Goal: Task Accomplishment & Management: Manage account settings

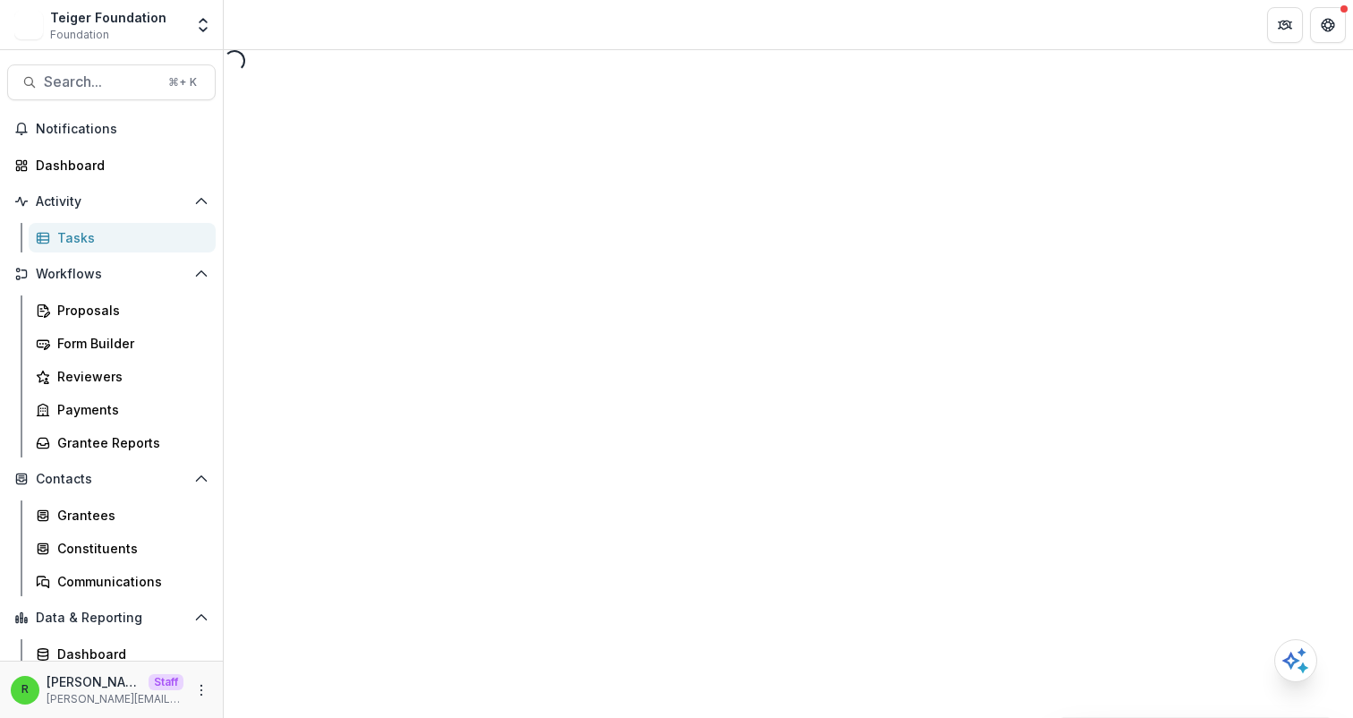
select select "********"
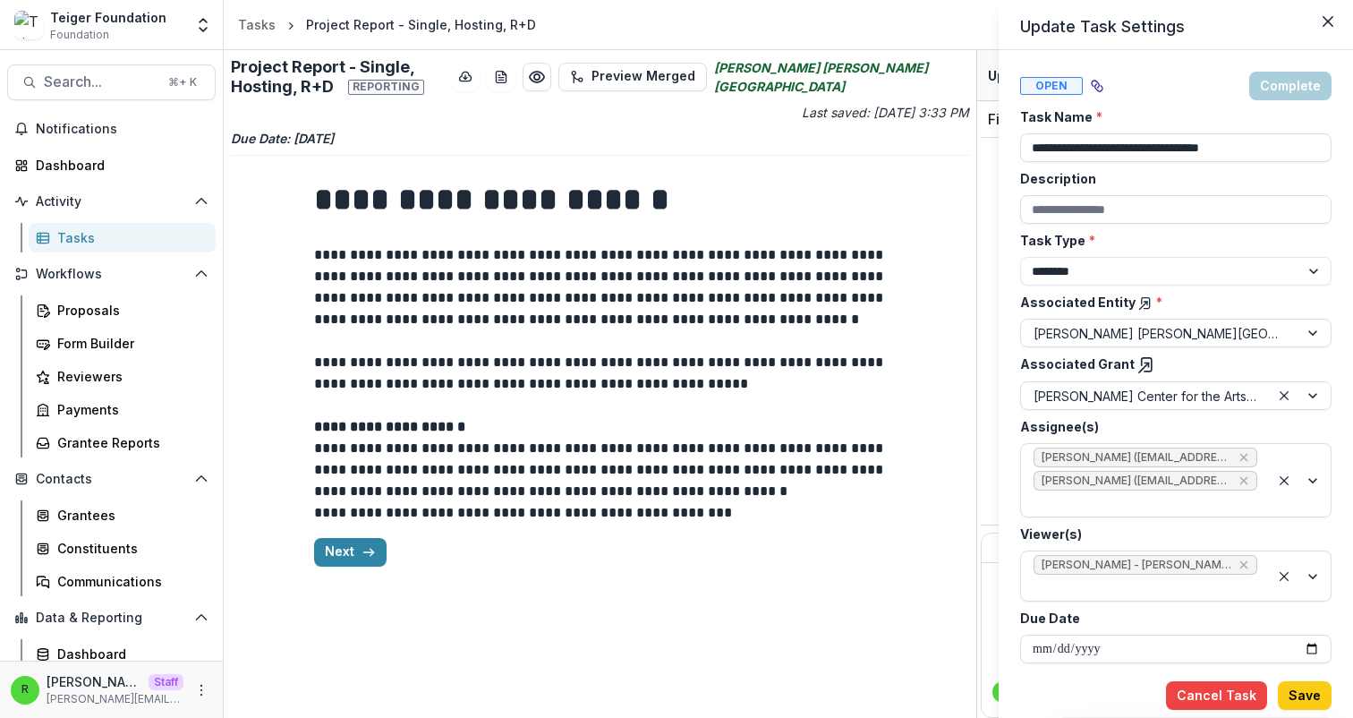
click at [339, 567] on div "**********" at bounding box center [676, 359] width 1353 height 718
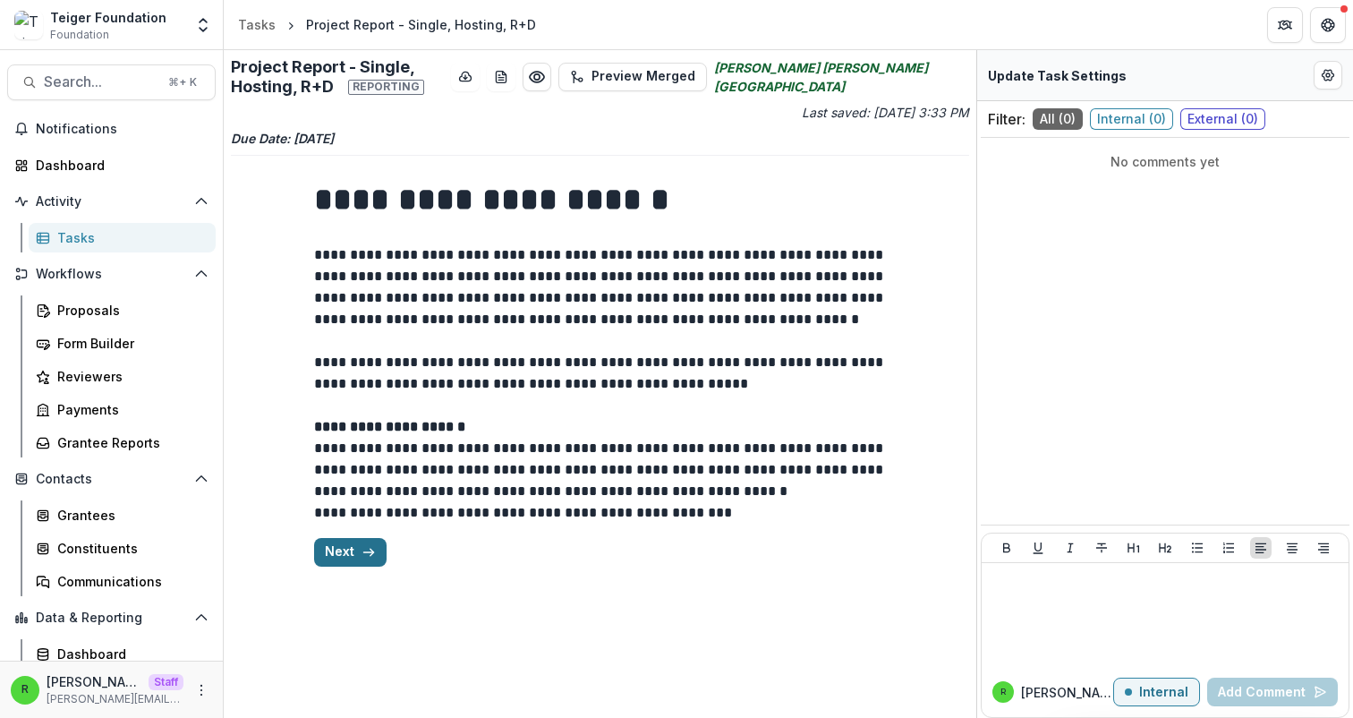
click at [353, 547] on button "Next" at bounding box center [350, 552] width 72 height 29
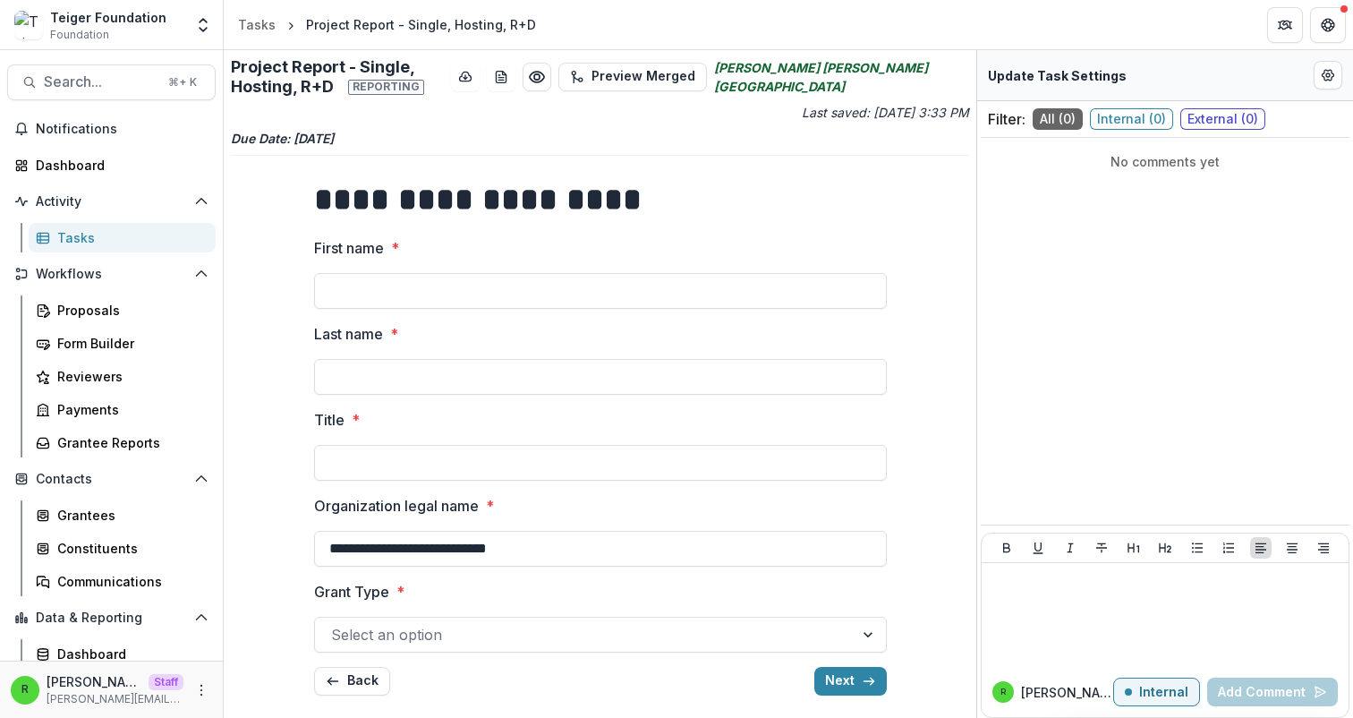
click at [678, 629] on div at bounding box center [584, 634] width 507 height 25
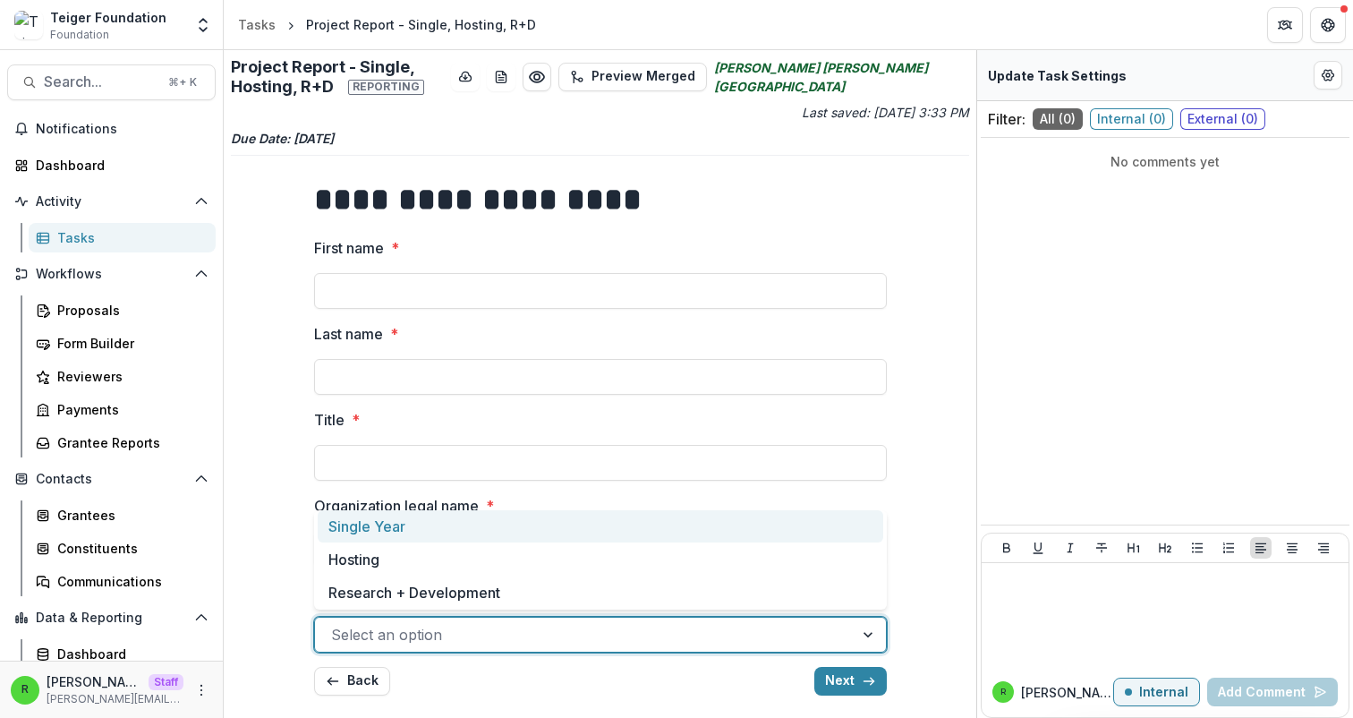
click at [664, 529] on div "Single Year" at bounding box center [601, 526] width 566 height 33
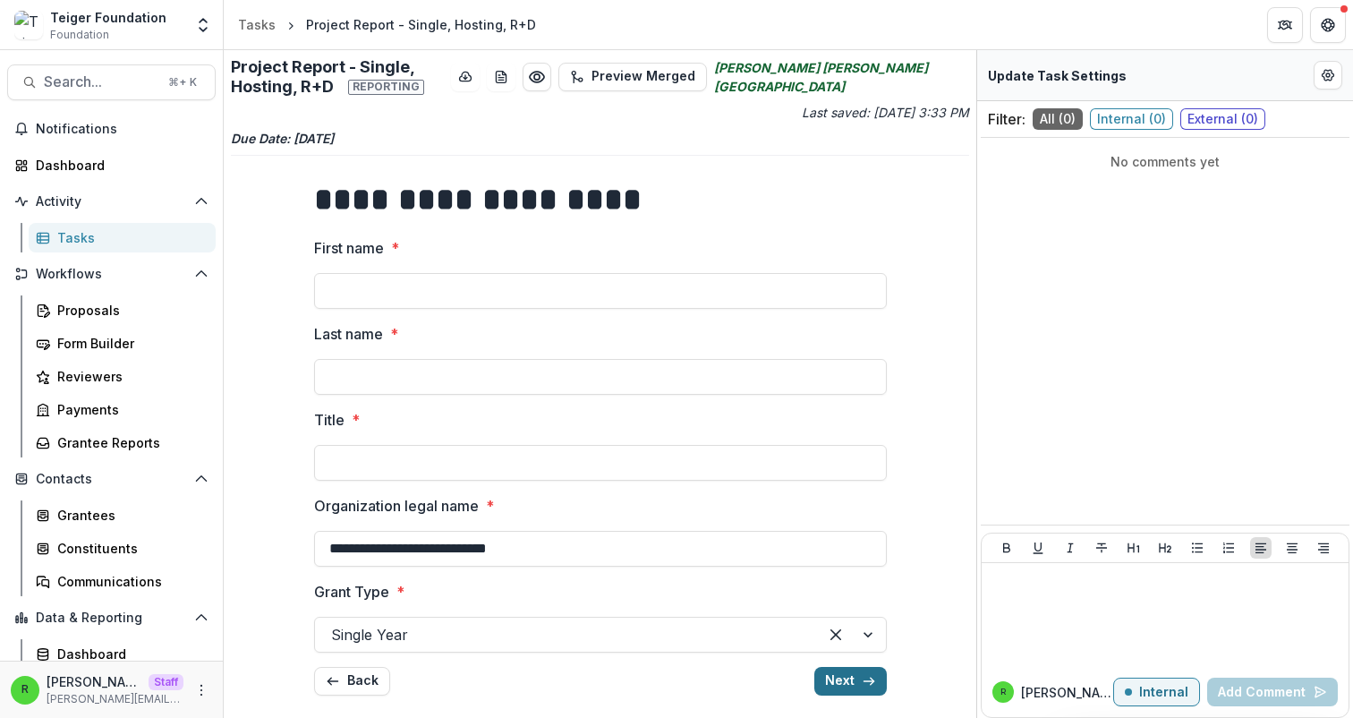
click at [826, 678] on button "Next" at bounding box center [850, 681] width 72 height 29
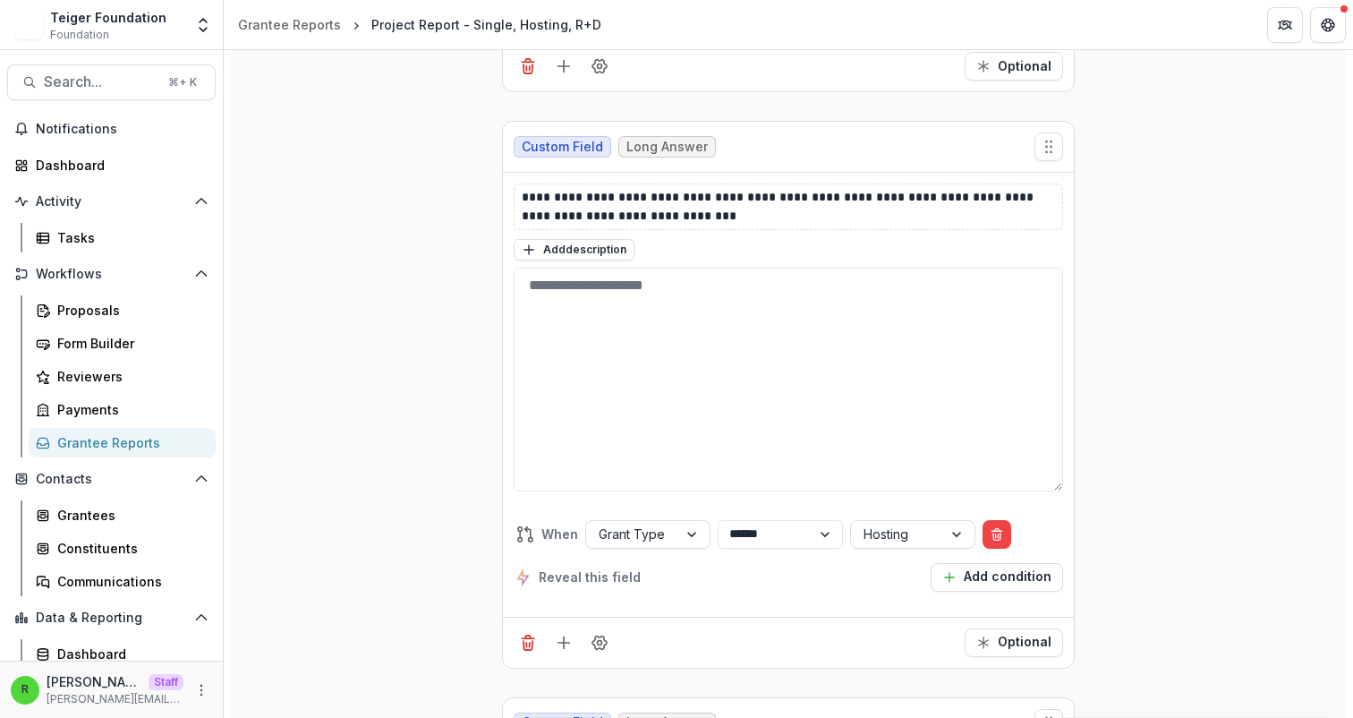
scroll to position [5178, 0]
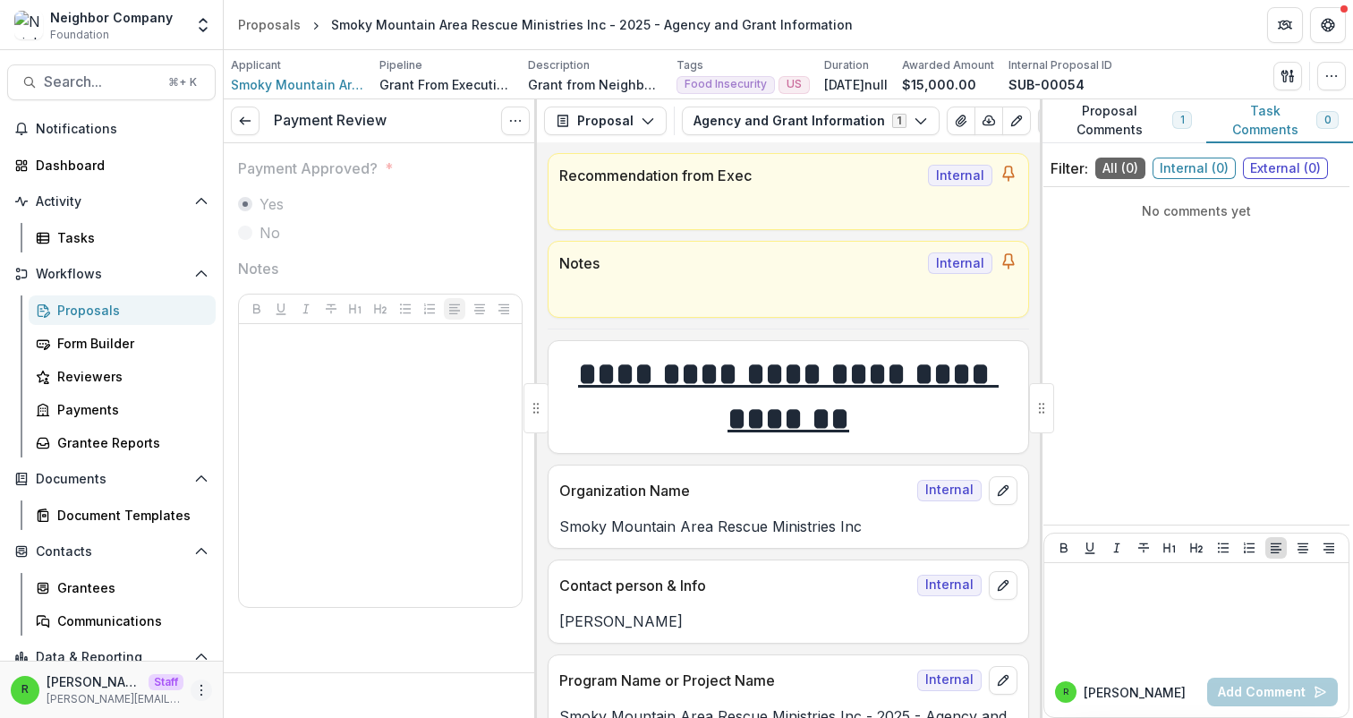
click at [198, 687] on icon "More" at bounding box center [201, 690] width 14 height 14
click at [315, 658] on link "User Settings" at bounding box center [314, 652] width 192 height 30
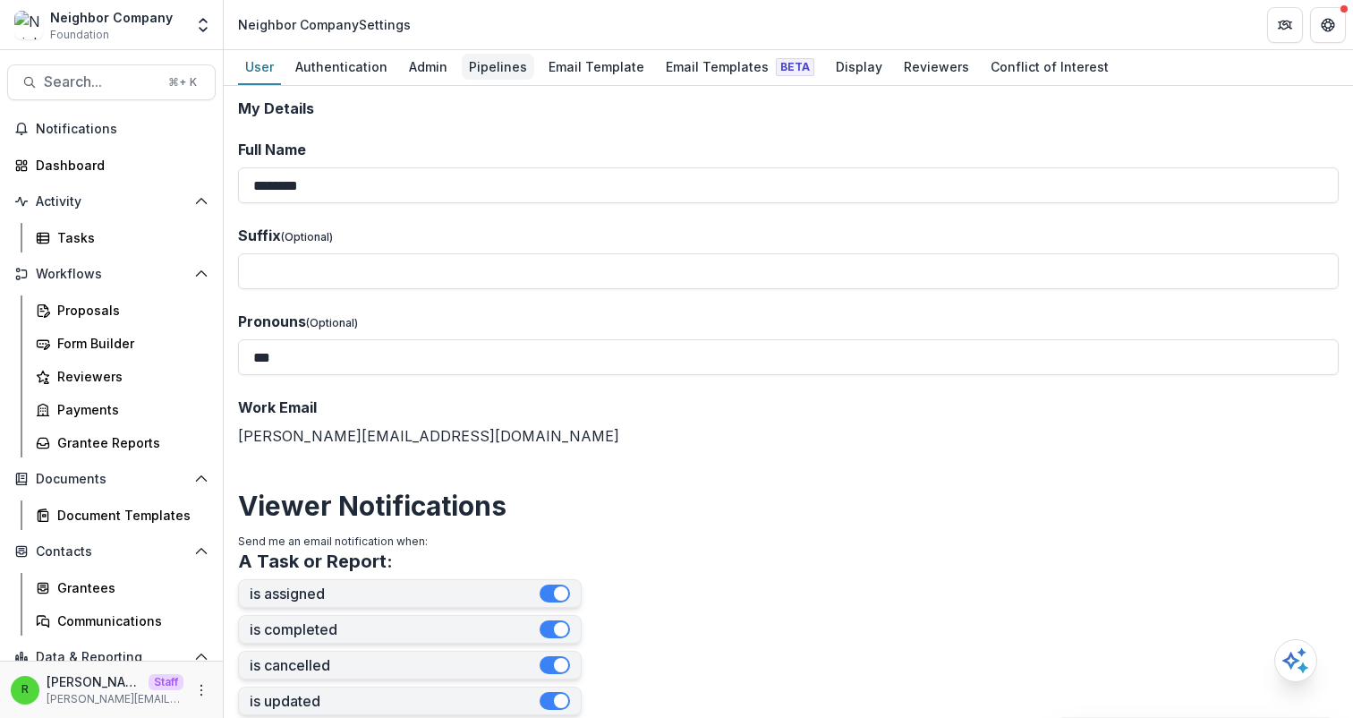
click at [480, 73] on div "Pipelines" at bounding box center [498, 67] width 72 height 26
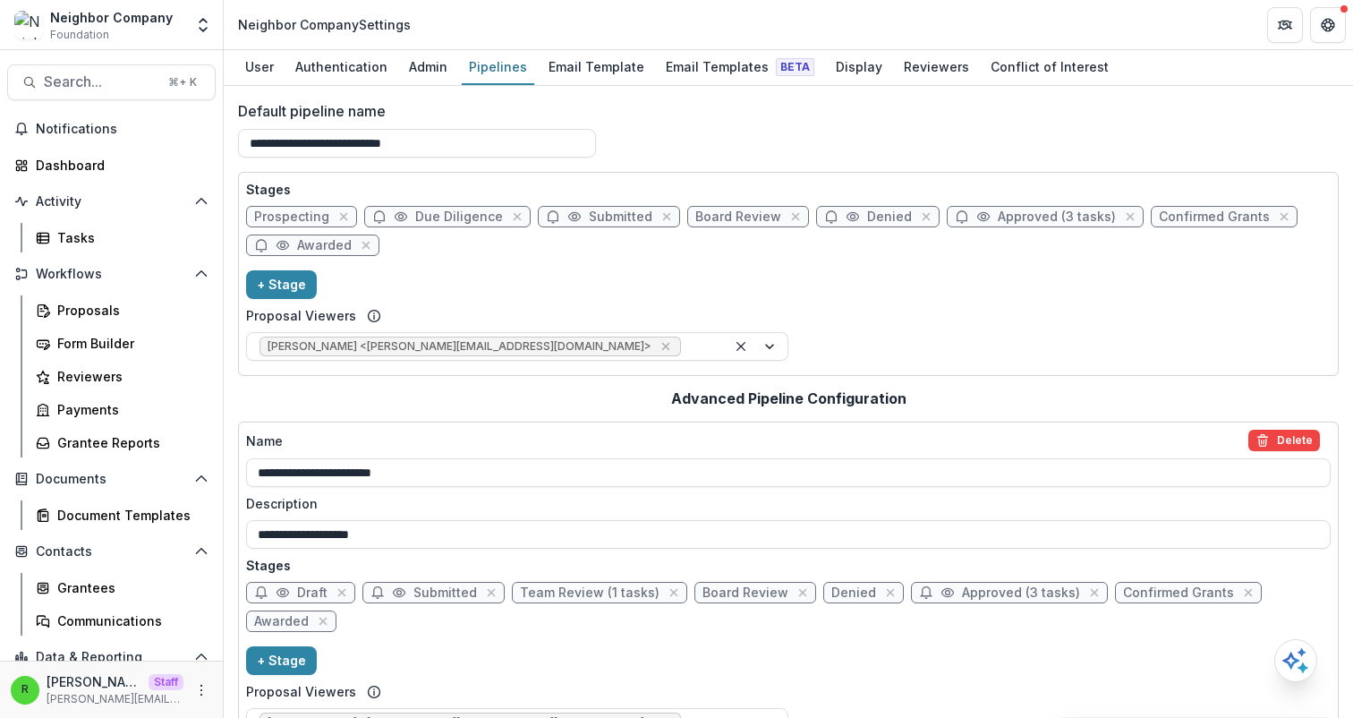
click at [1022, 216] on span "Approved (3 tasks)" at bounding box center [1057, 216] width 118 height 15
select select "********"
select select "*****"
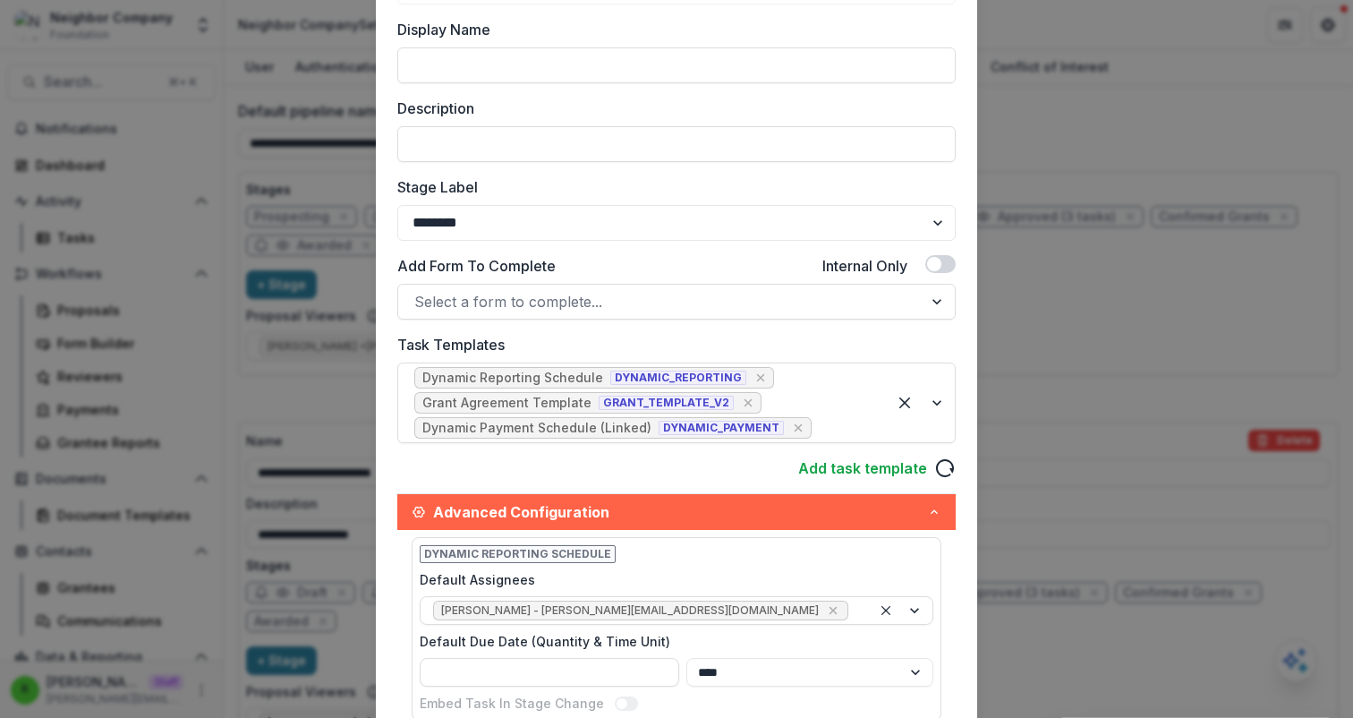
scroll to position [195, 0]
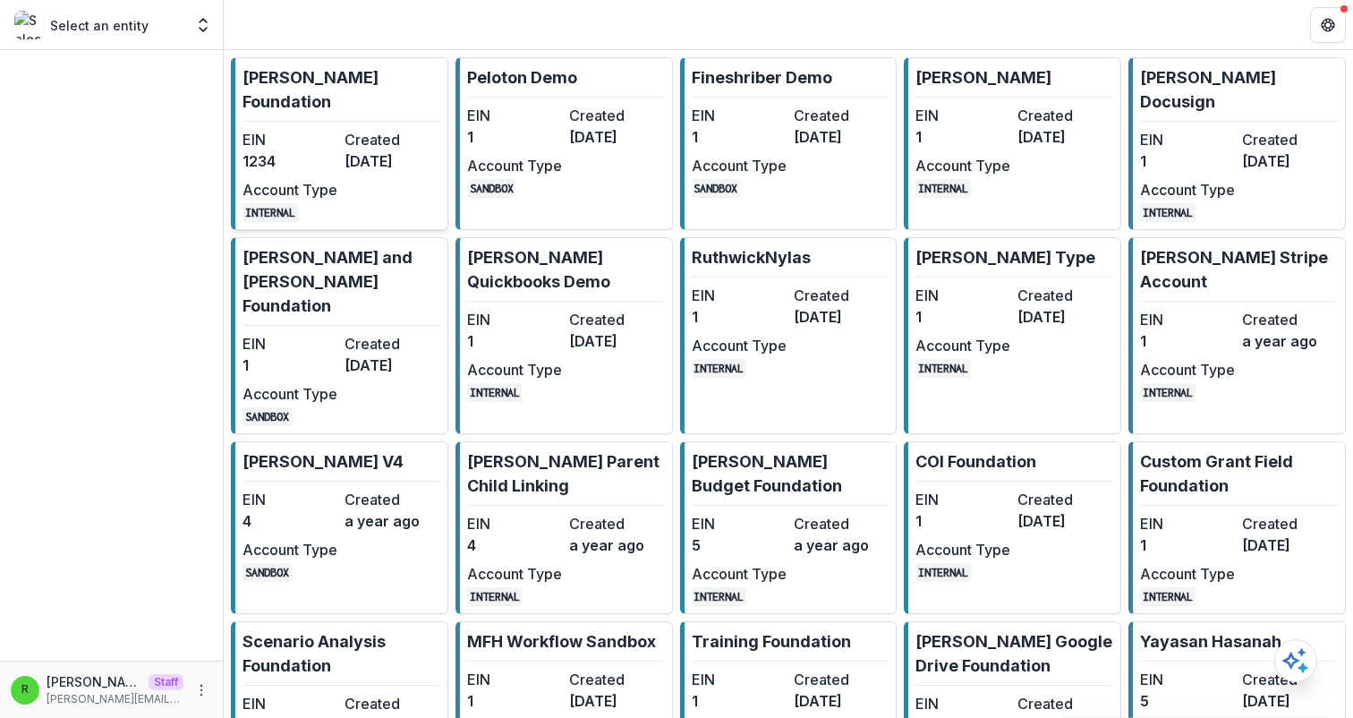
click at [346, 129] on dt "Created" at bounding box center [392, 139] width 95 height 21
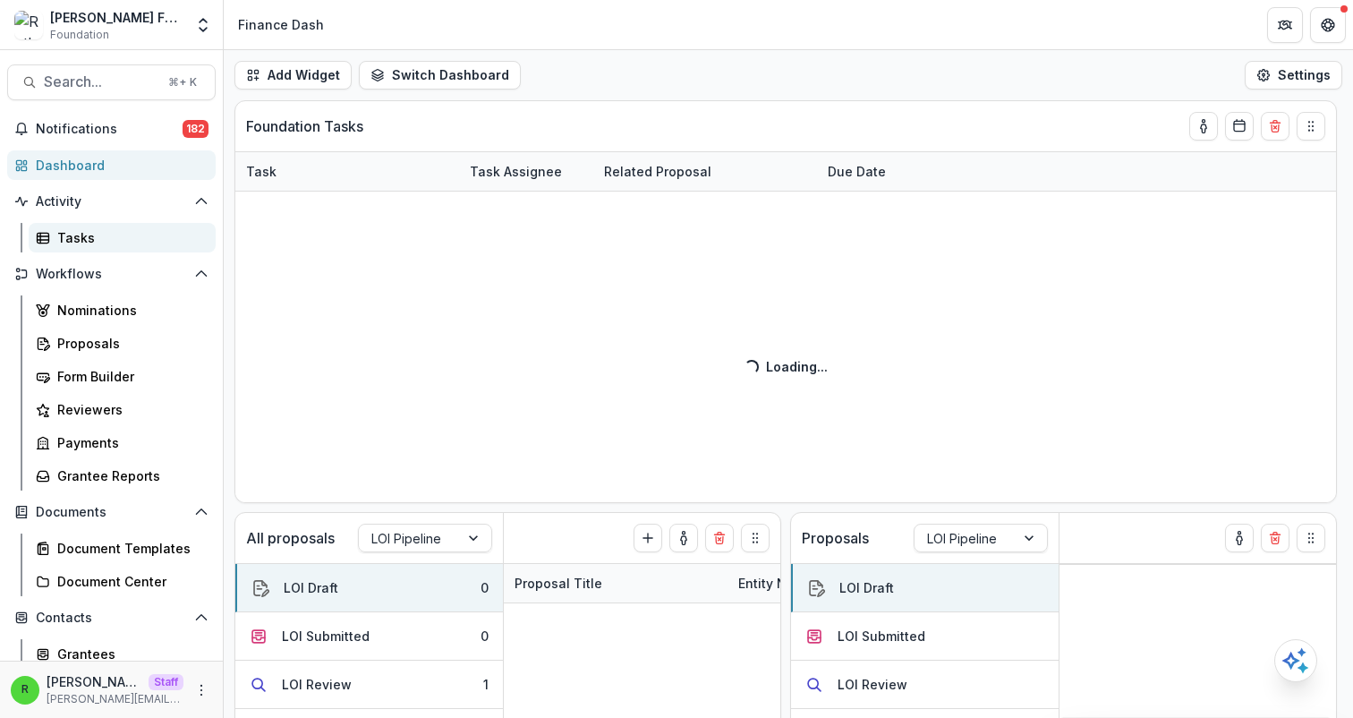
click at [139, 234] on div "Tasks" at bounding box center [129, 237] width 144 height 19
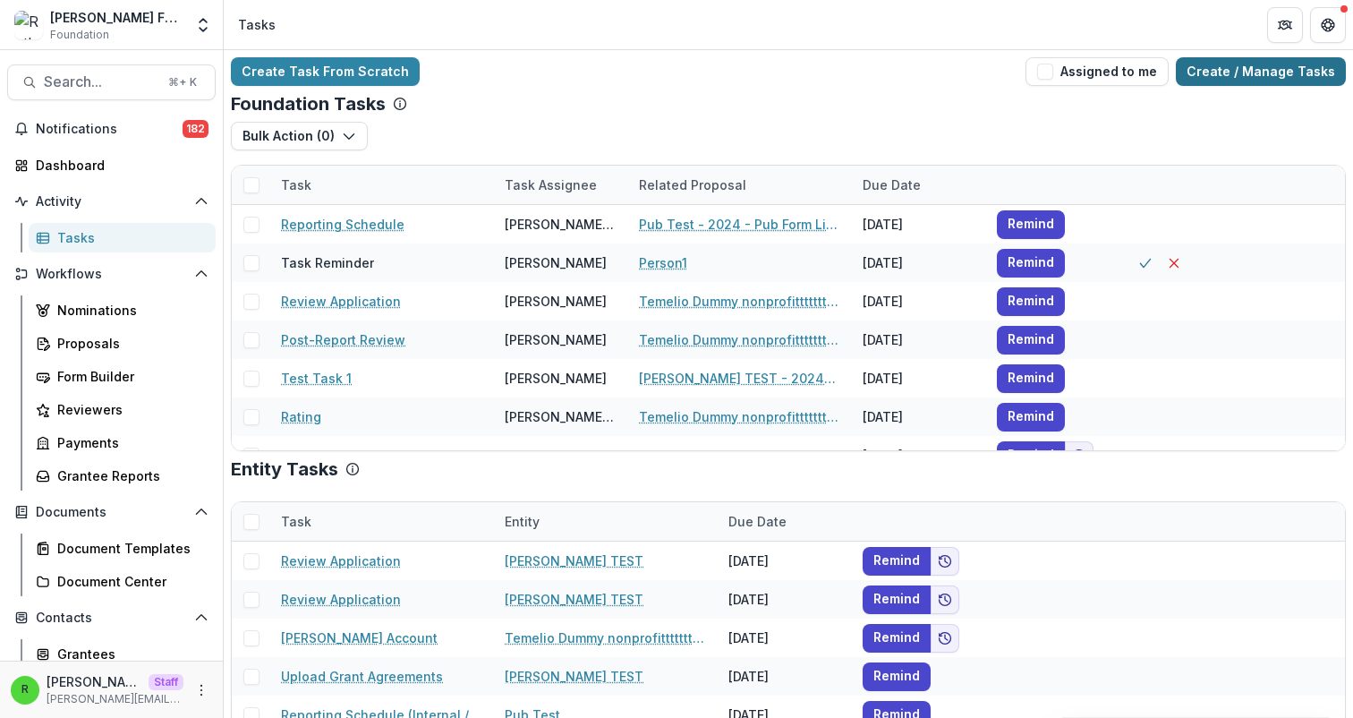
click at [1255, 81] on link "Create / Manage Tasks" at bounding box center [1261, 71] width 170 height 29
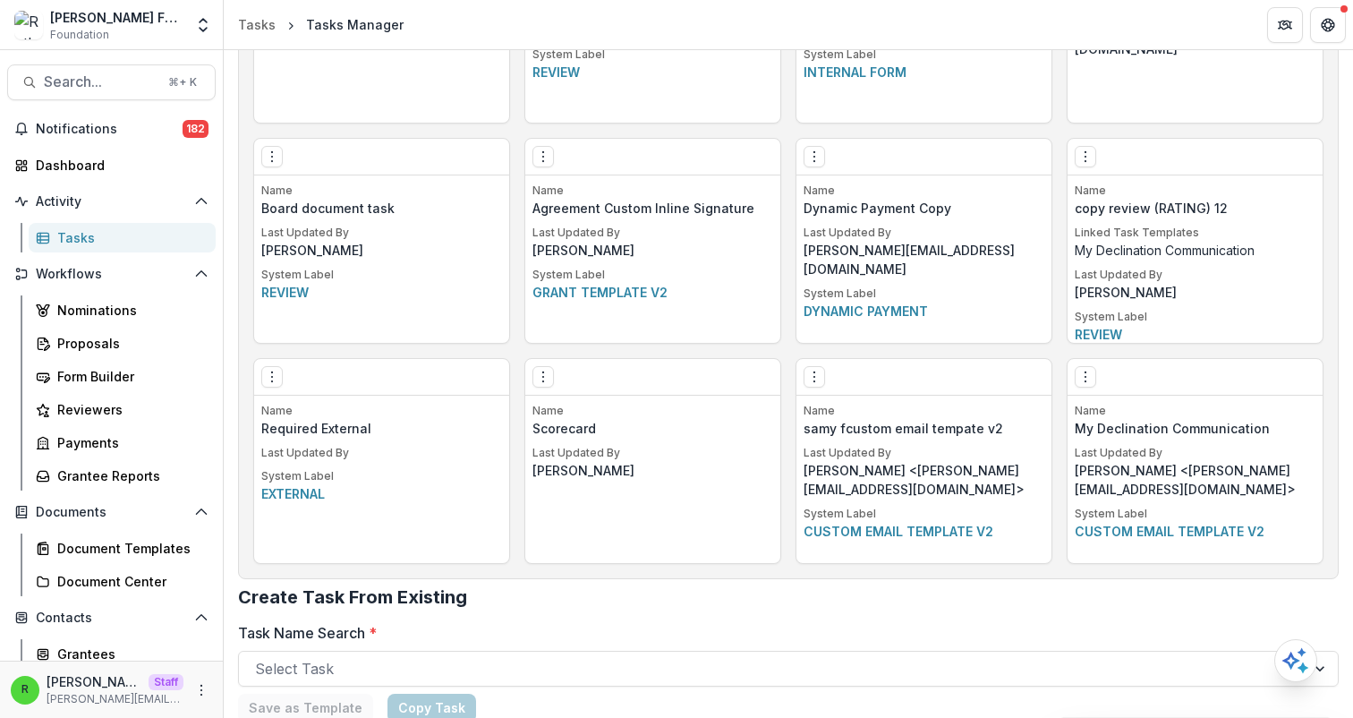
scroll to position [2640, 0]
click at [541, 379] on icon "Options" at bounding box center [543, 378] width 14 height 14
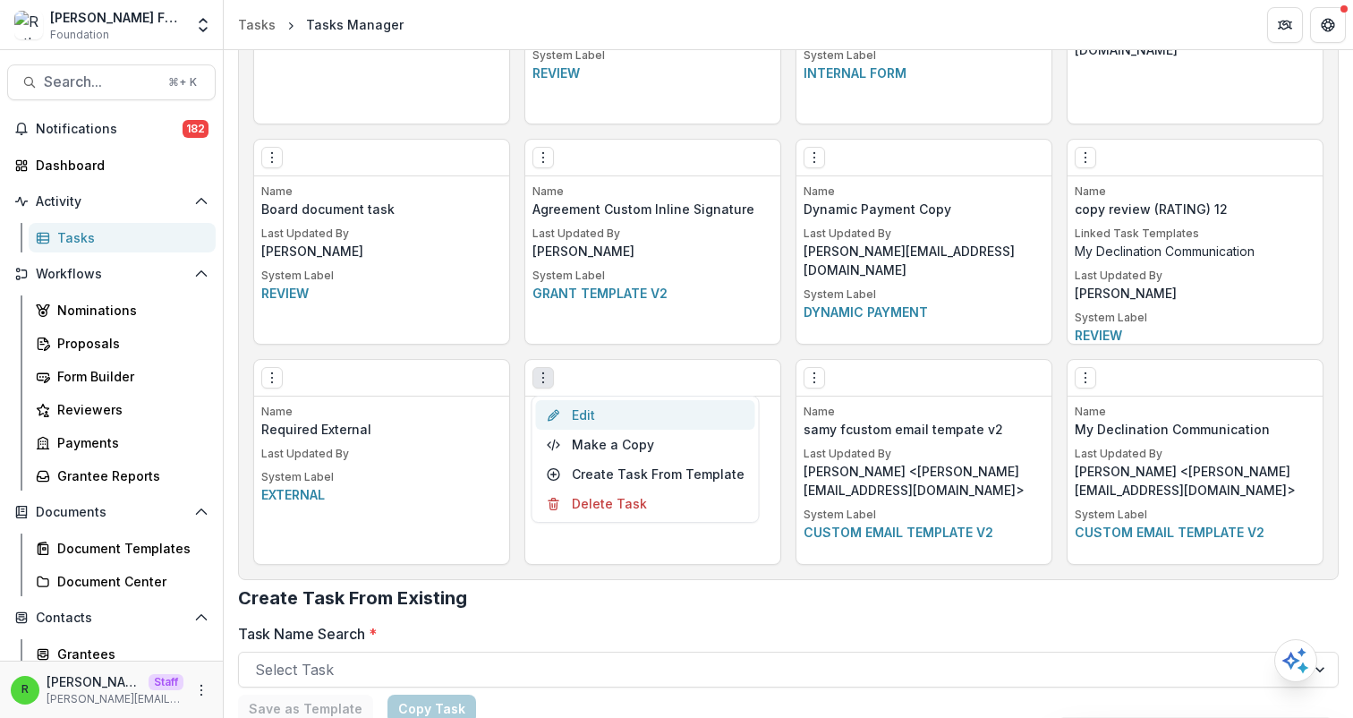
click at [600, 406] on link "Edit" at bounding box center [645, 415] width 219 height 30
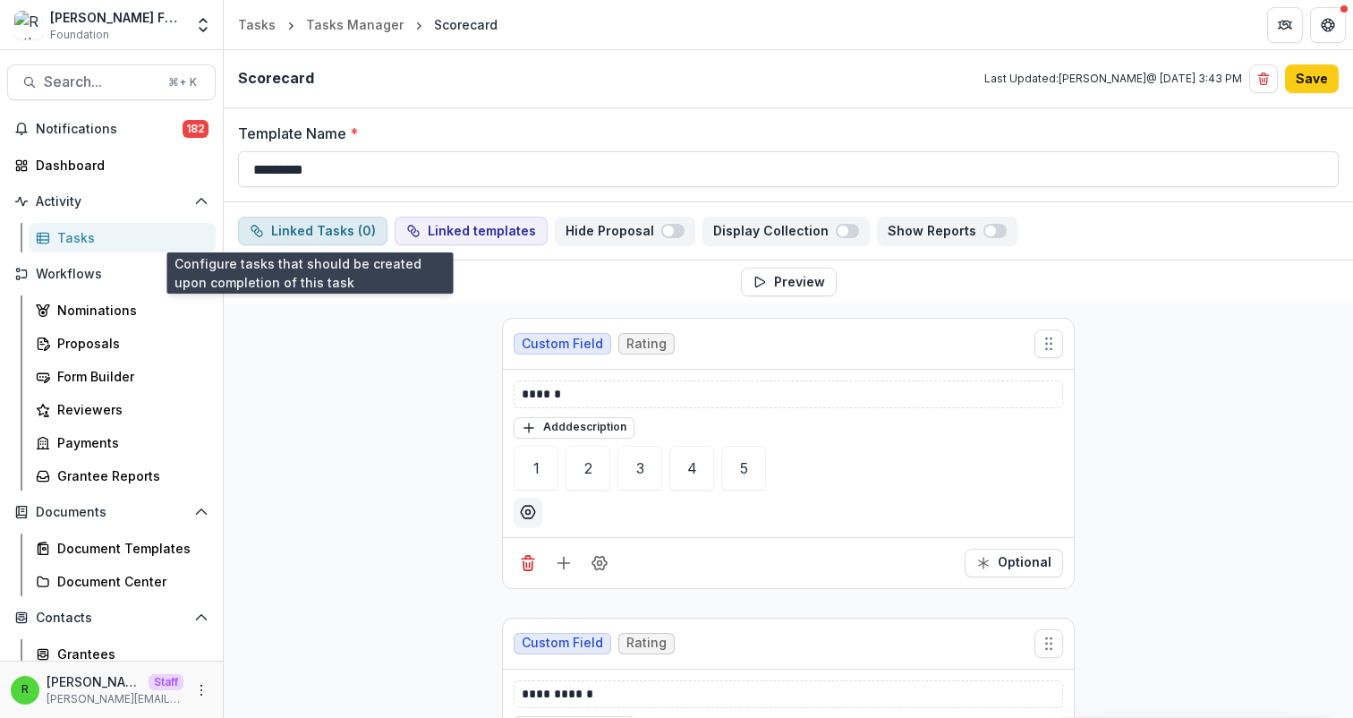
click at [296, 232] on button "Linked Tasks ( 0 )" at bounding box center [312, 231] width 149 height 29
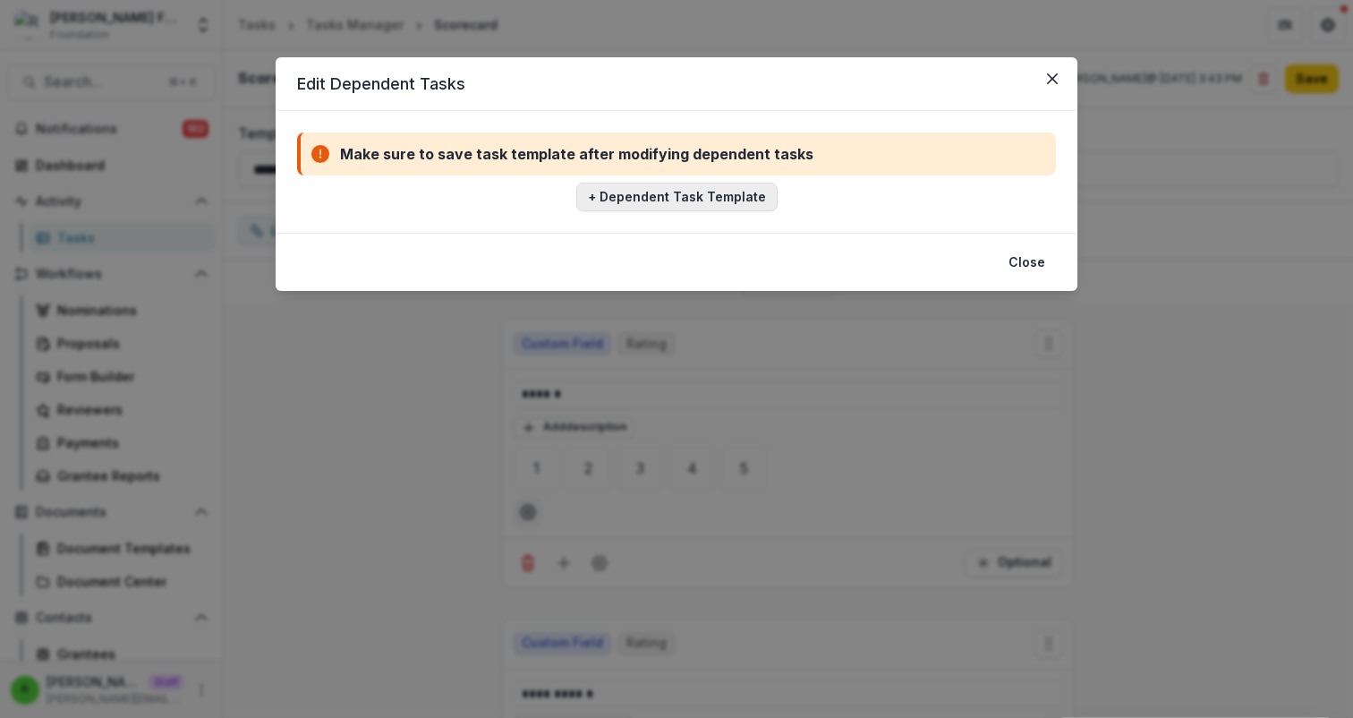
click at [658, 207] on button "+ Dependent Task Template" at bounding box center [676, 197] width 201 height 29
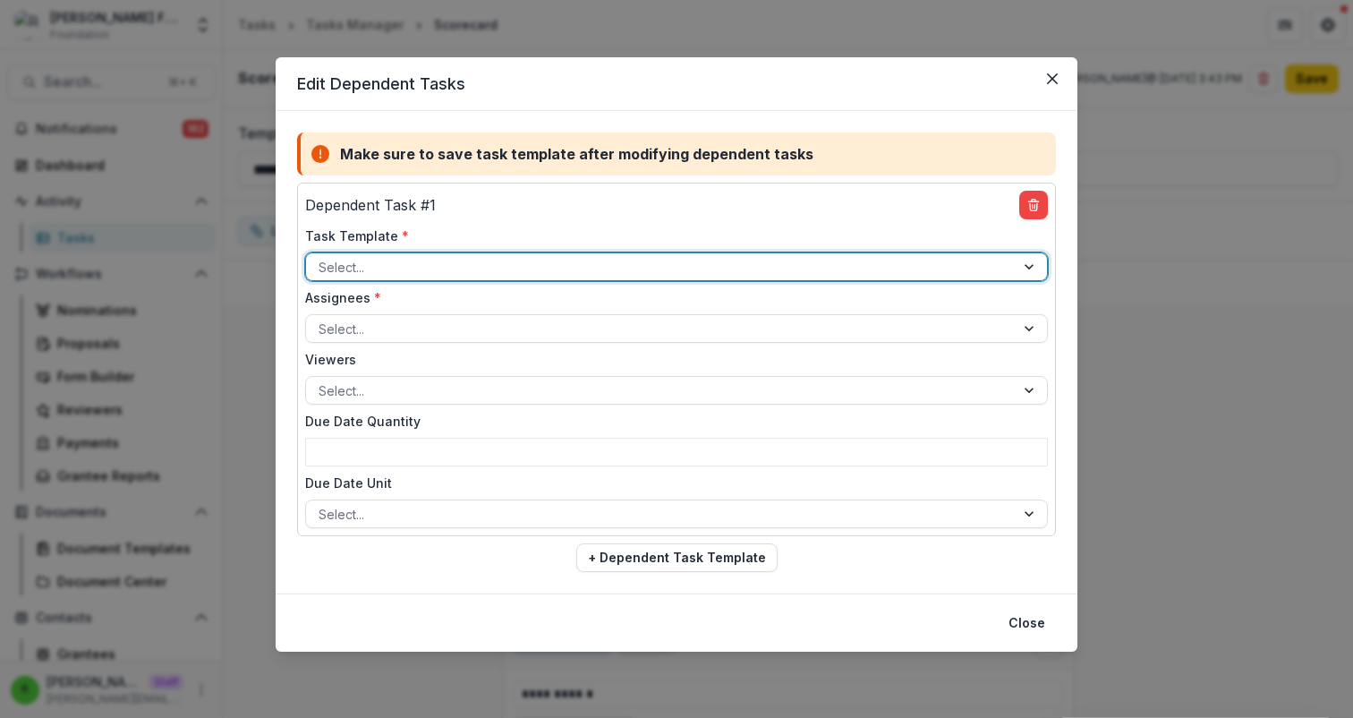
click at [611, 272] on div at bounding box center [661, 267] width 684 height 22
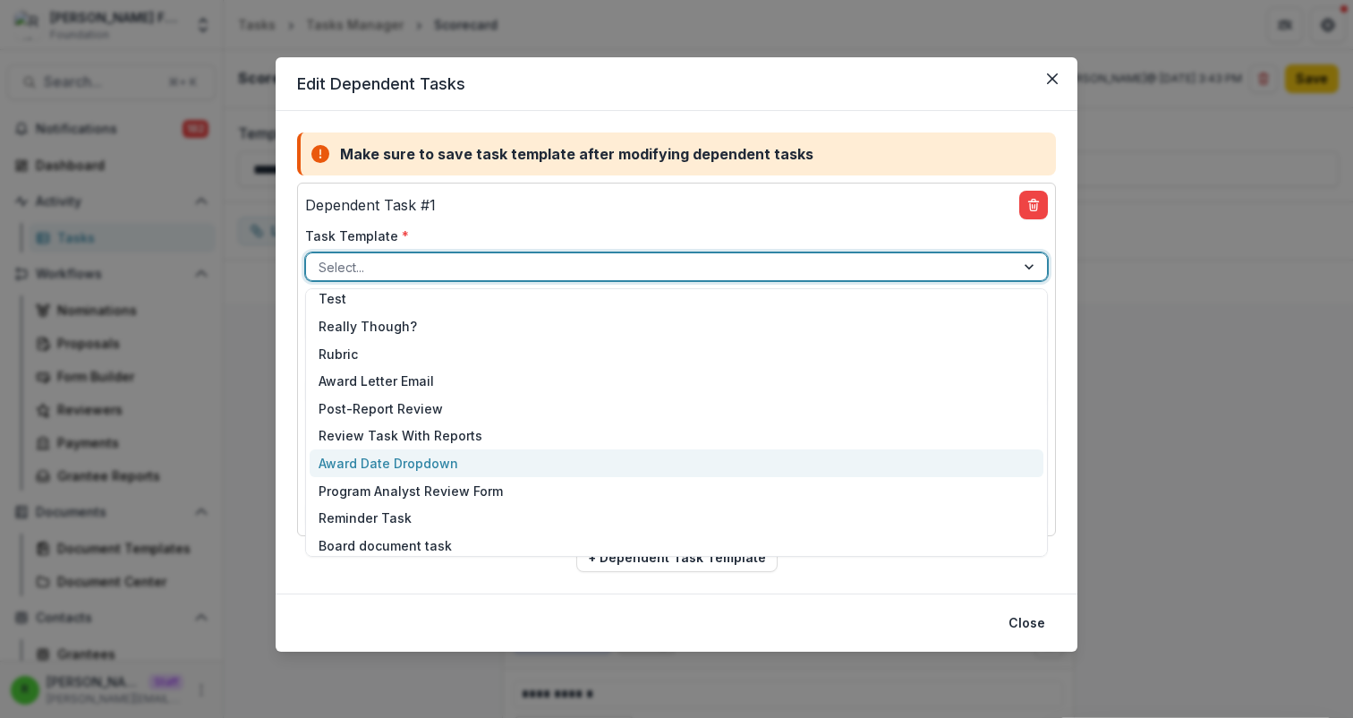
scroll to position [1044, 0]
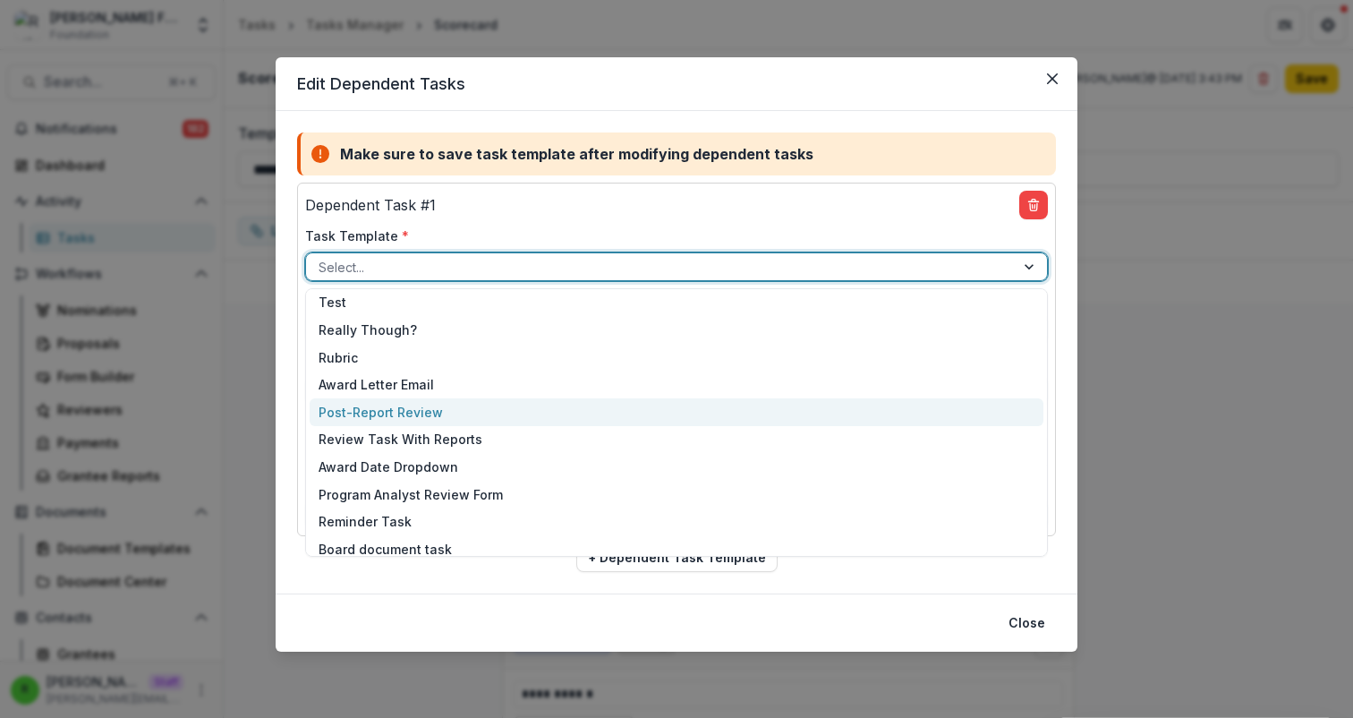
click at [577, 407] on div "Post-Report Review" at bounding box center [677, 412] width 734 height 28
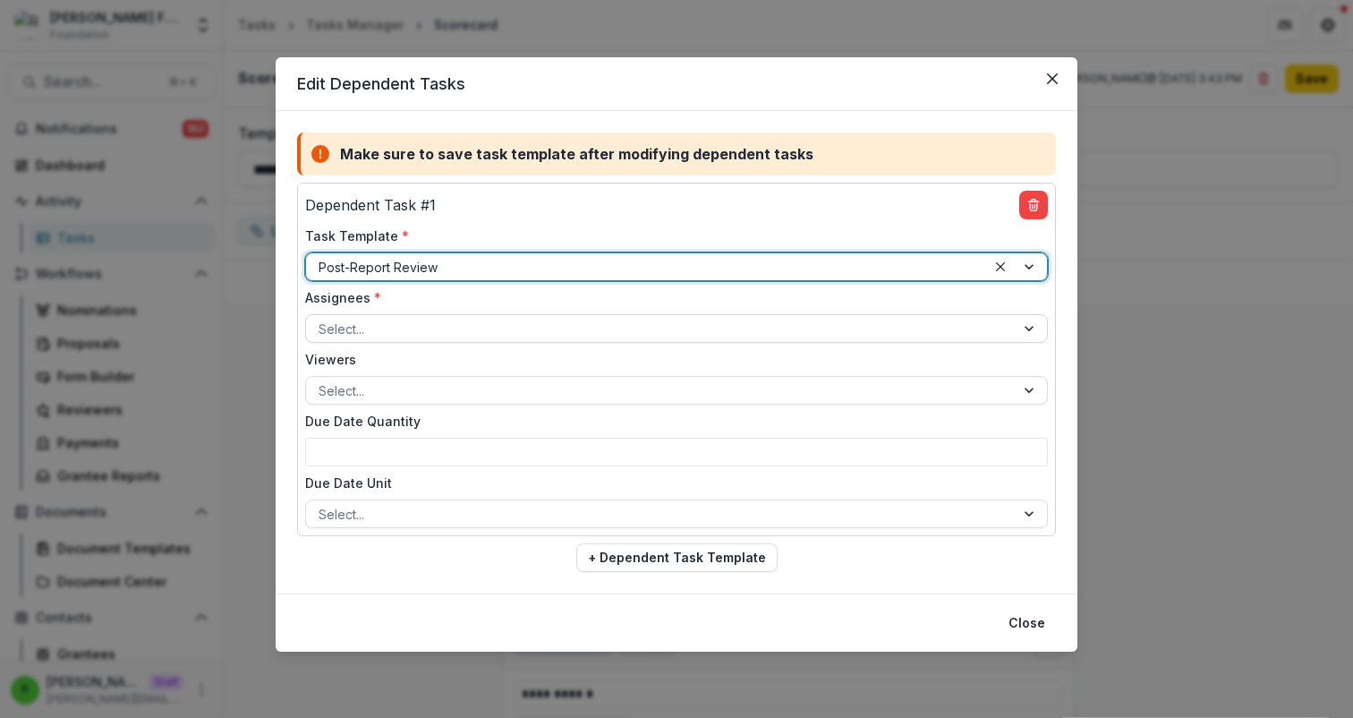
click at [543, 316] on div "Select..." at bounding box center [660, 329] width 709 height 26
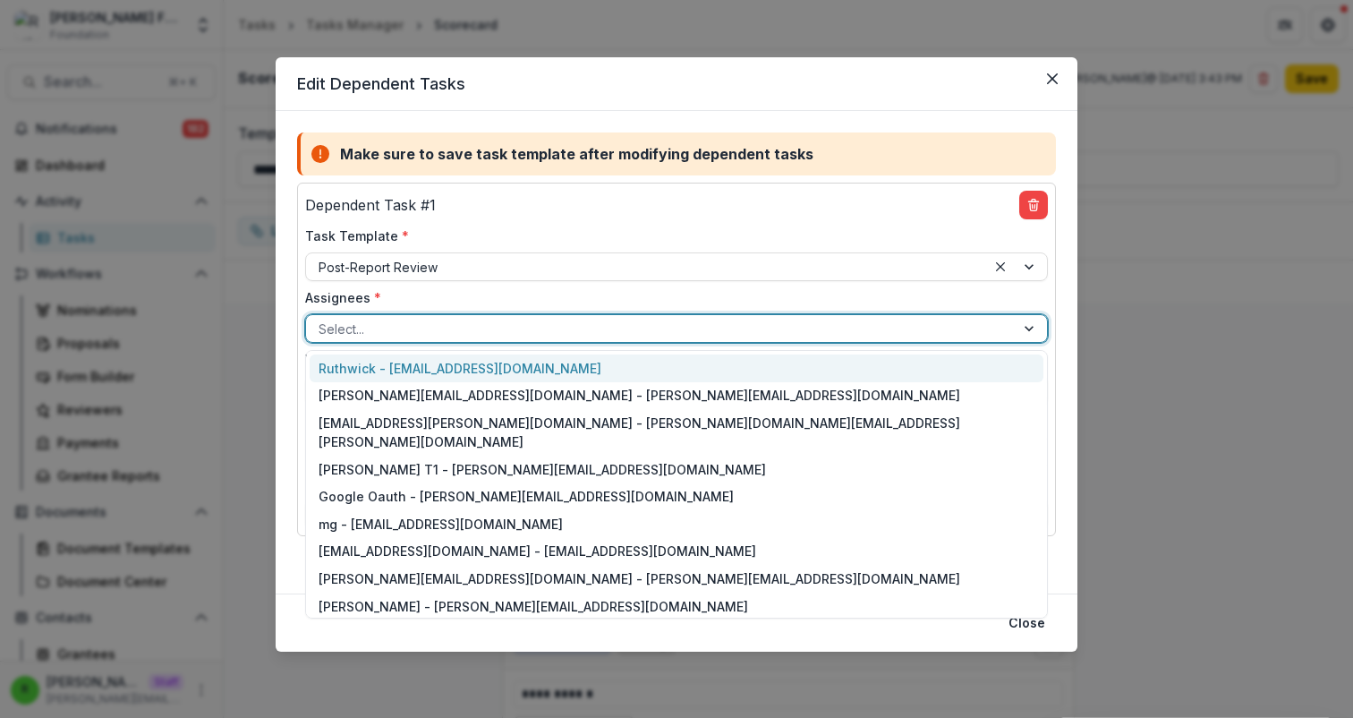
click at [563, 354] on div "Ruthwick - ruthwick@trytemelio.com" at bounding box center [677, 368] width 734 height 28
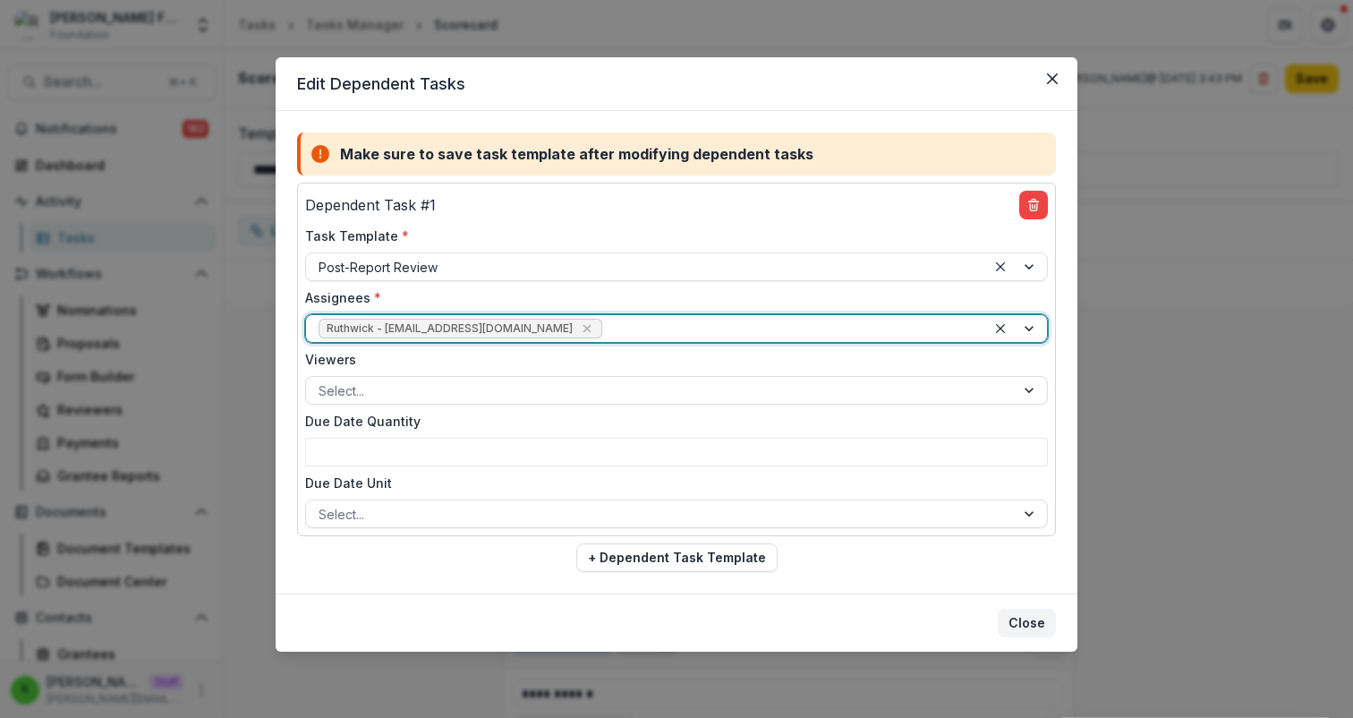
click at [1037, 626] on button "Close" at bounding box center [1027, 623] width 58 height 29
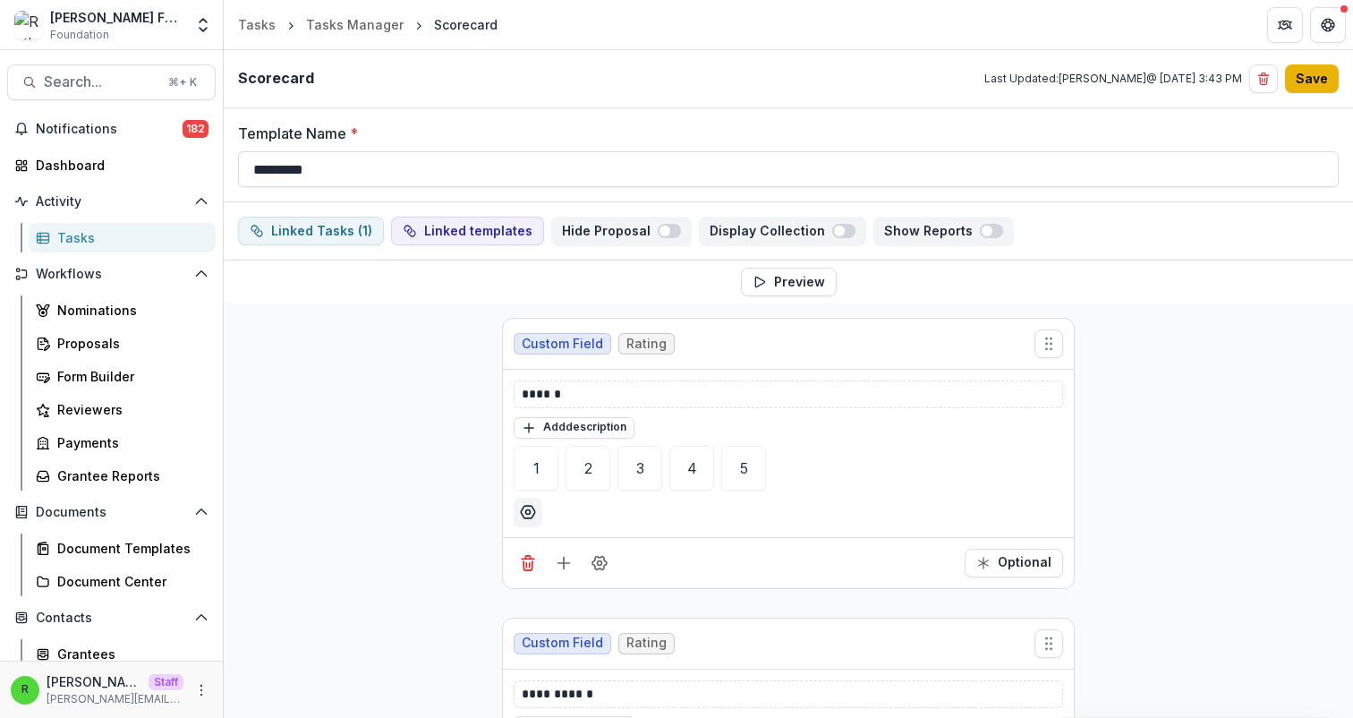
click at [1320, 78] on button "Save" at bounding box center [1312, 78] width 54 height 29
click at [149, 376] on div "Form Builder" at bounding box center [129, 376] width 144 height 19
click at [467, 237] on button "Linked templates" at bounding box center [467, 231] width 153 height 29
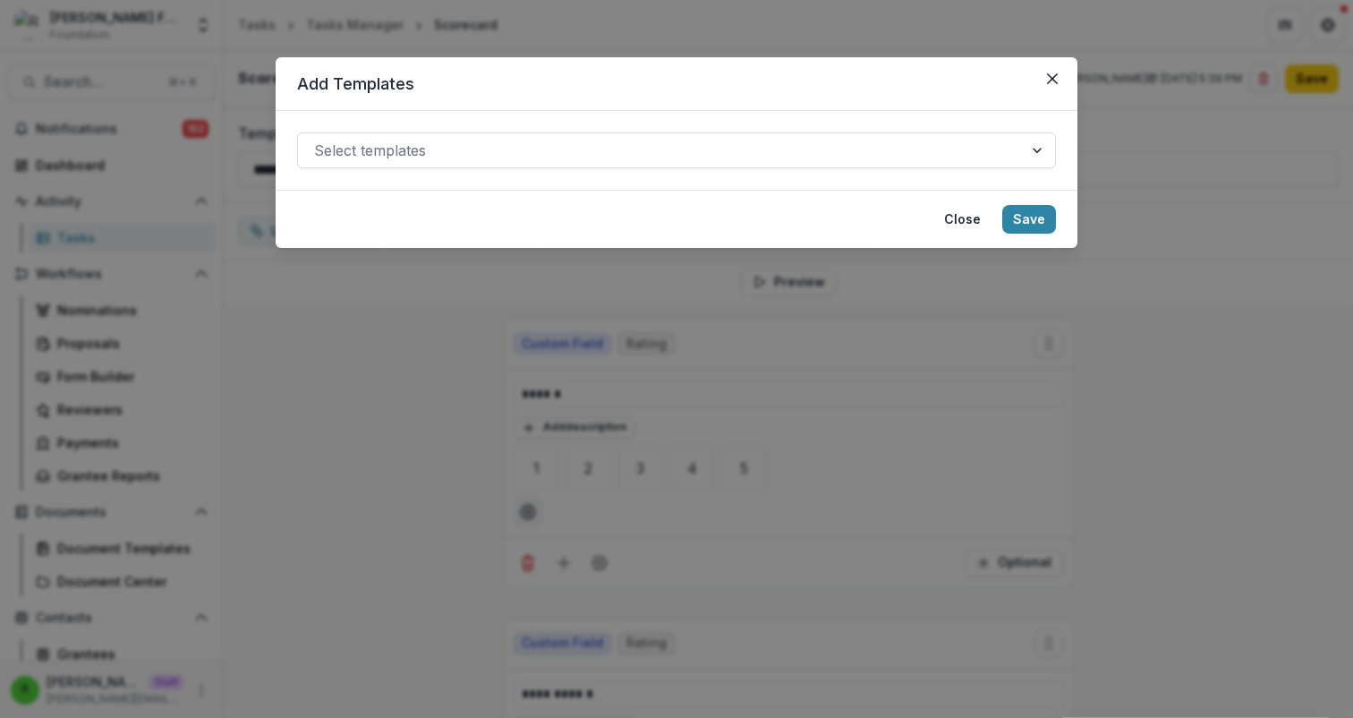
click at [378, 389] on div "Add Templates Select templates Close Save" at bounding box center [676, 359] width 1353 height 718
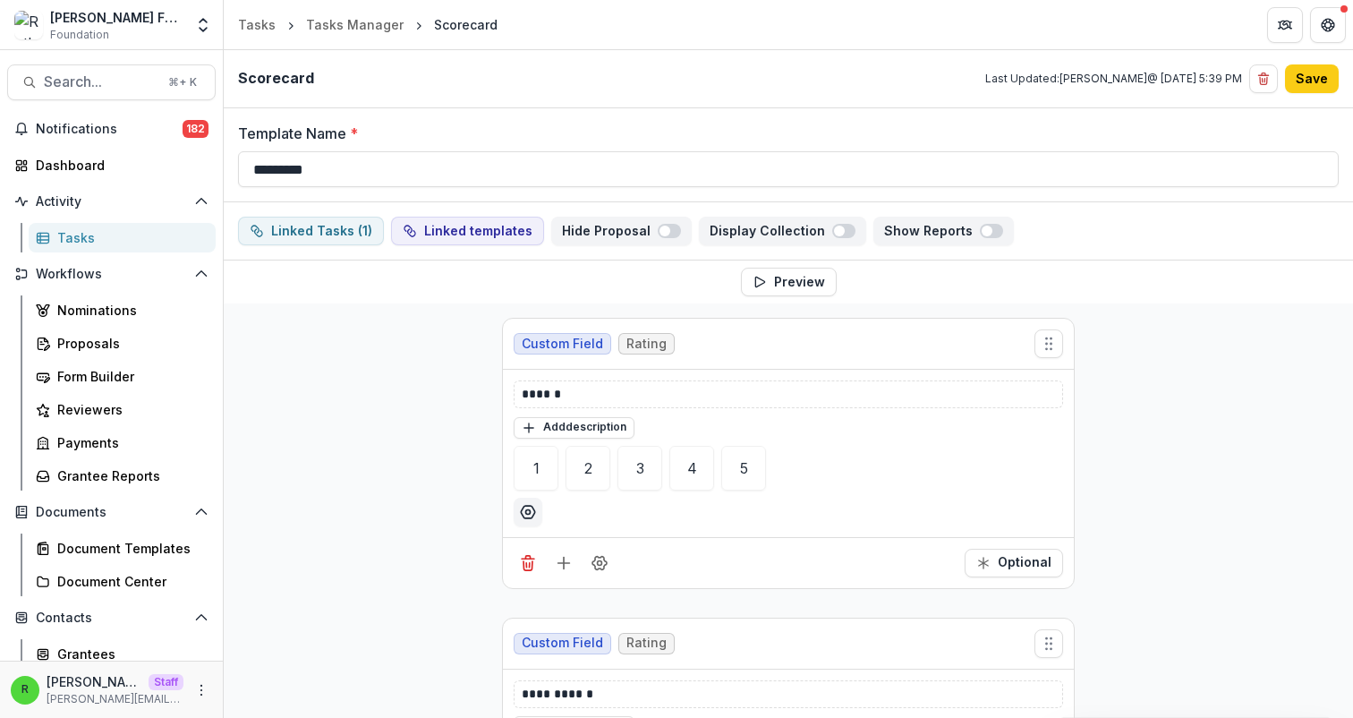
click at [371, 23] on div "Tasks Manager" at bounding box center [355, 24] width 98 height 19
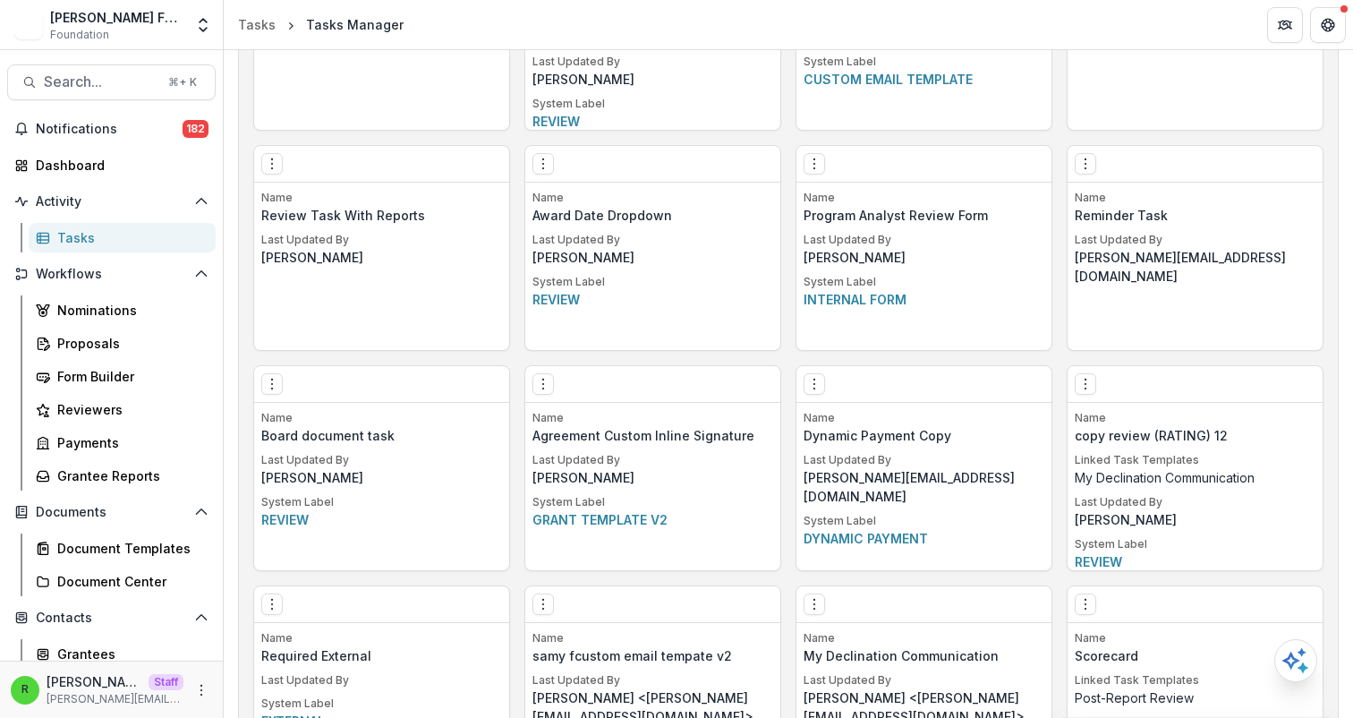
scroll to position [2408, 0]
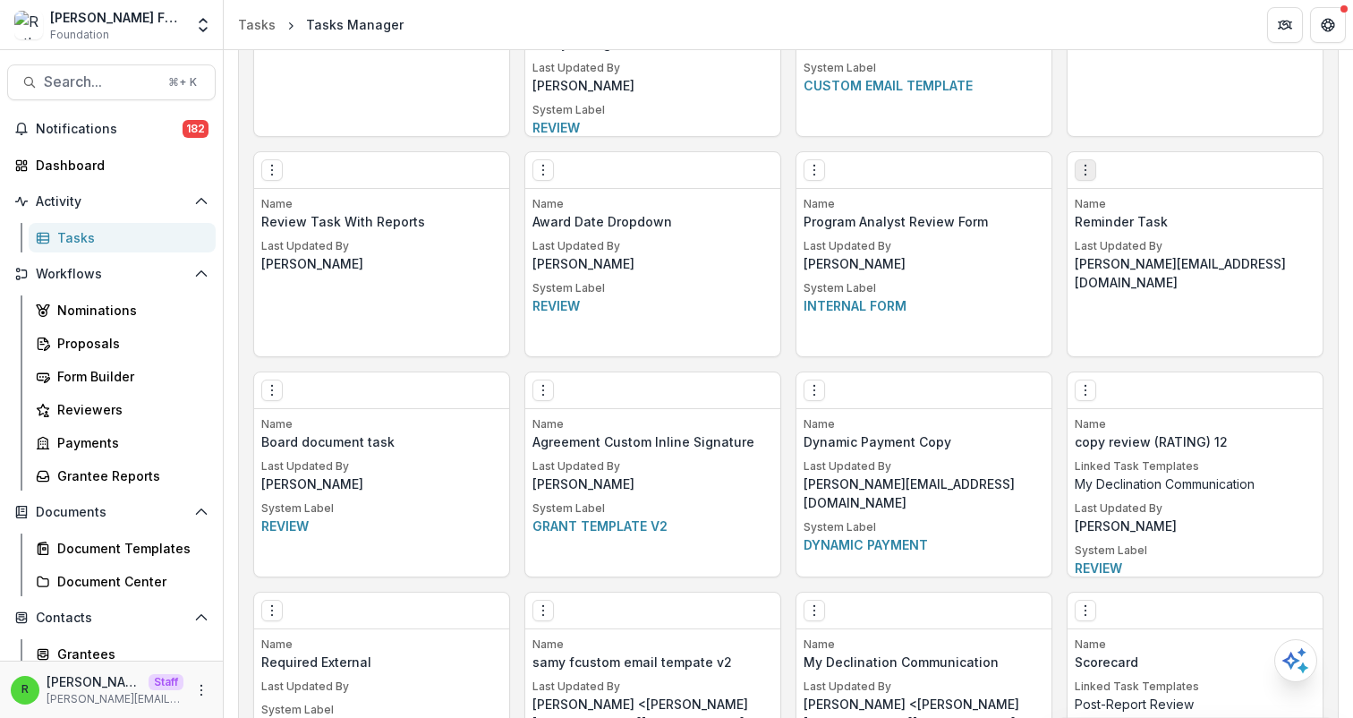
click at [1087, 174] on icon "Options" at bounding box center [1085, 170] width 14 height 14
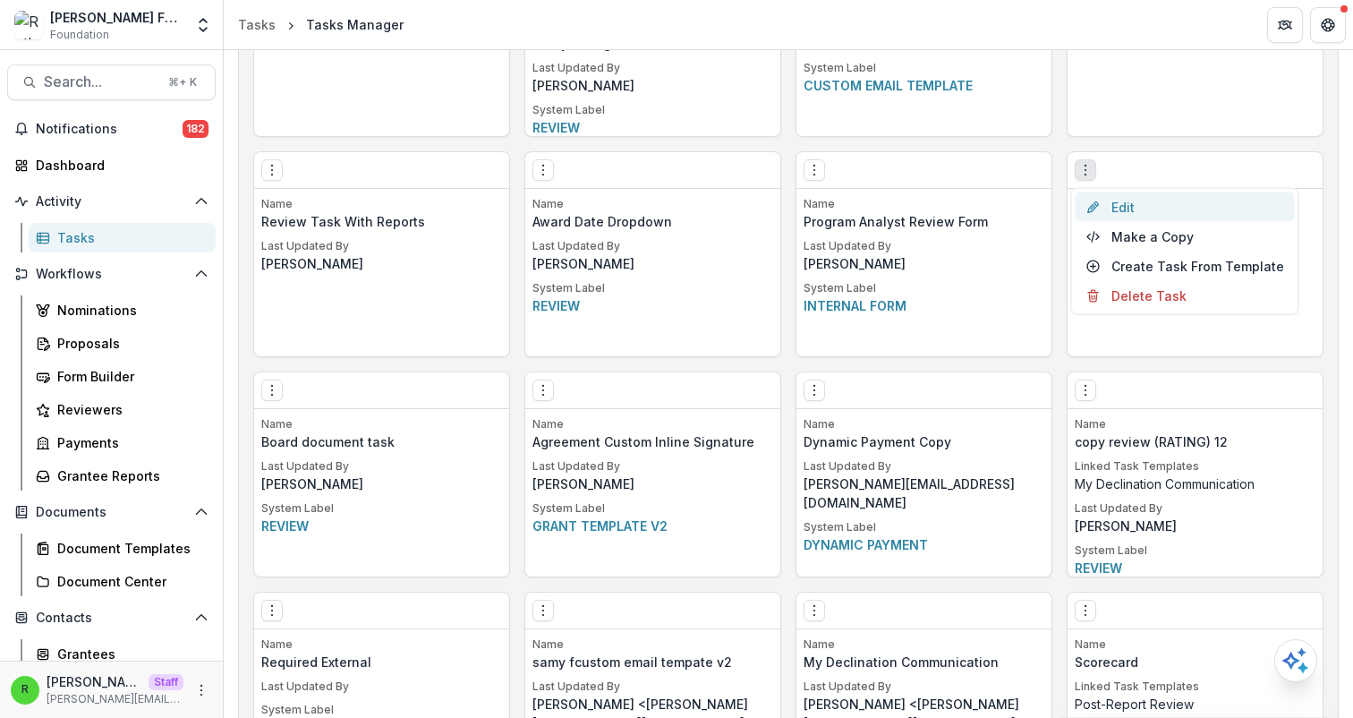
click at [1112, 207] on link "Edit" at bounding box center [1185, 207] width 219 height 30
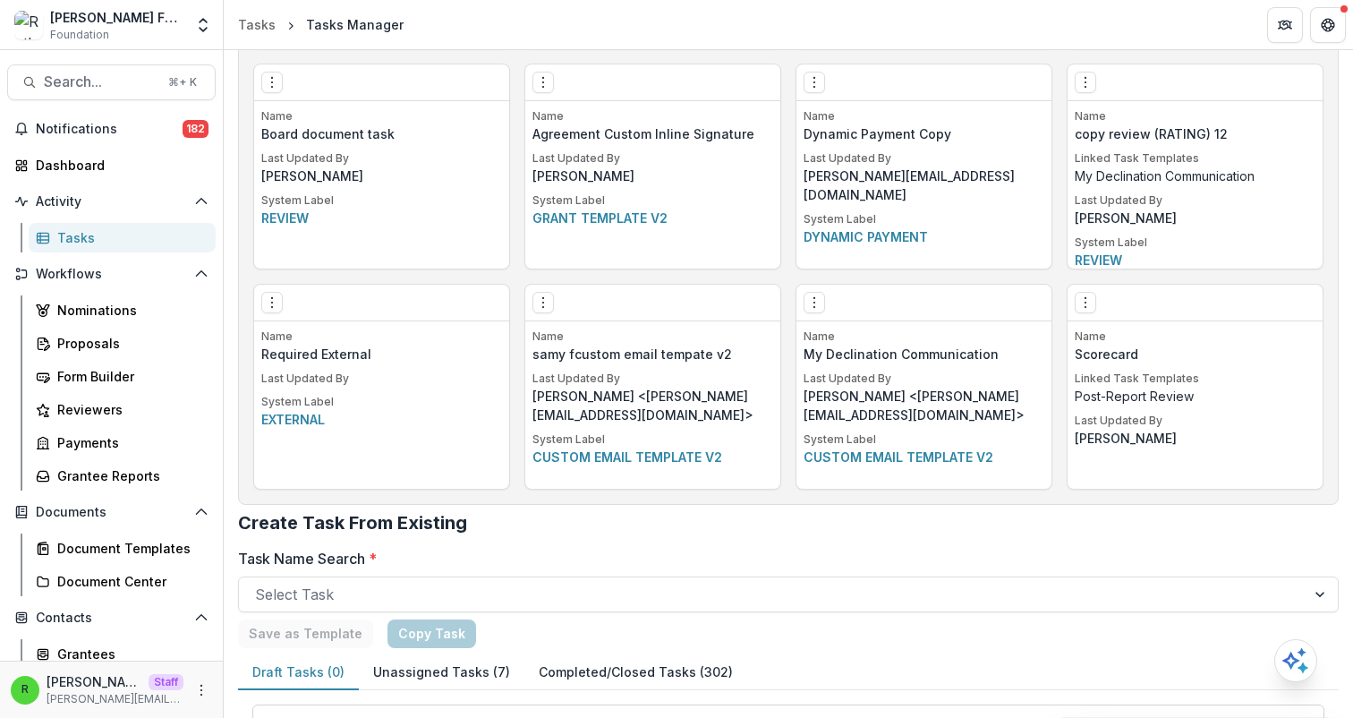
scroll to position [2768, 0]
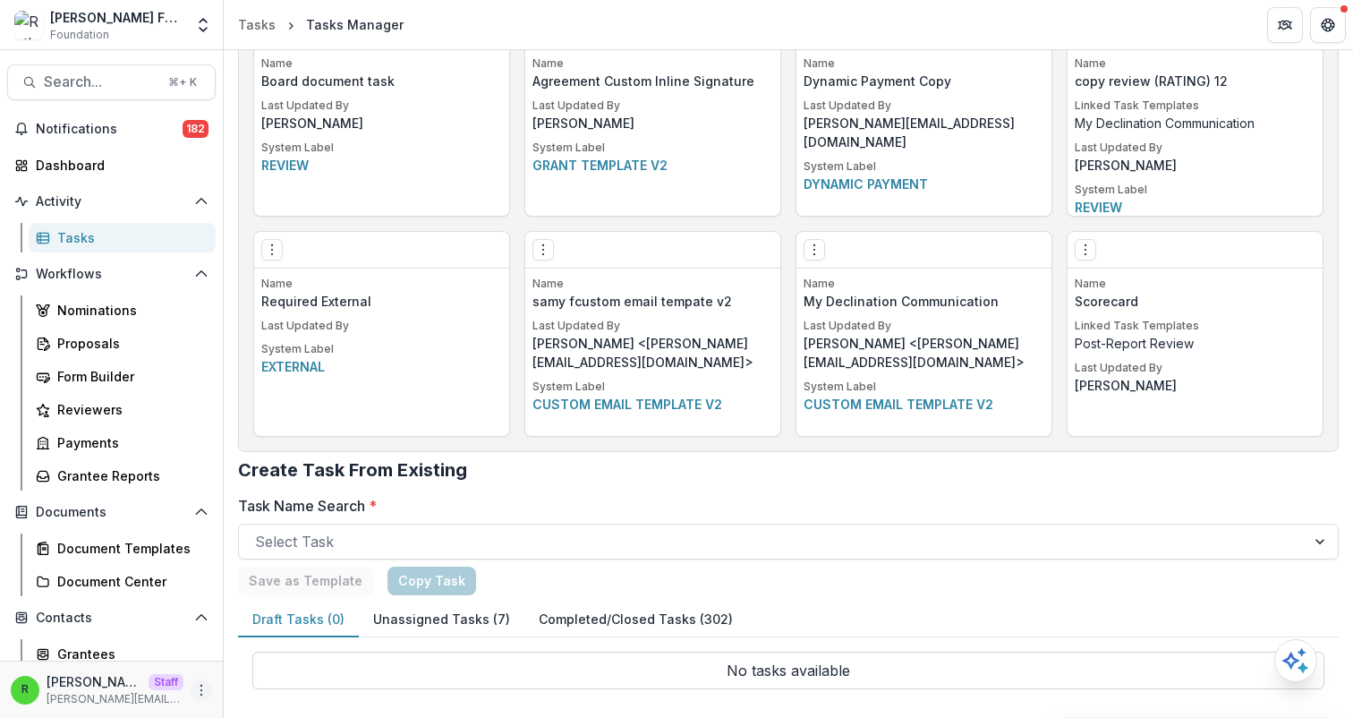
click at [195, 687] on icon "More" at bounding box center [201, 690] width 14 height 14
click at [283, 651] on link "User Settings" at bounding box center [314, 652] width 192 height 30
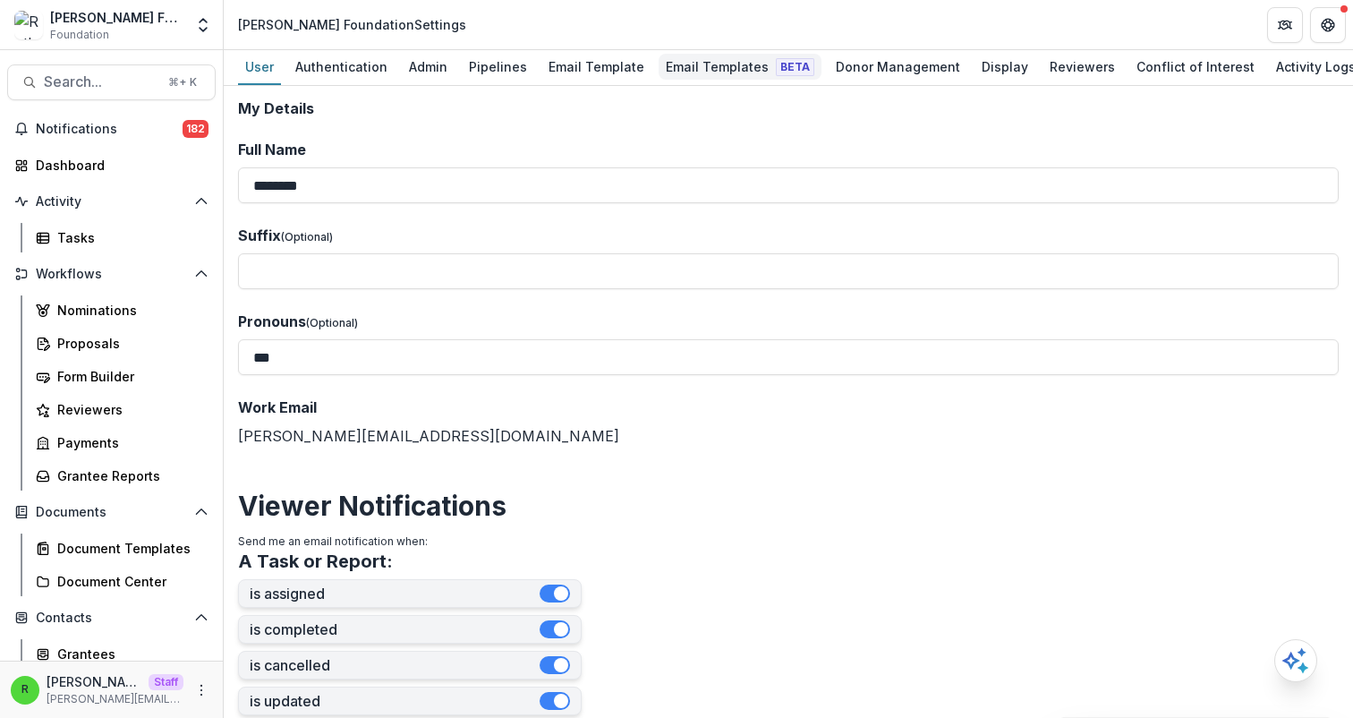
click at [684, 55] on div "Email Templates Beta" at bounding box center [740, 67] width 163 height 26
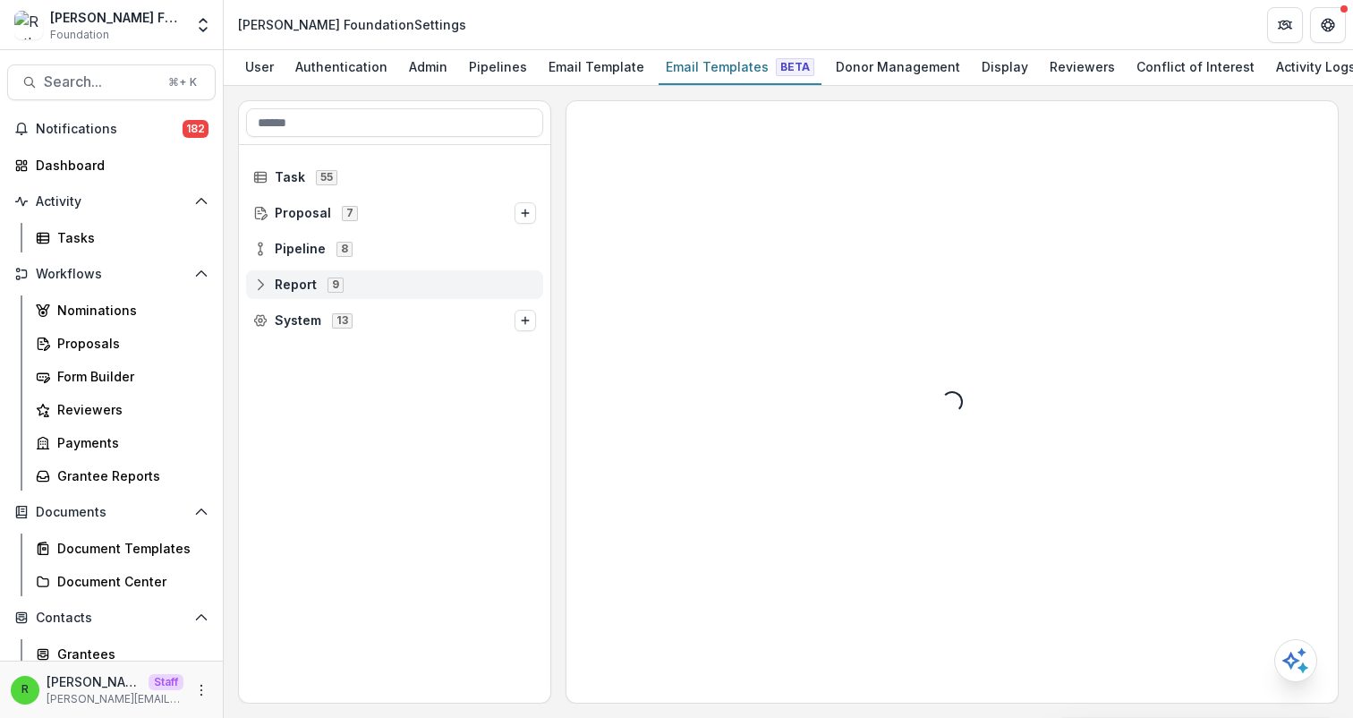
click at [354, 289] on span "Report 9" at bounding box center [394, 284] width 283 height 15
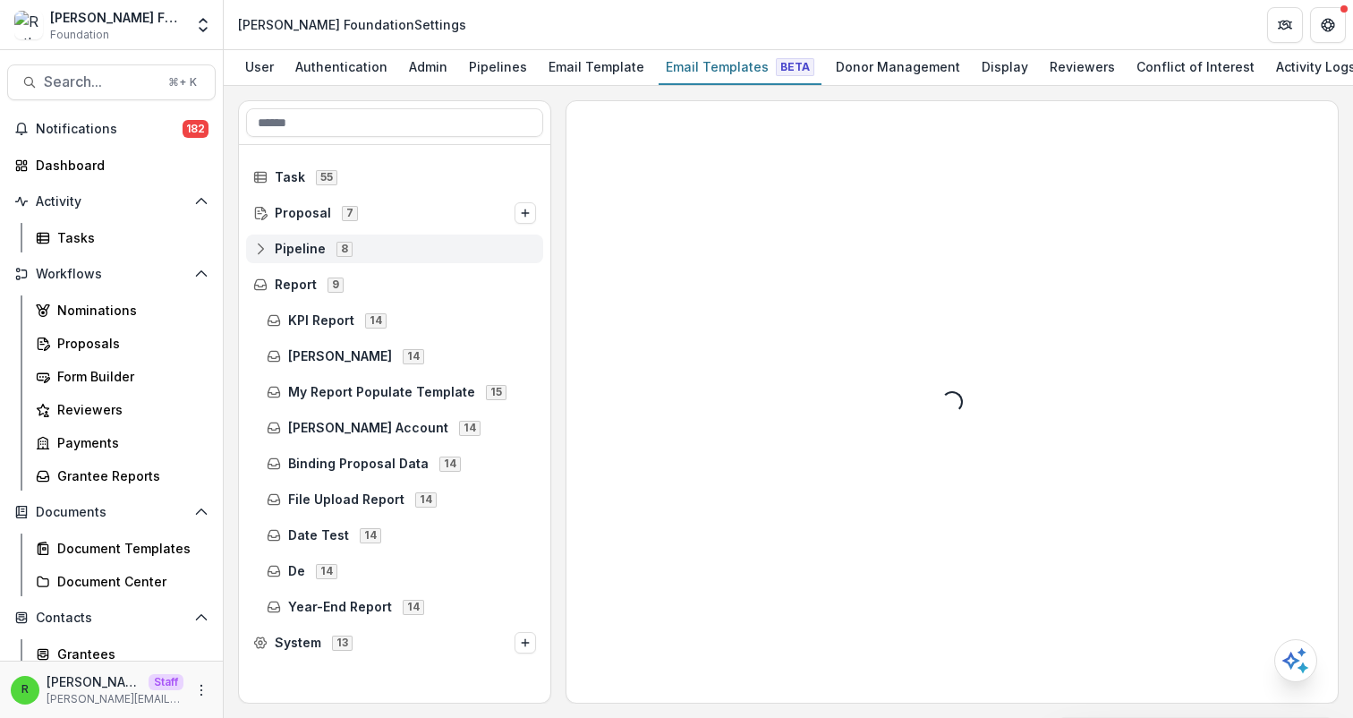
click at [376, 249] on span "Pipeline 8" at bounding box center [394, 248] width 283 height 15
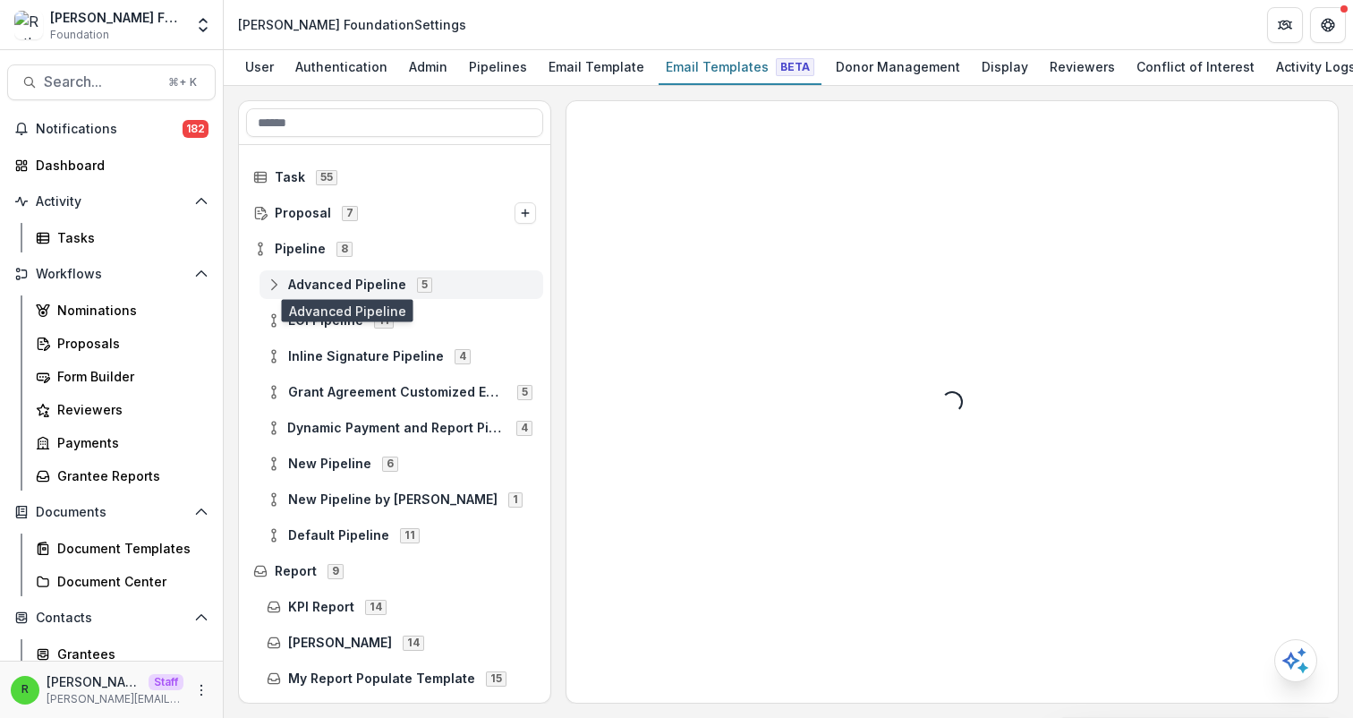
click at [388, 283] on span "Advanced Pipeline" at bounding box center [347, 284] width 118 height 15
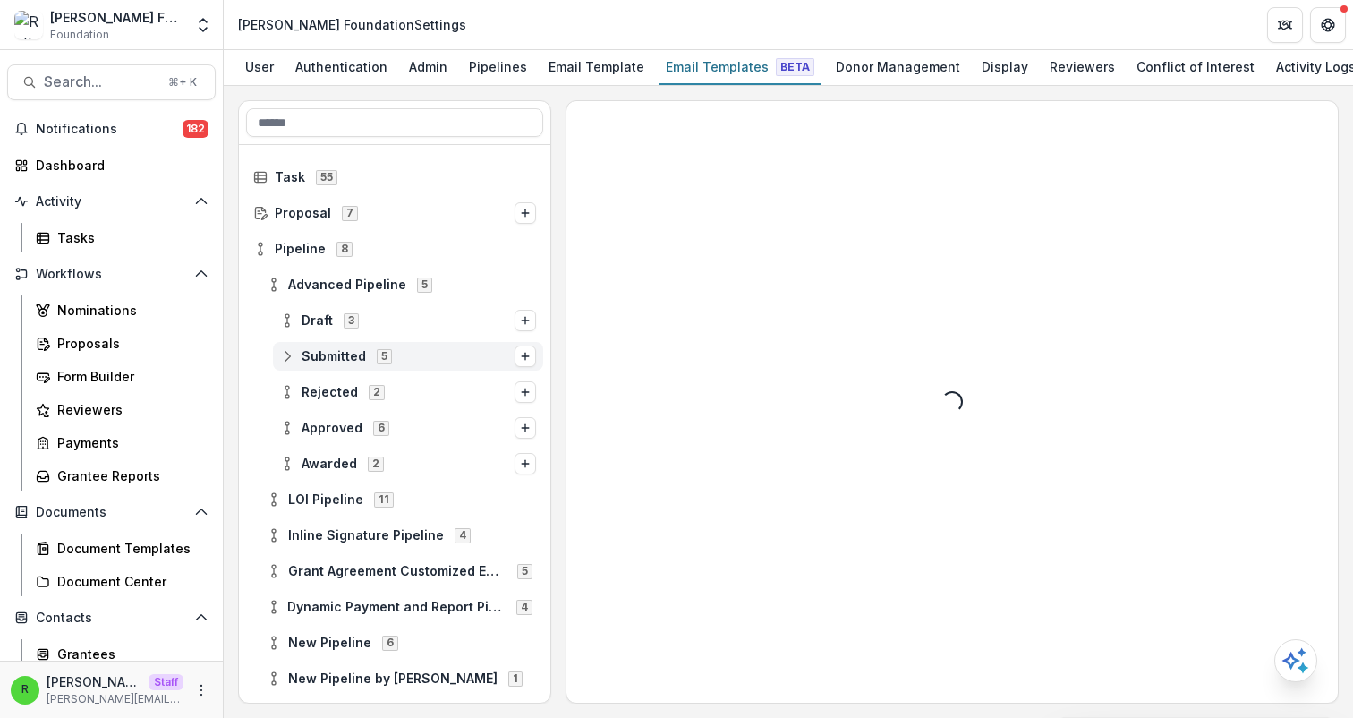
click at [403, 361] on span "Submitted 5" at bounding box center [397, 355] width 234 height 15
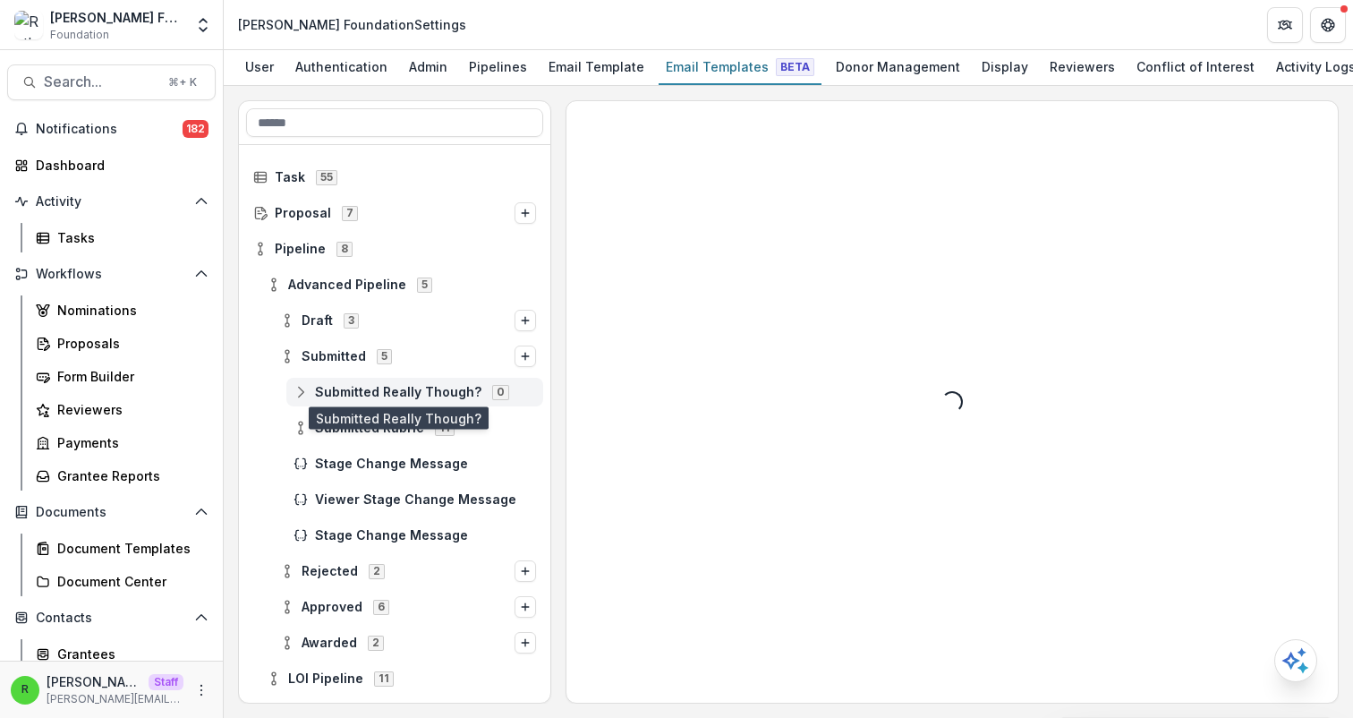
click at [414, 386] on span "Submitted Really Though?" at bounding box center [398, 392] width 166 height 15
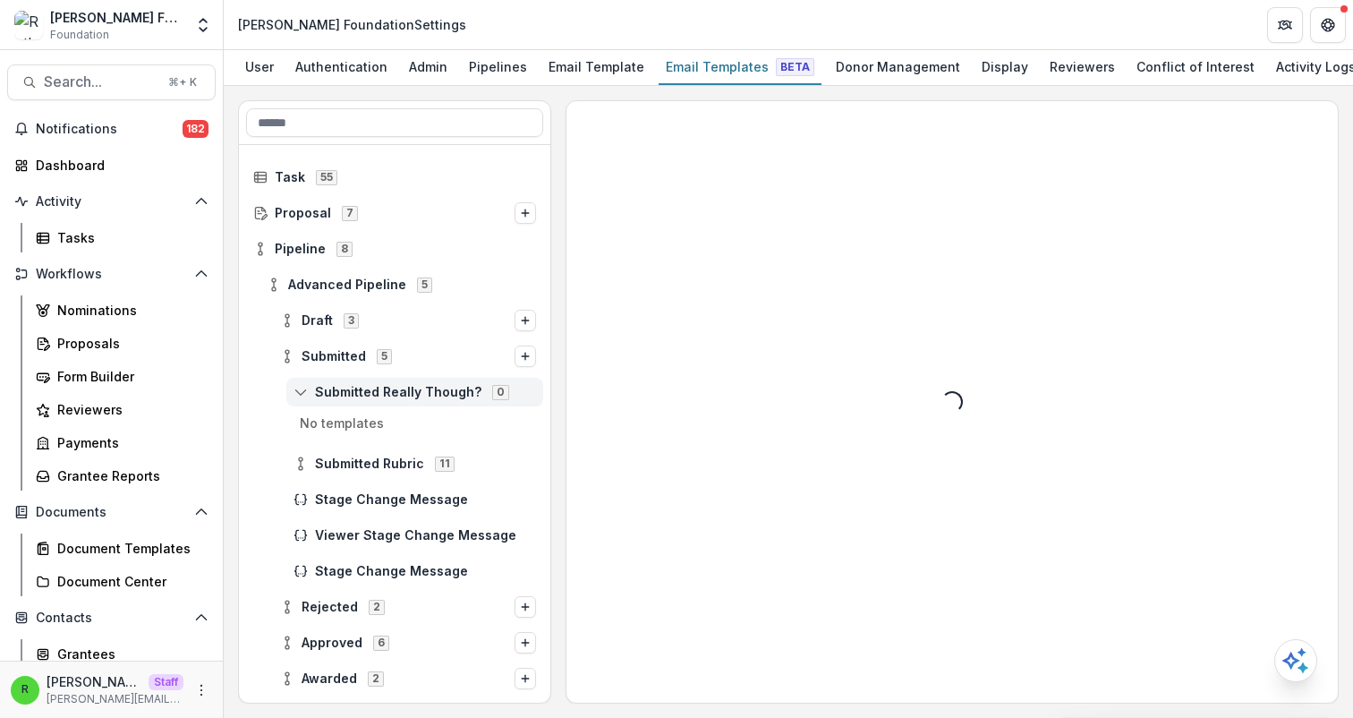
click at [414, 400] on div "Submitted Really Though? 0" at bounding box center [414, 392] width 257 height 29
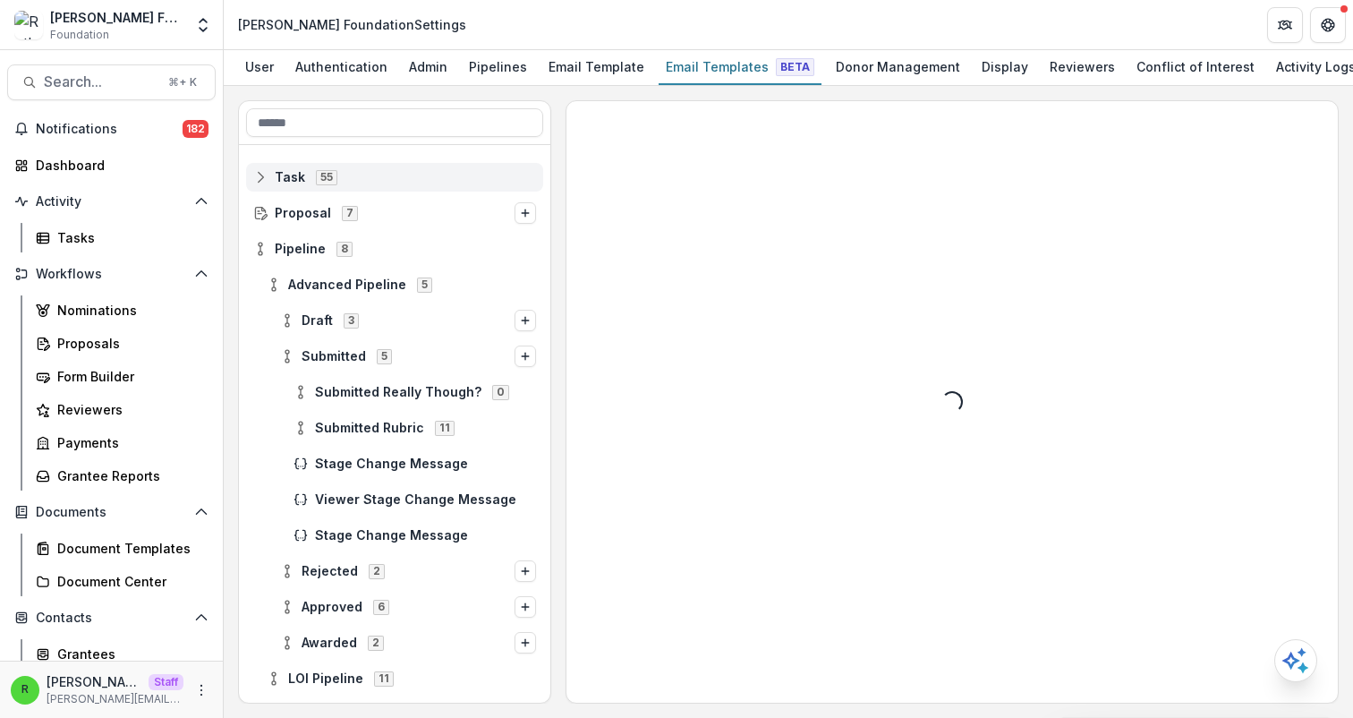
click at [377, 177] on span "Task 55" at bounding box center [394, 176] width 283 height 15
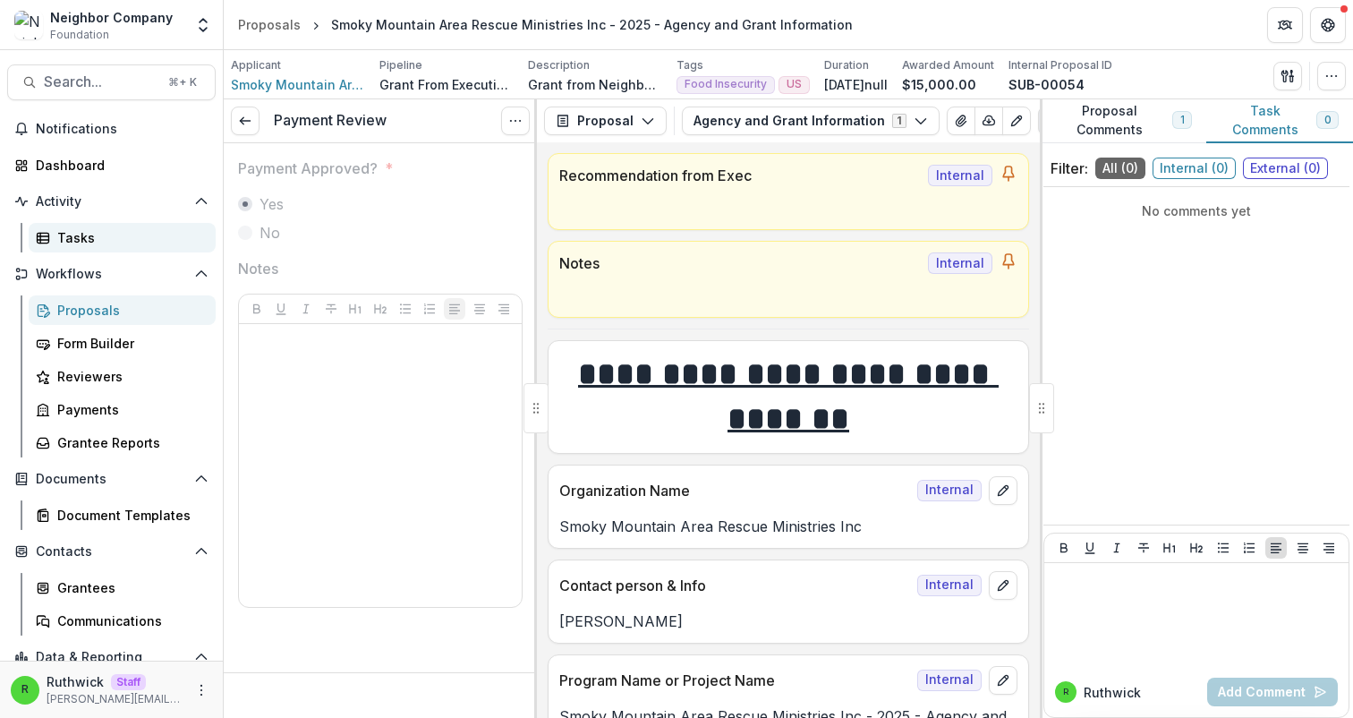
click at [119, 246] on div "Tasks" at bounding box center [129, 237] width 144 height 19
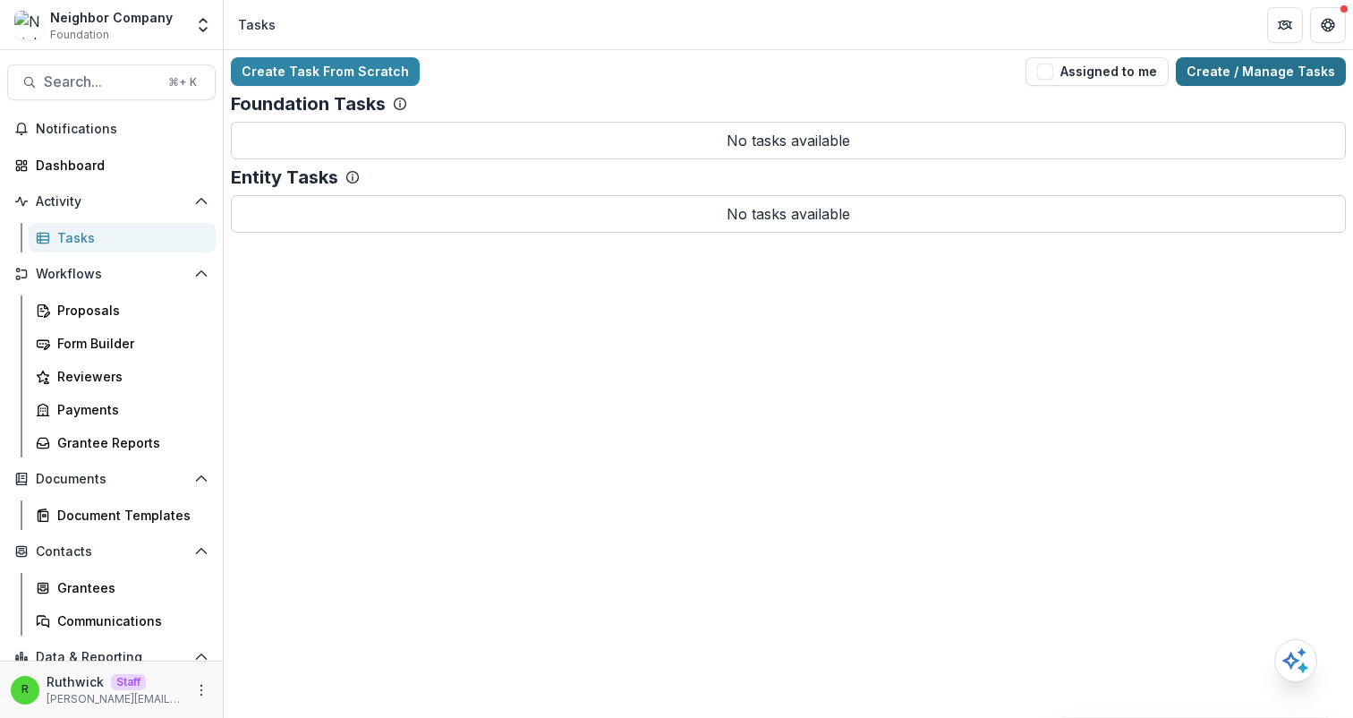
click at [1274, 67] on link "Create / Manage Tasks" at bounding box center [1261, 71] width 170 height 29
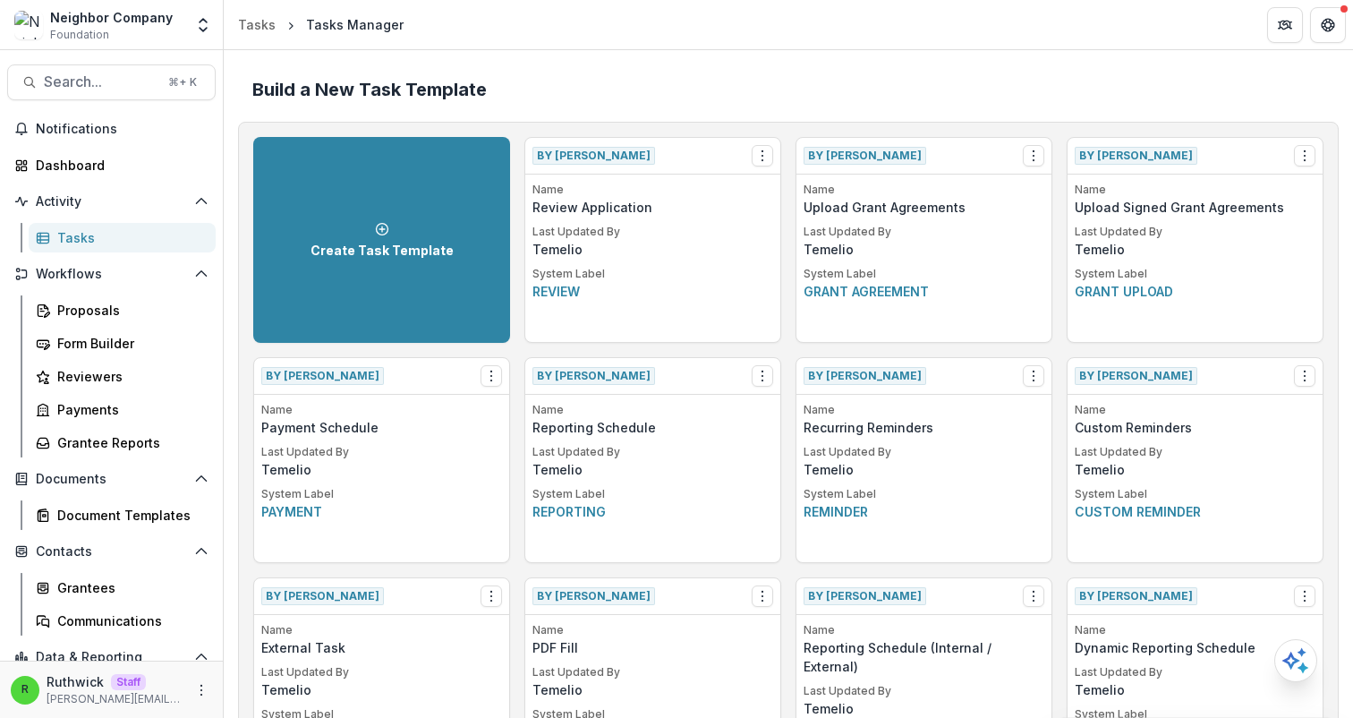
scroll to position [1186, 0]
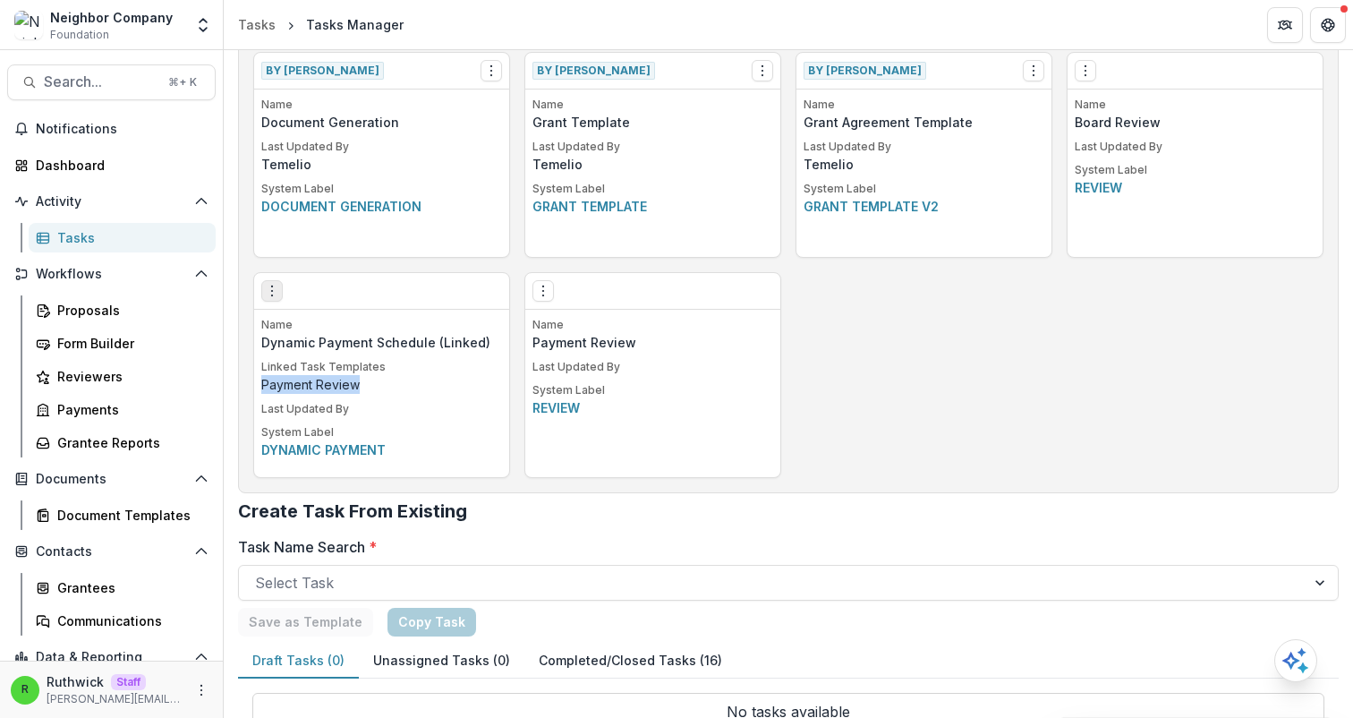
click at [273, 284] on icon "Options" at bounding box center [272, 291] width 14 height 14
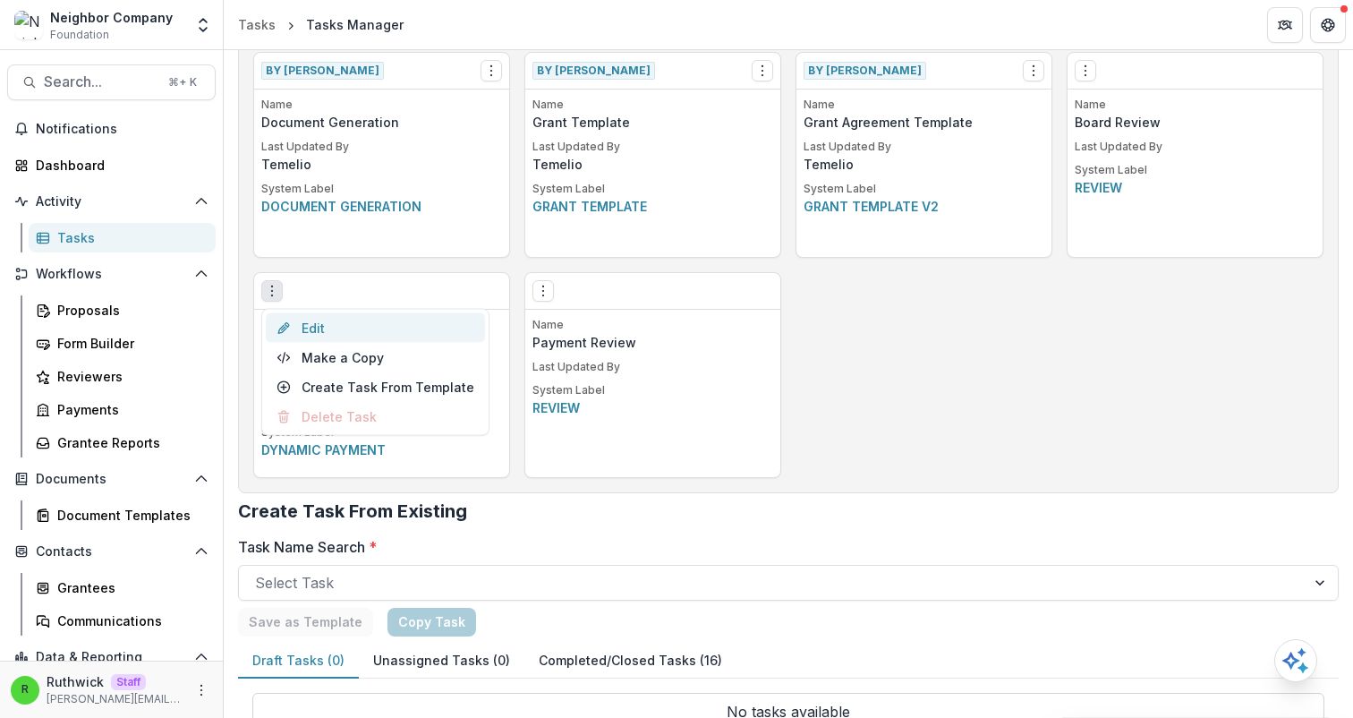
click at [334, 322] on link "Edit" at bounding box center [375, 328] width 219 height 30
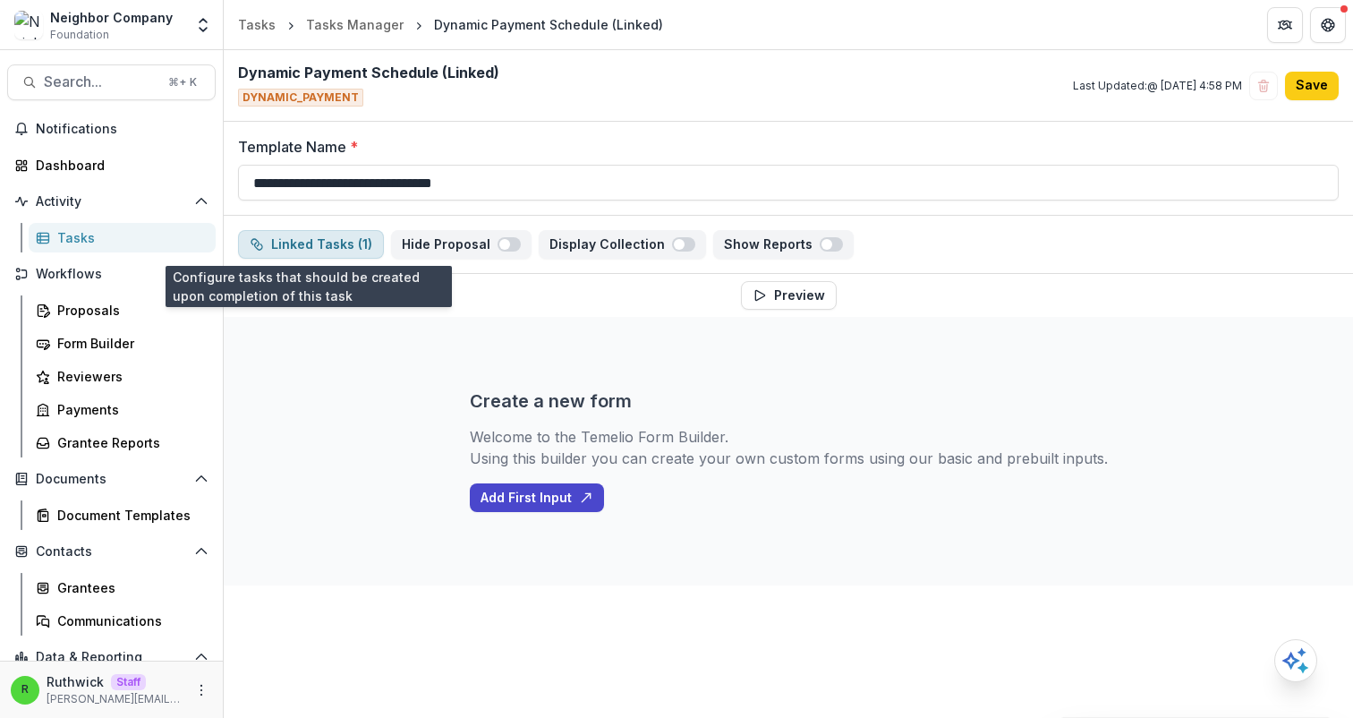
click at [318, 247] on button "Linked Tasks ( 1 )" at bounding box center [311, 244] width 146 height 29
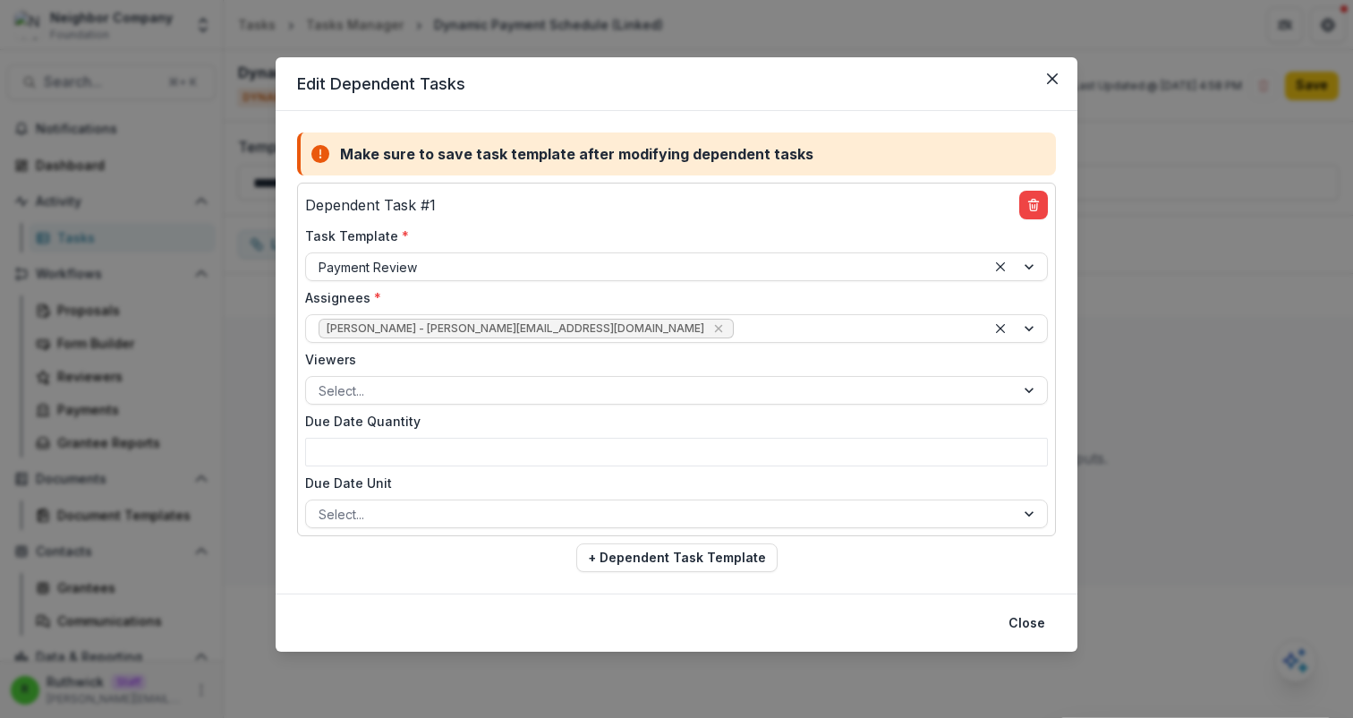
click at [1188, 307] on div "Edit Dependent Tasks Make sure to save task template after modifying dependent …" at bounding box center [676, 359] width 1353 height 718
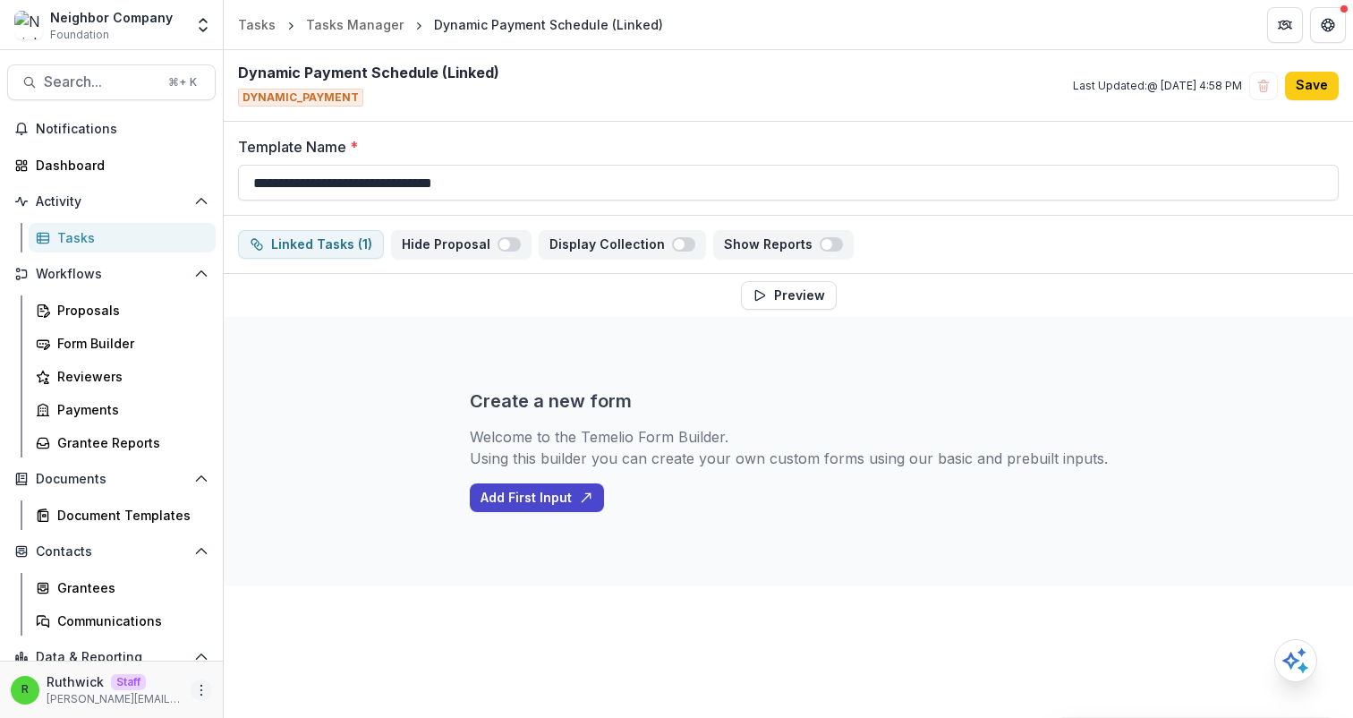
click at [202, 686] on icon "More" at bounding box center [201, 690] width 14 height 14
click at [306, 653] on link "User Settings" at bounding box center [314, 652] width 192 height 30
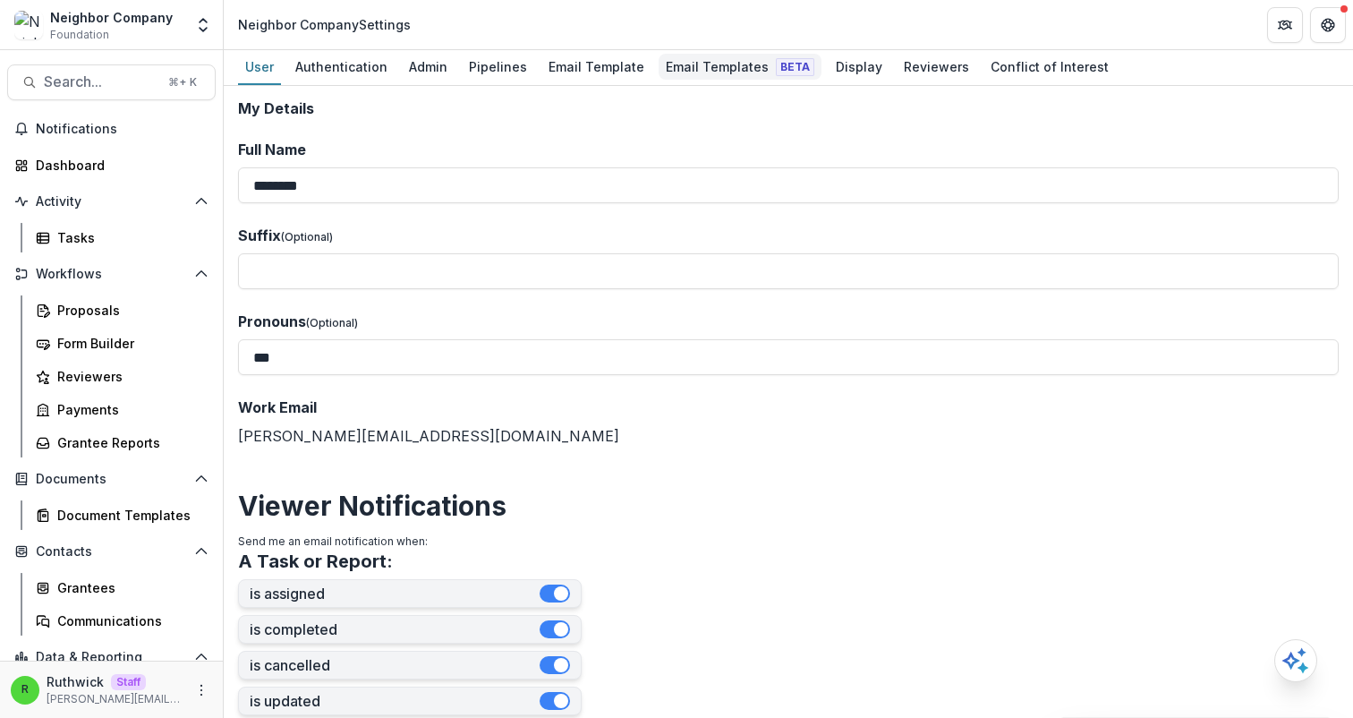
click at [731, 79] on div "Email Templates Beta" at bounding box center [740, 67] width 163 height 26
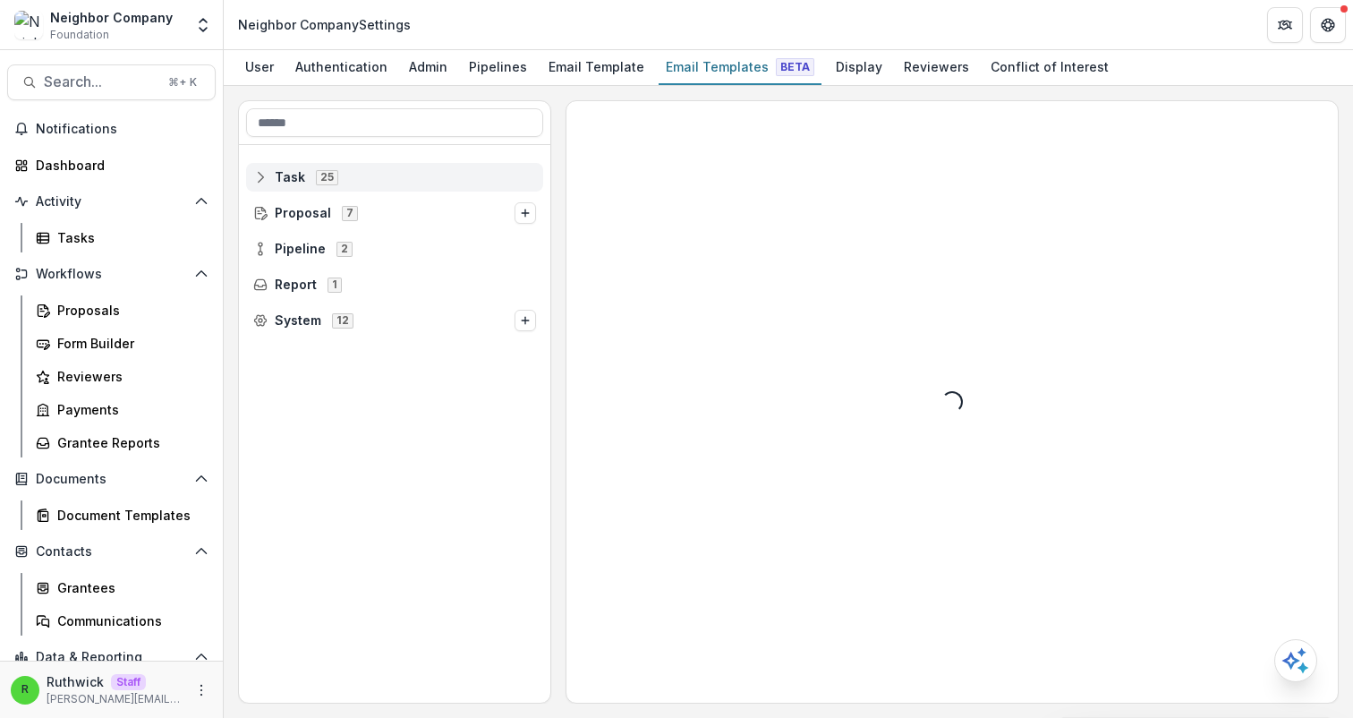
click at [261, 179] on icon at bounding box center [260, 177] width 14 height 14
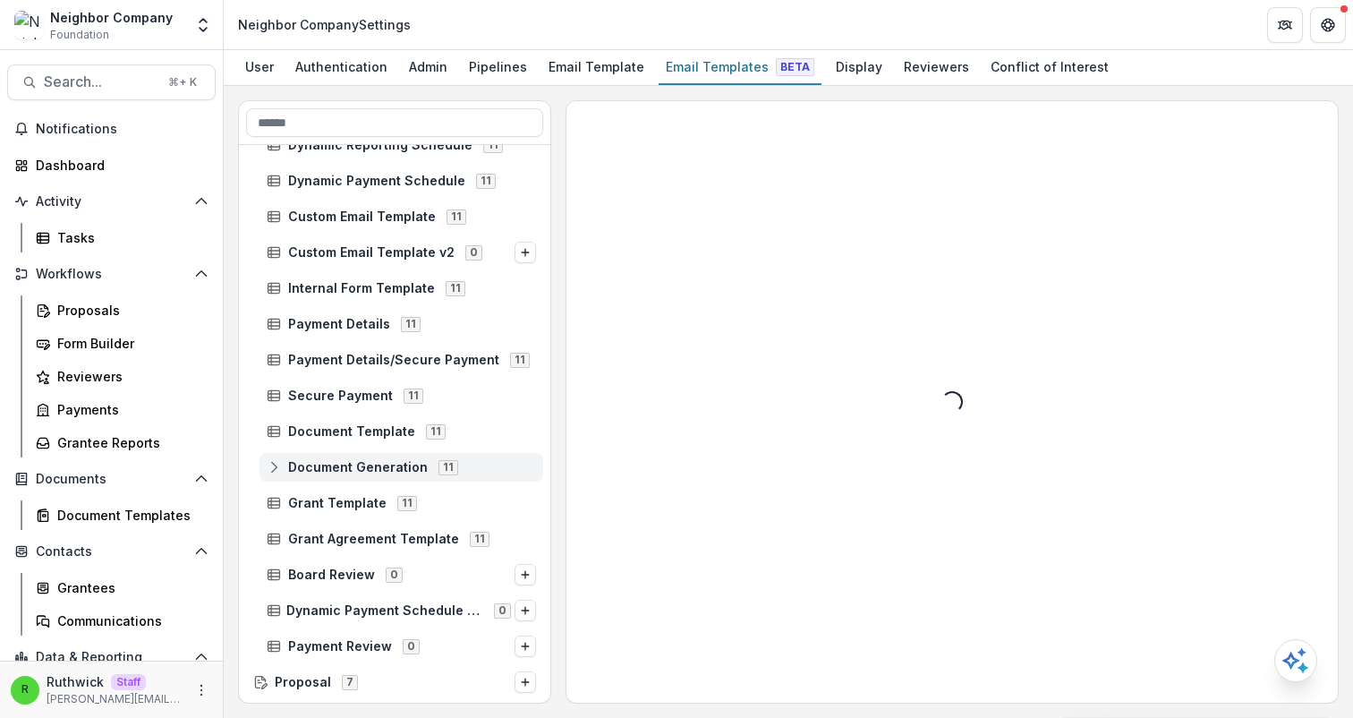
scroll to position [416, 0]
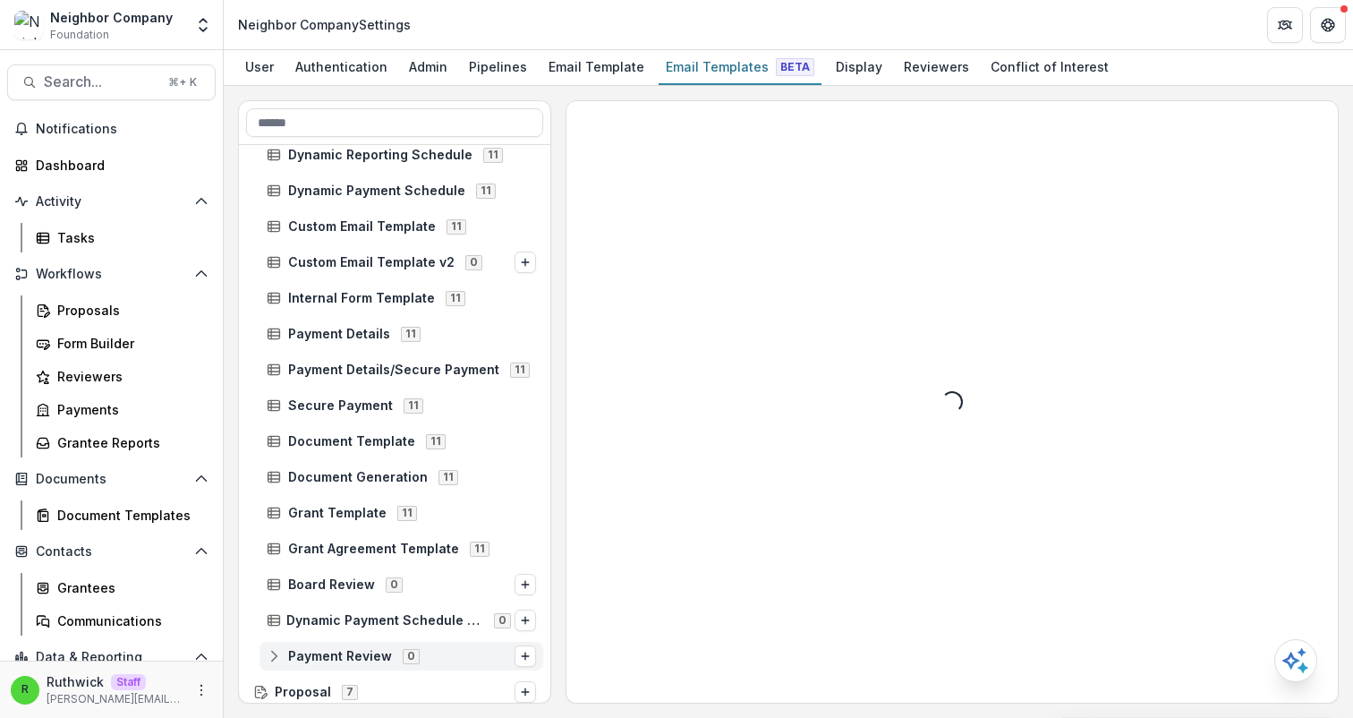
click at [274, 654] on line at bounding box center [274, 654] width 12 height 0
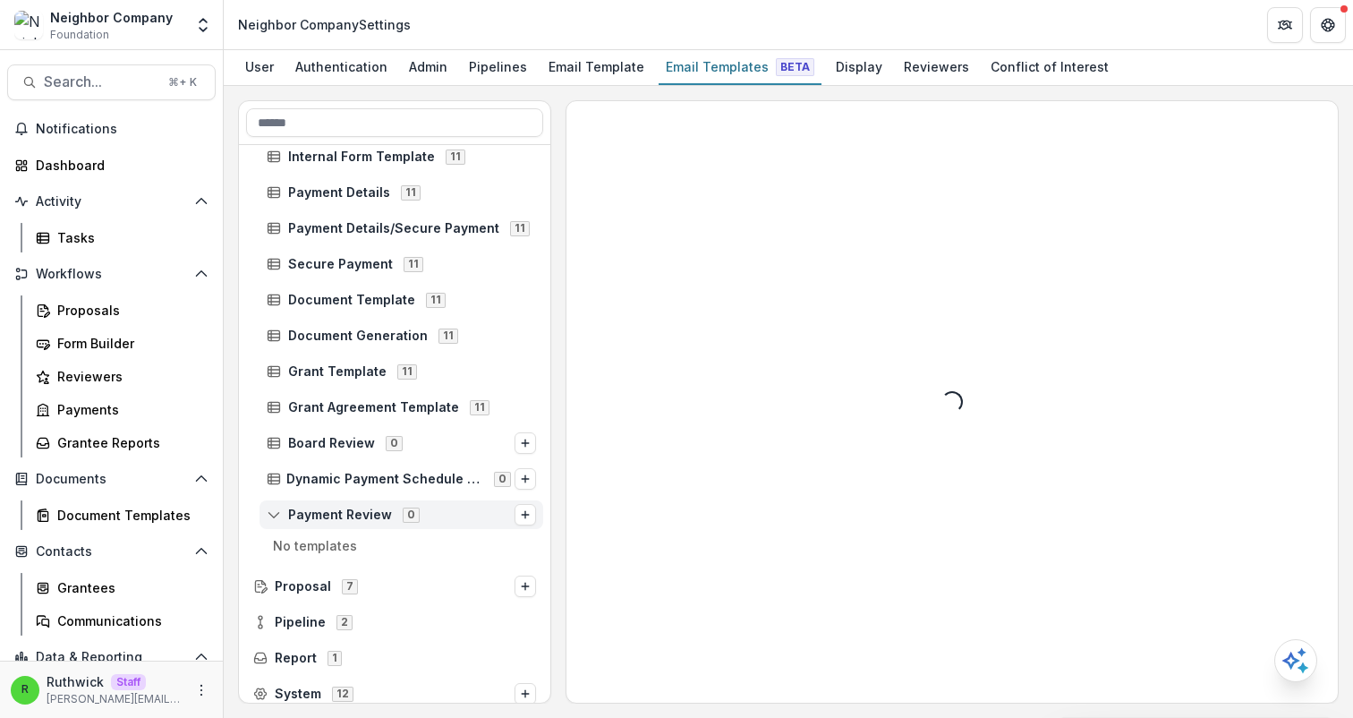
scroll to position [567, 0]
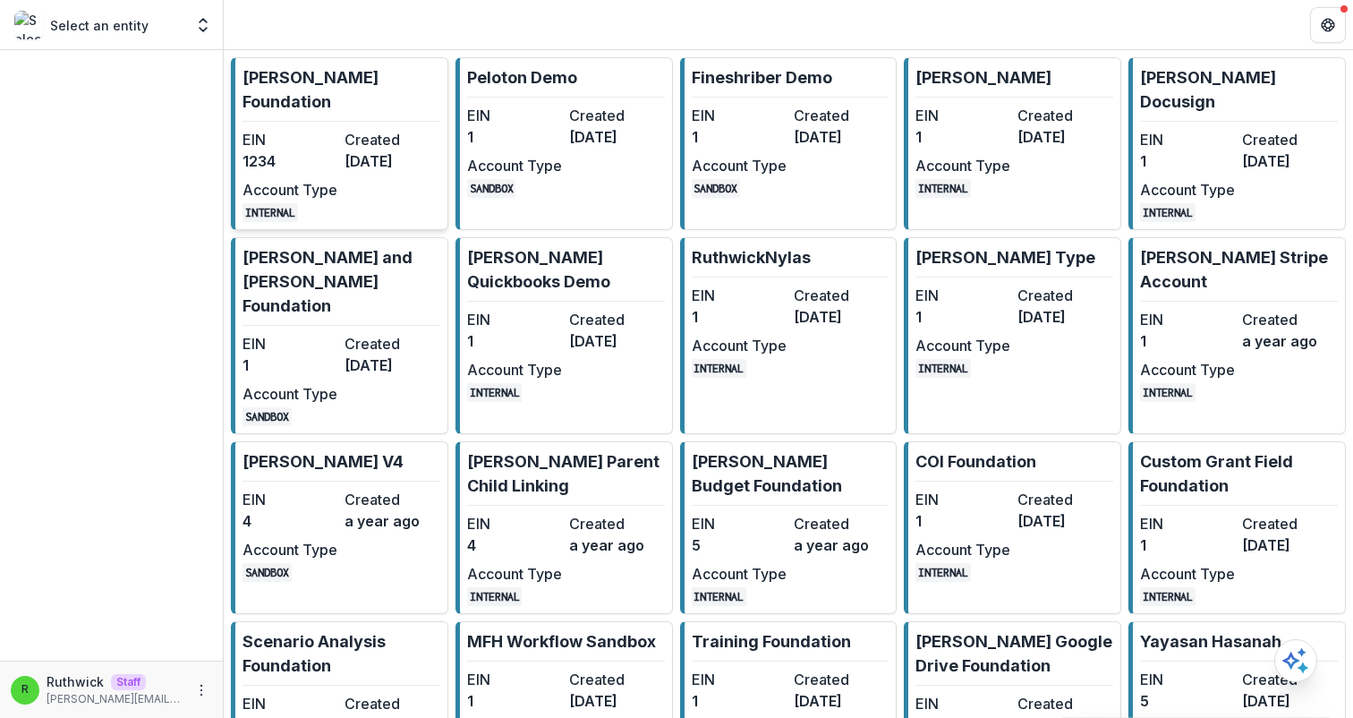
click at [385, 129] on dt "Created" at bounding box center [392, 139] width 95 height 21
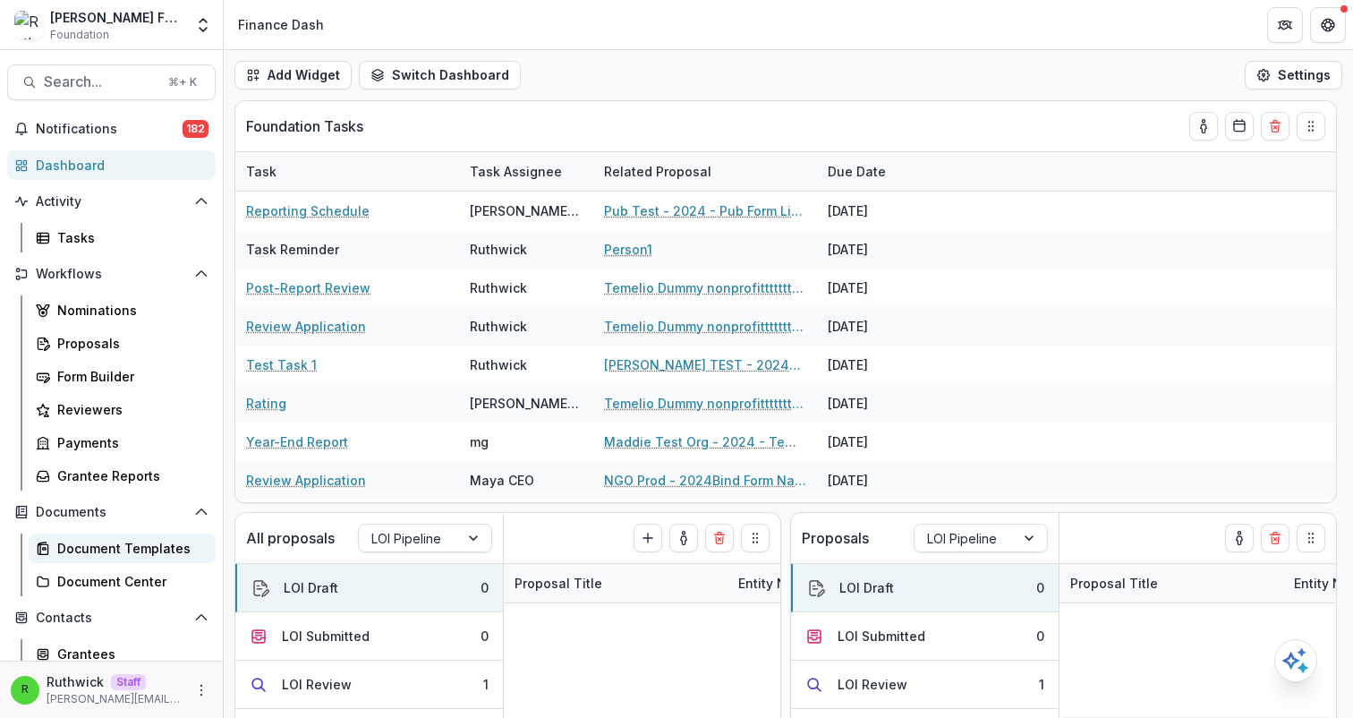
click at [147, 556] on div "Document Templates" at bounding box center [129, 548] width 144 height 19
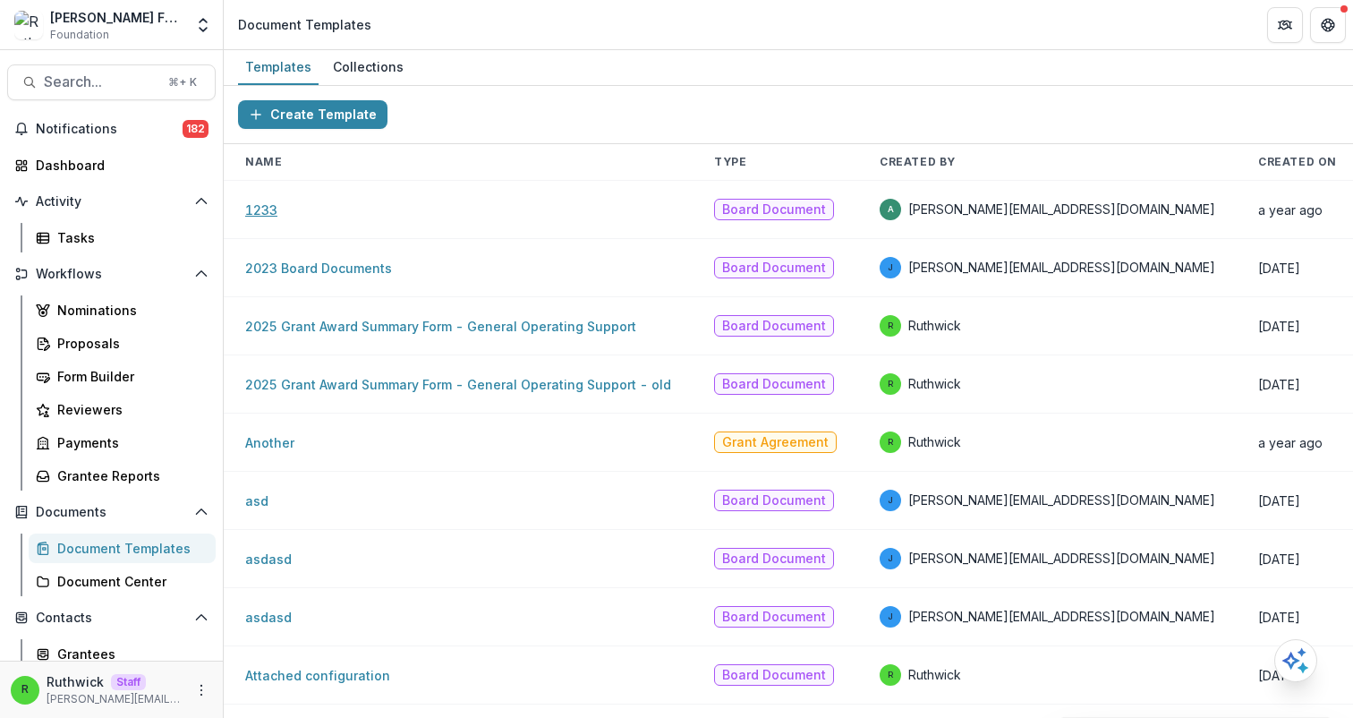
click at [262, 214] on link "1233" at bounding box center [261, 209] width 32 height 15
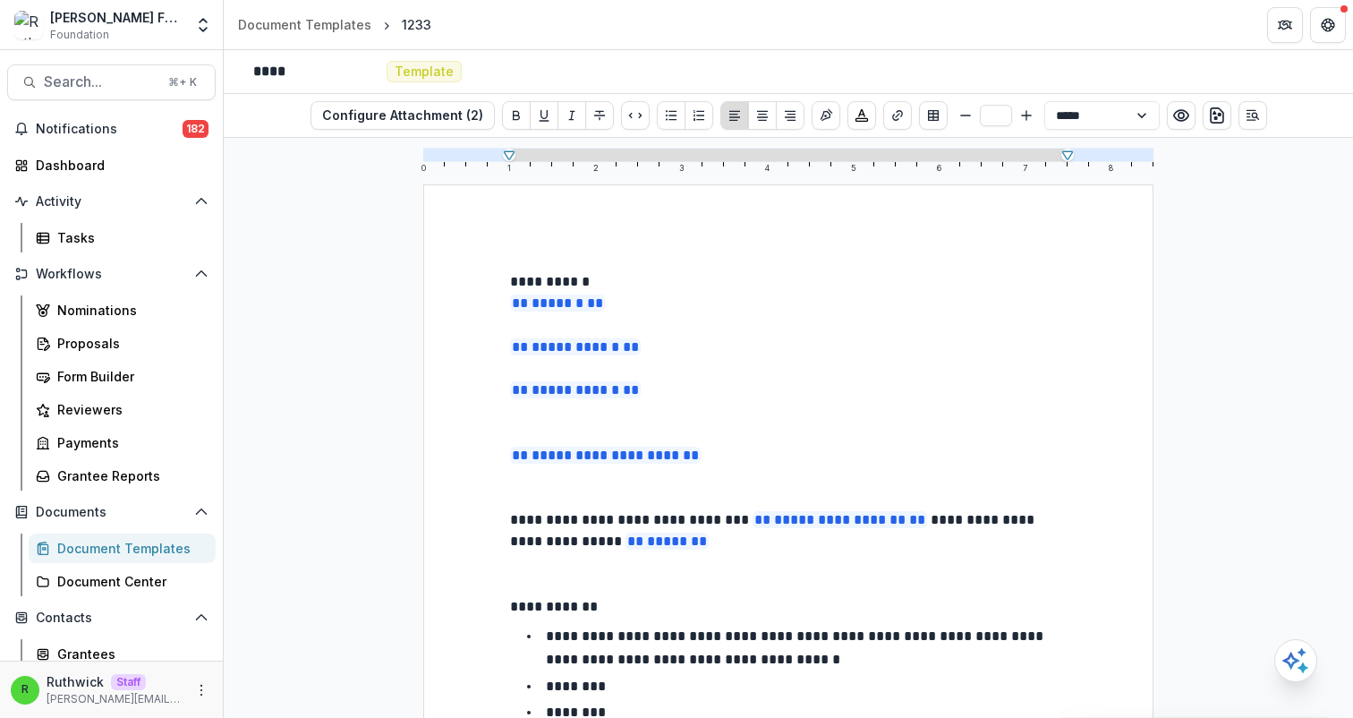
click at [678, 335] on p at bounding box center [788, 325] width 557 height 21
click at [657, 320] on p at bounding box center [788, 325] width 557 height 21
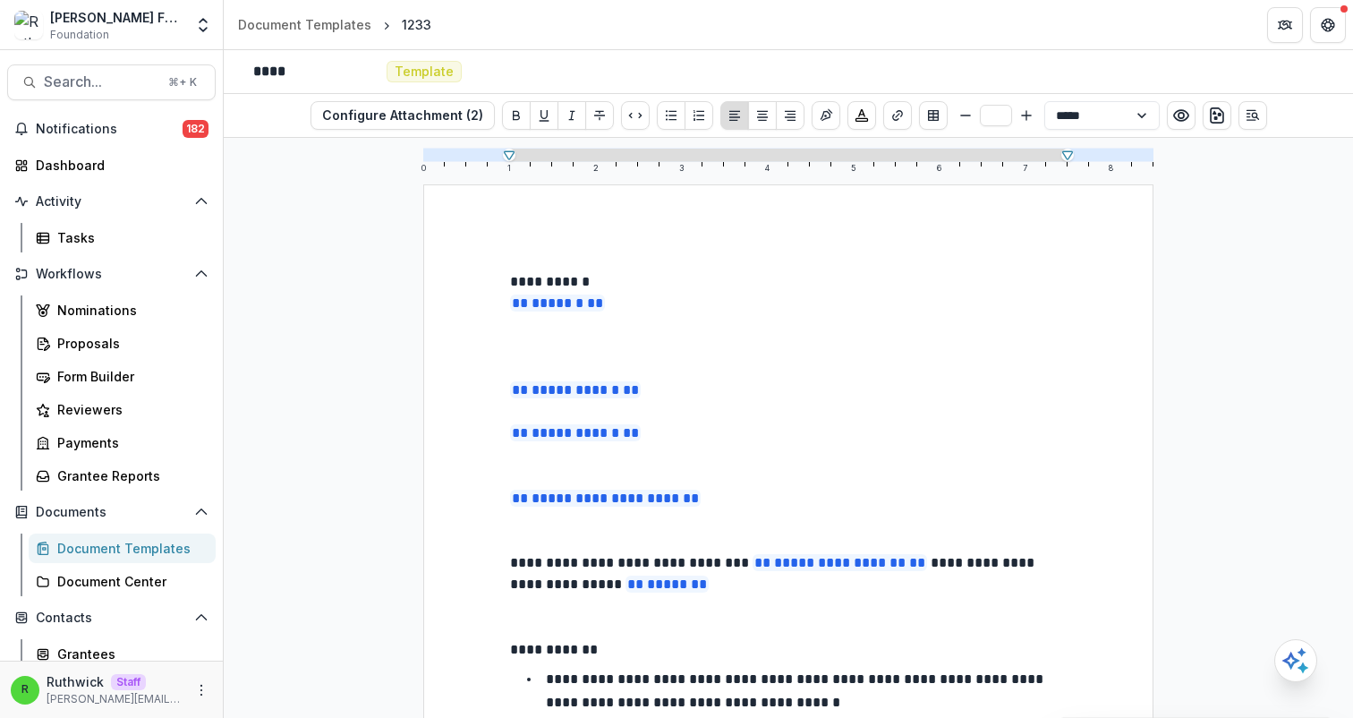
click at [529, 345] on p at bounding box center [788, 347] width 557 height 21
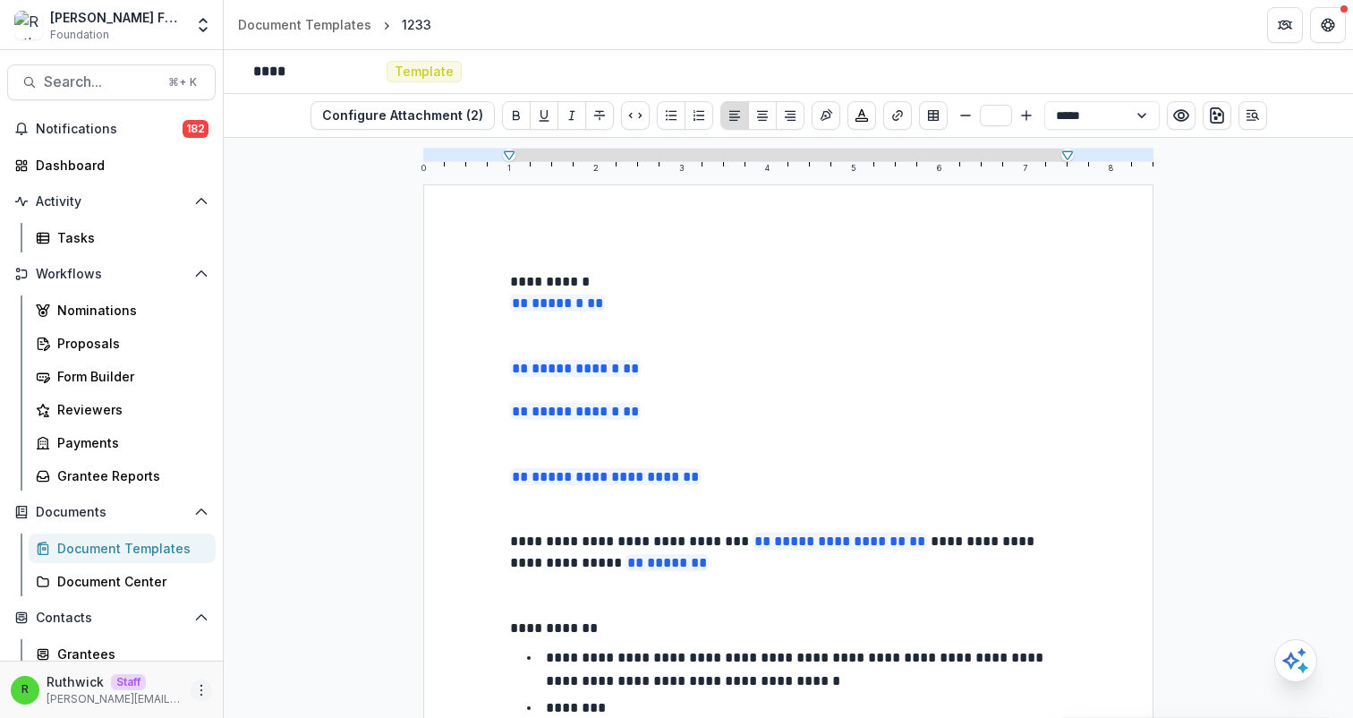
click at [200, 680] on button "More" at bounding box center [201, 689] width 21 height 21
click at [329, 647] on link "User Settings" at bounding box center [314, 652] width 192 height 30
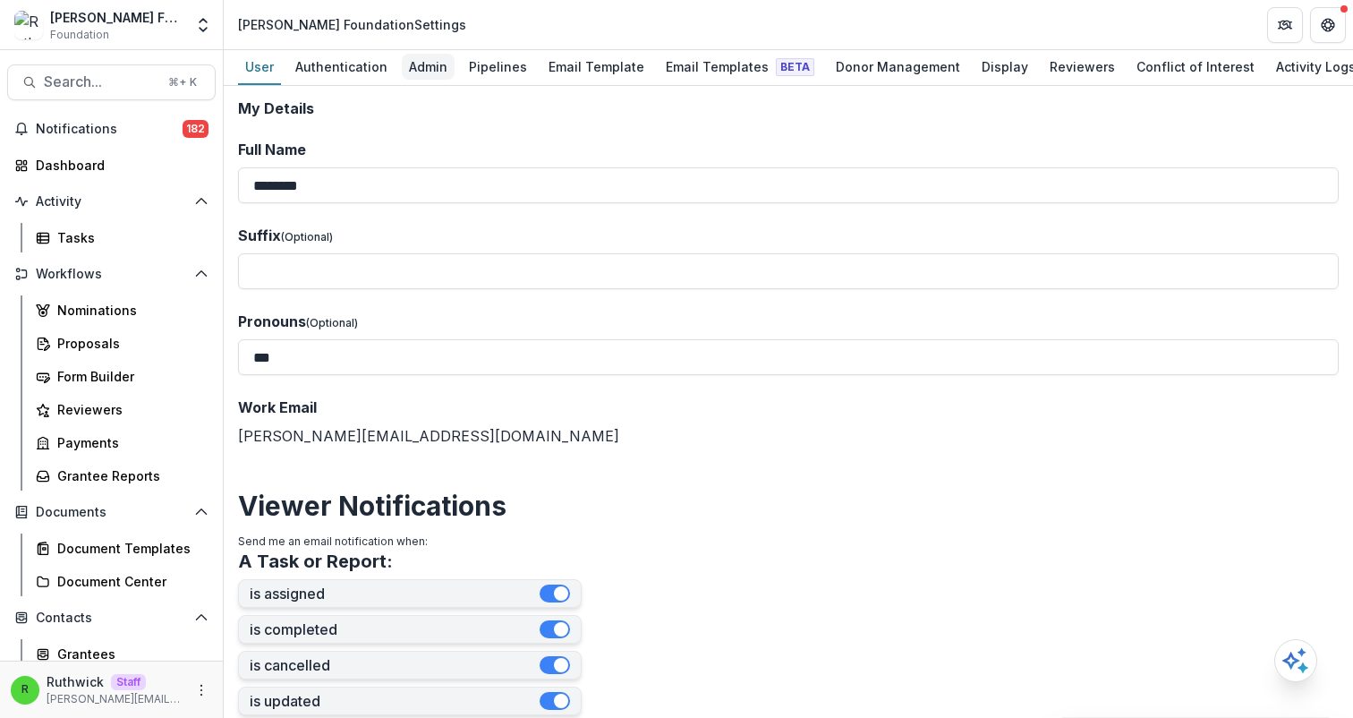
click at [440, 68] on div "Admin" at bounding box center [428, 67] width 53 height 26
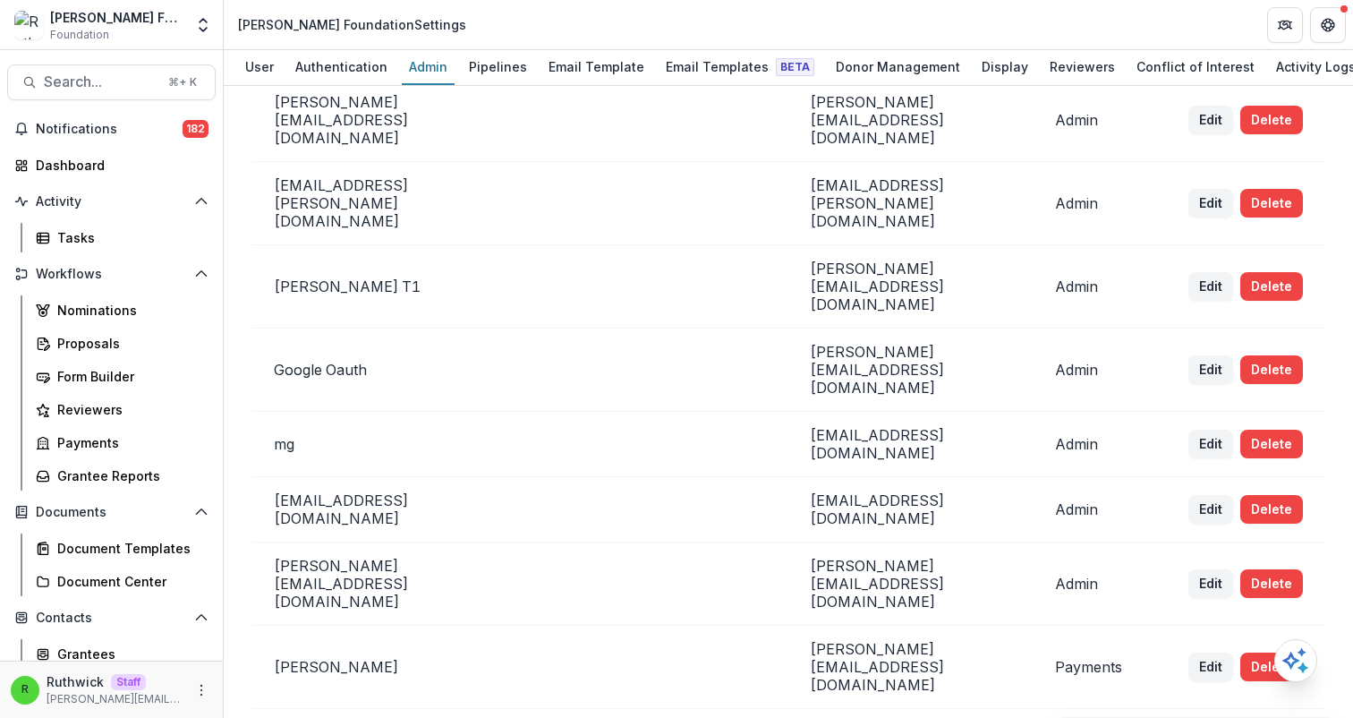
scroll to position [1082, 0]
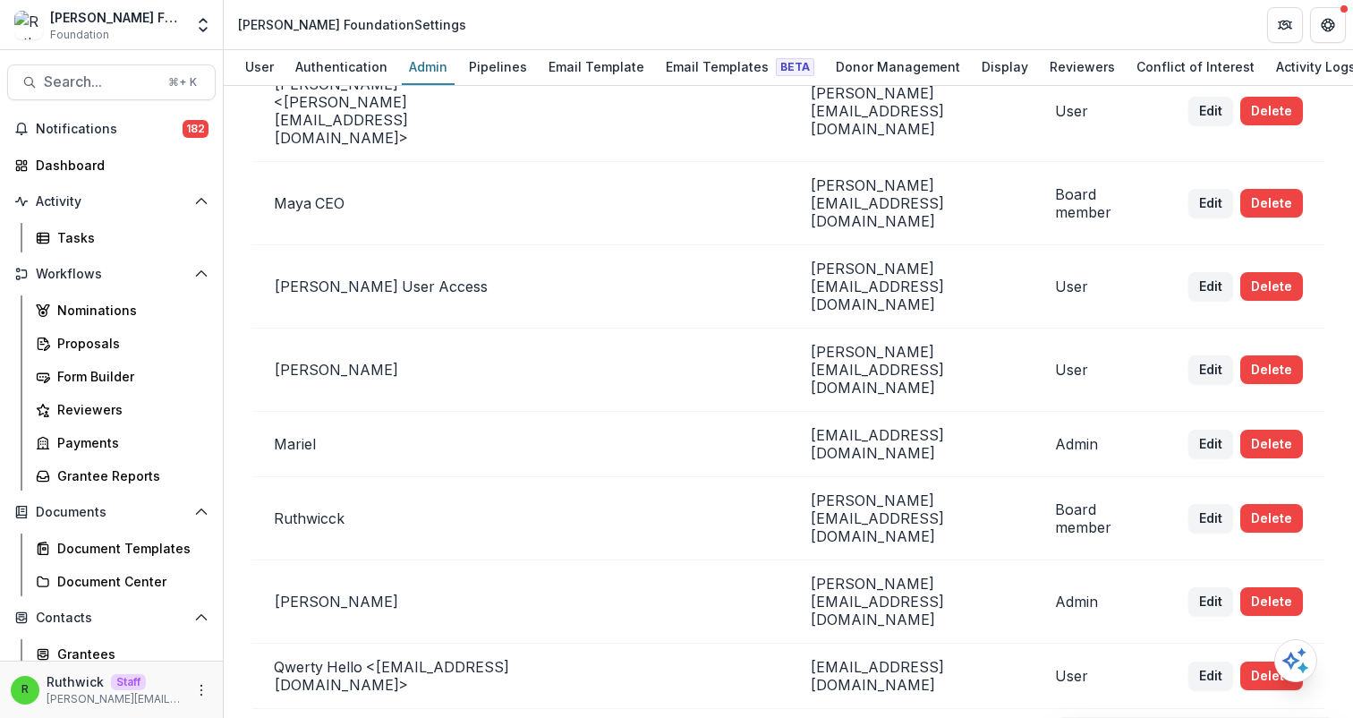
click at [199, 26] on icon "Open entity switcher" at bounding box center [203, 25] width 18 height 18
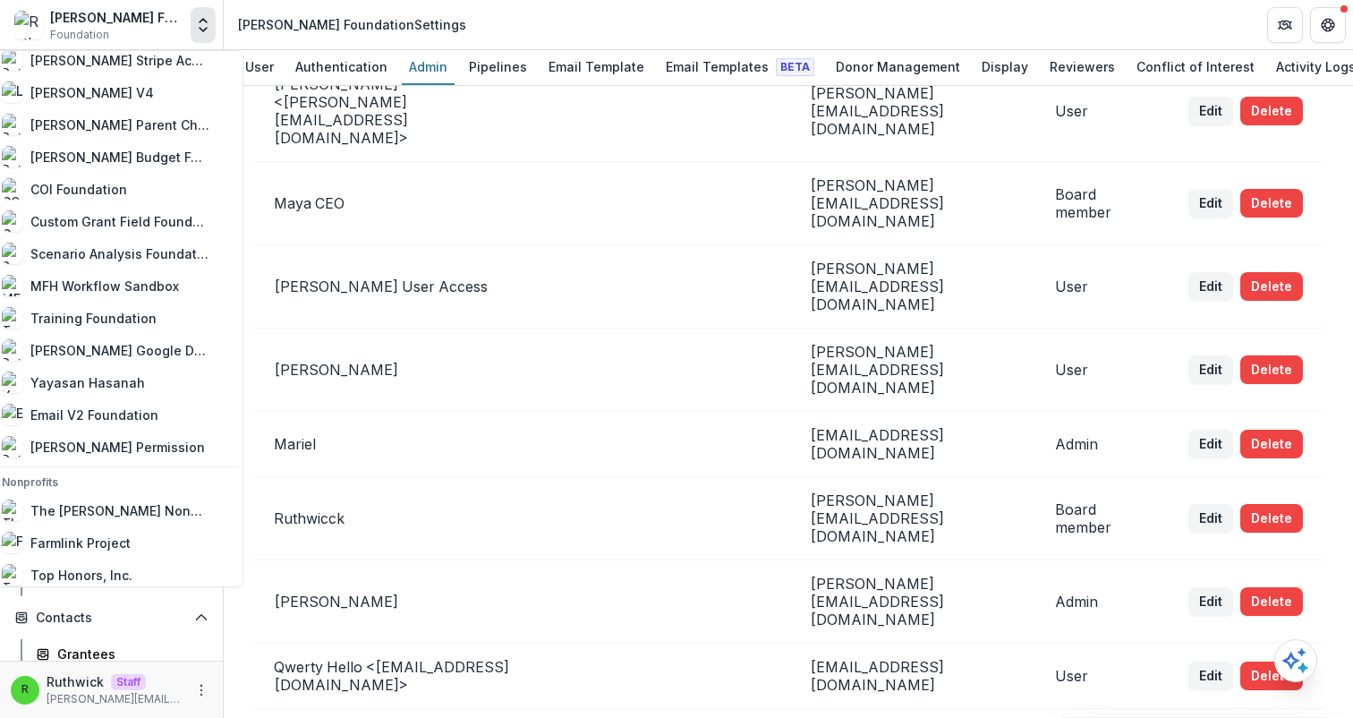
scroll to position [0, 0]
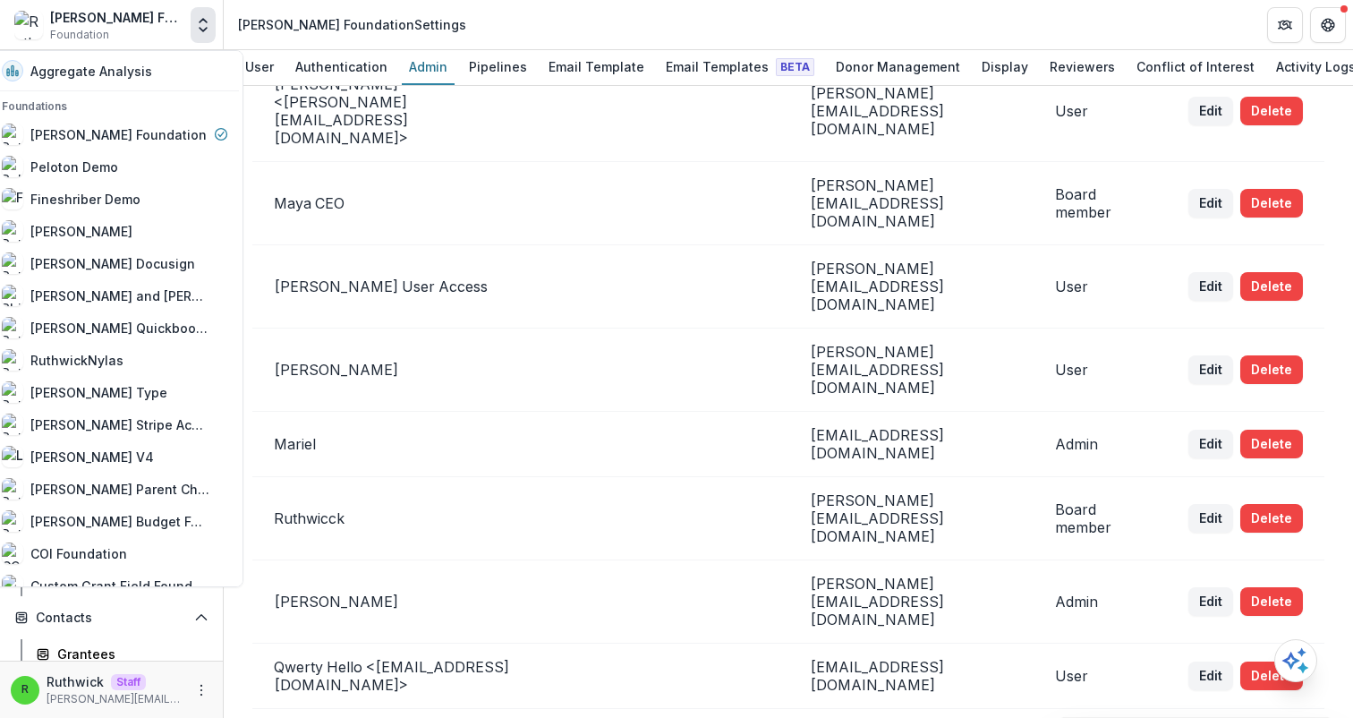
click at [200, 23] on icon "Open entity switcher" at bounding box center [203, 25] width 18 height 18
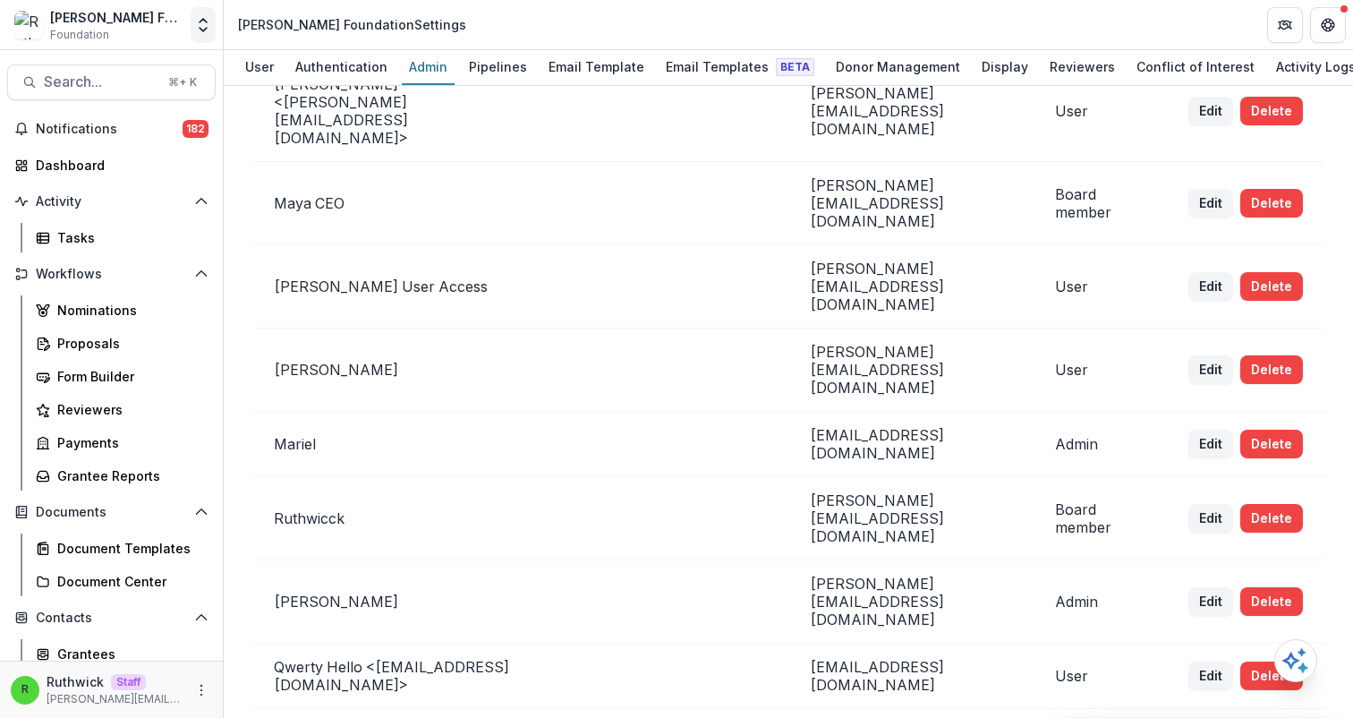
click at [200, 23] on icon "Open entity switcher" at bounding box center [203, 25] width 18 height 18
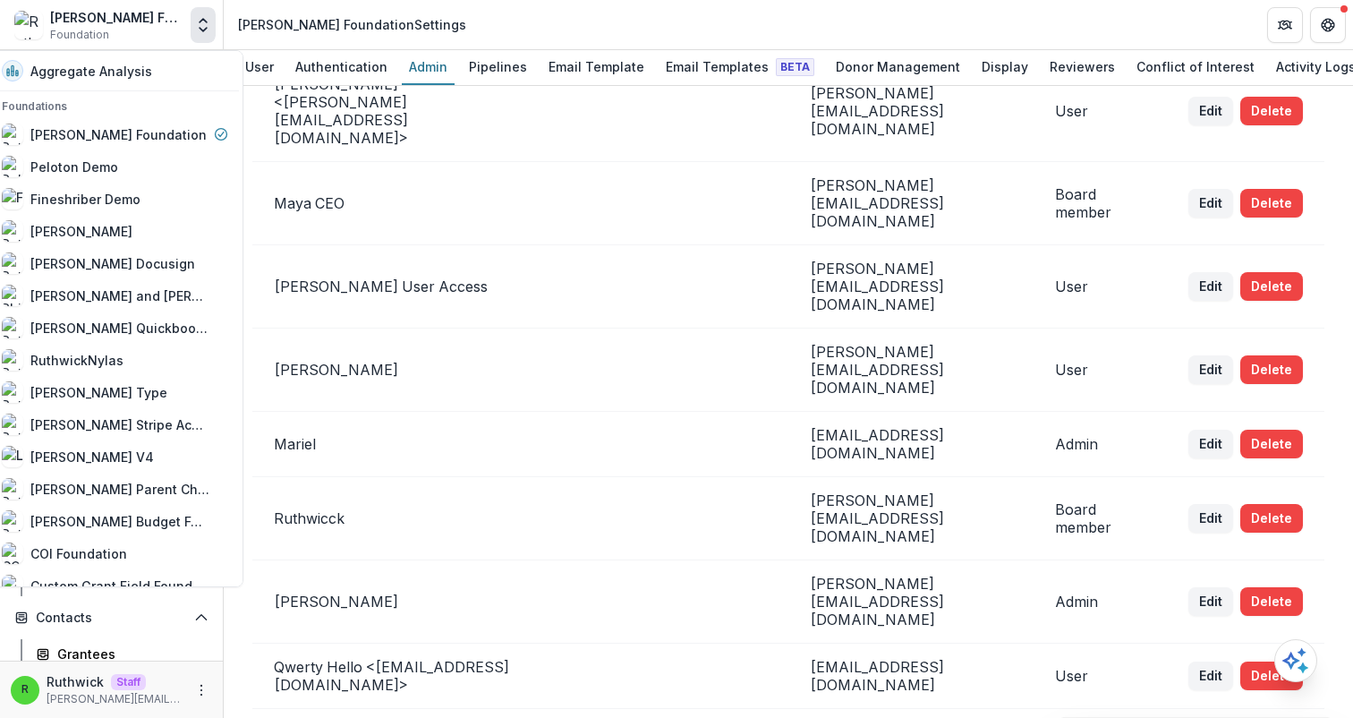
click at [200, 23] on icon "Open entity switcher" at bounding box center [203, 25] width 18 height 18
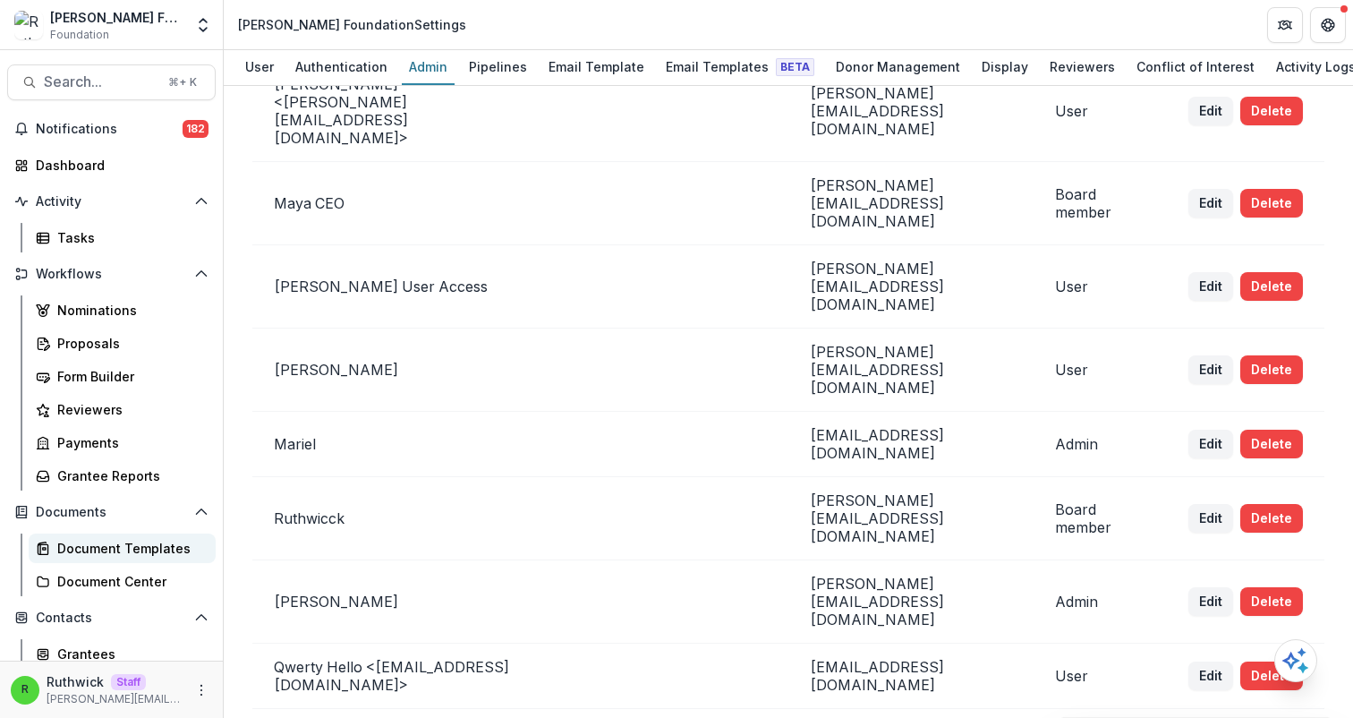
click at [121, 550] on div "Document Templates" at bounding box center [129, 548] width 144 height 19
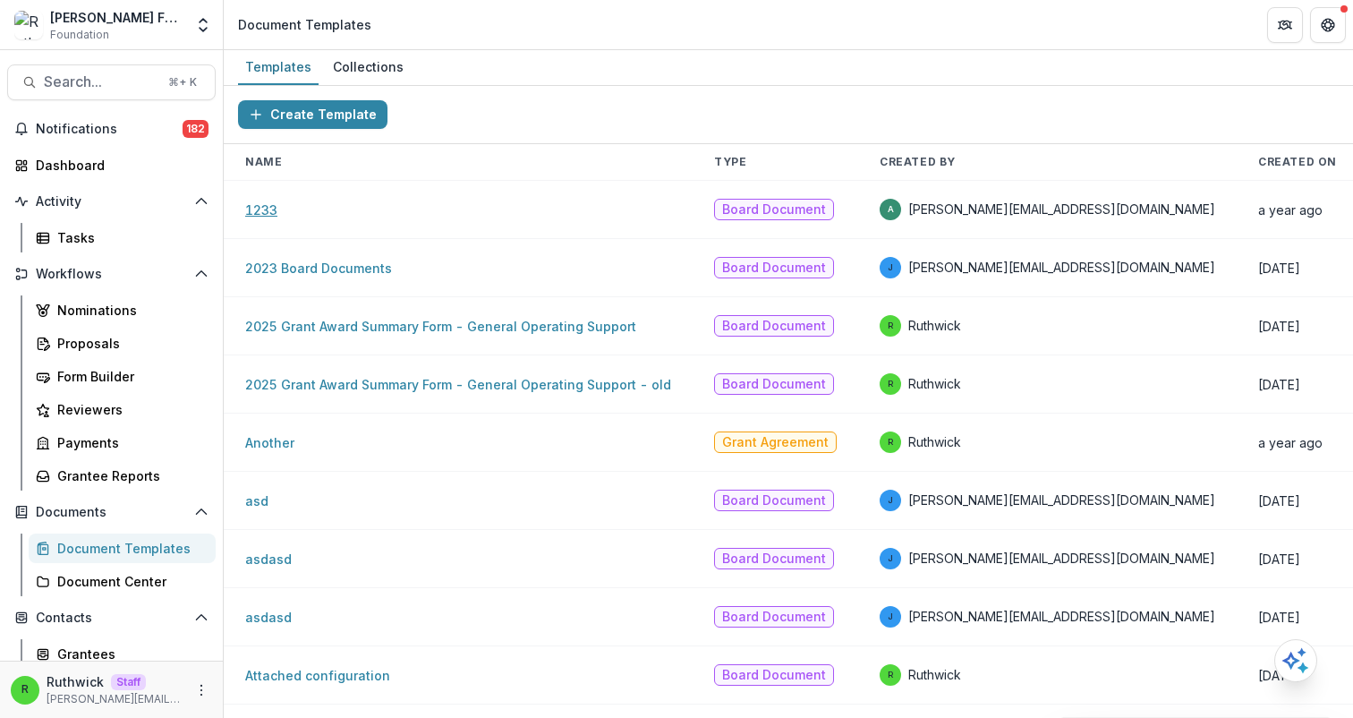
click at [272, 209] on link "1233" at bounding box center [261, 209] width 32 height 15
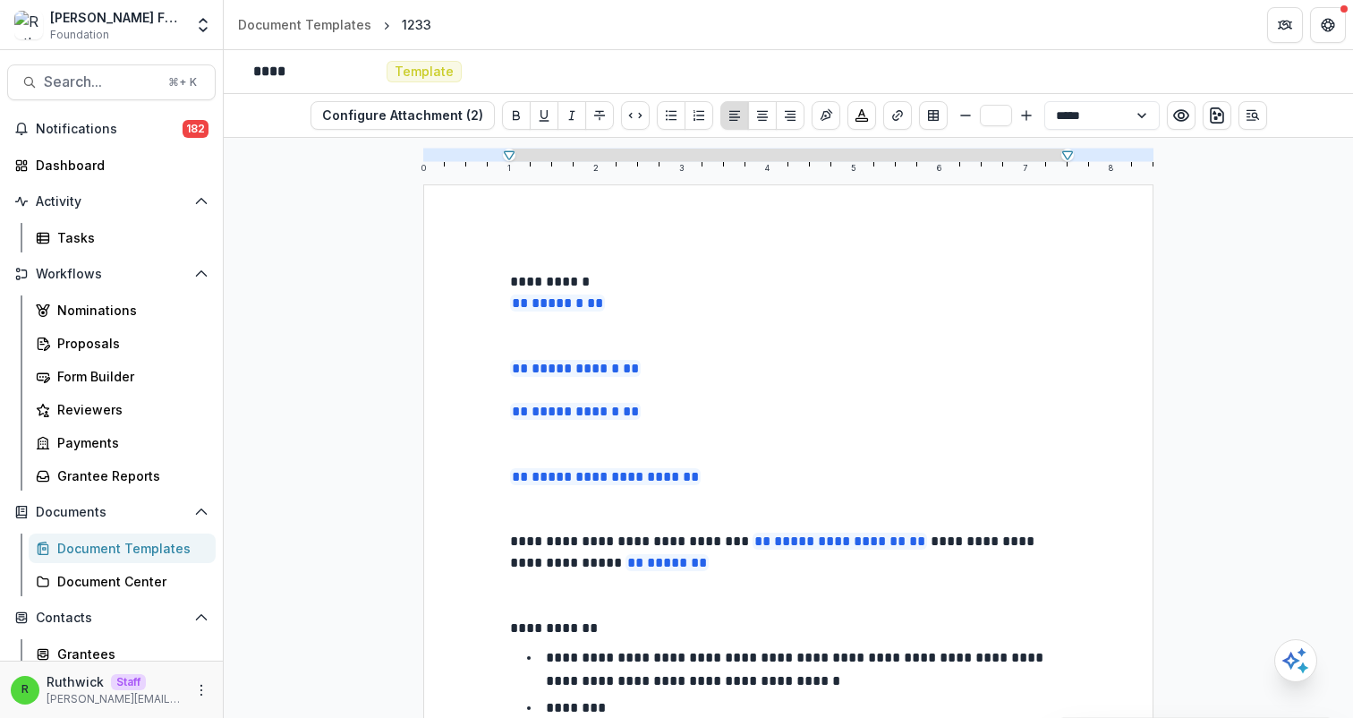
click at [651, 311] on p "** * ****** **" at bounding box center [788, 304] width 557 height 22
click at [643, 277] on p "**********" at bounding box center [788, 281] width 557 height 21
click at [673, 317] on p at bounding box center [788, 325] width 557 height 21
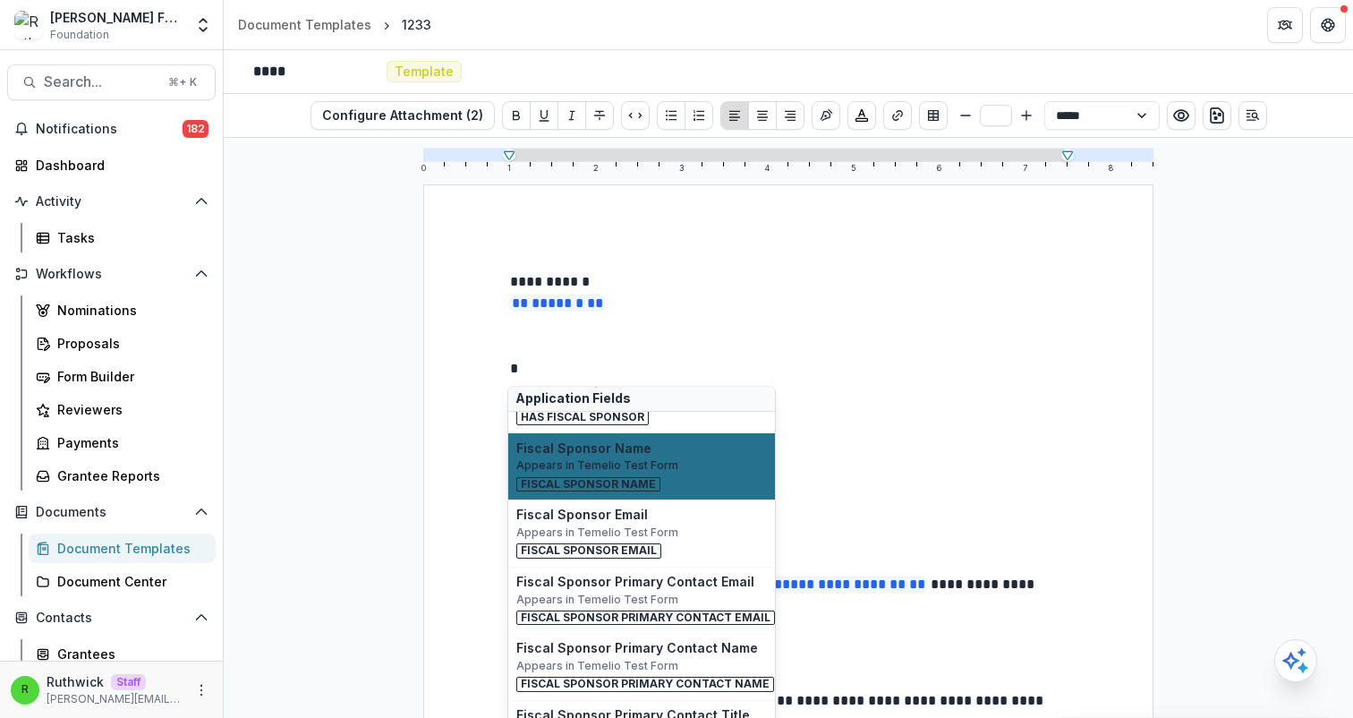
scroll to position [5857, 0]
click at [628, 476] on span "Fiscal Sponsor Name" at bounding box center [588, 483] width 144 height 14
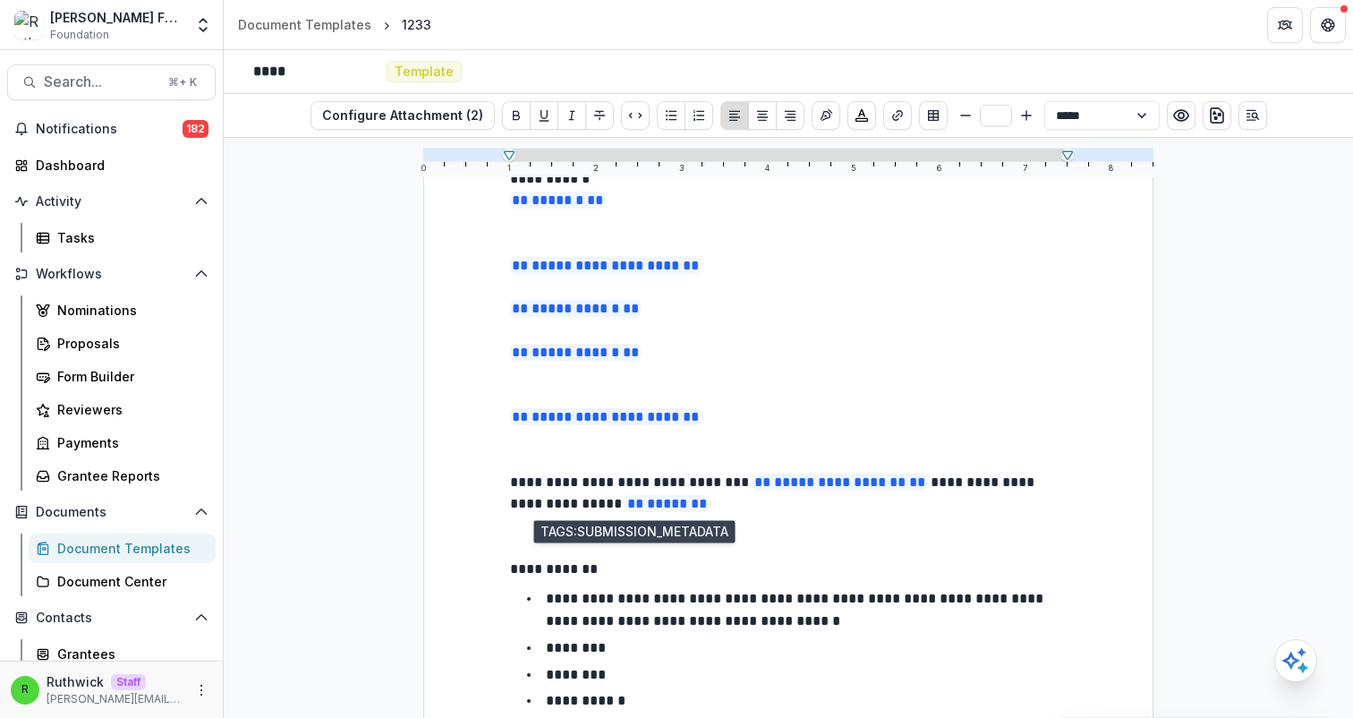
scroll to position [0, 0]
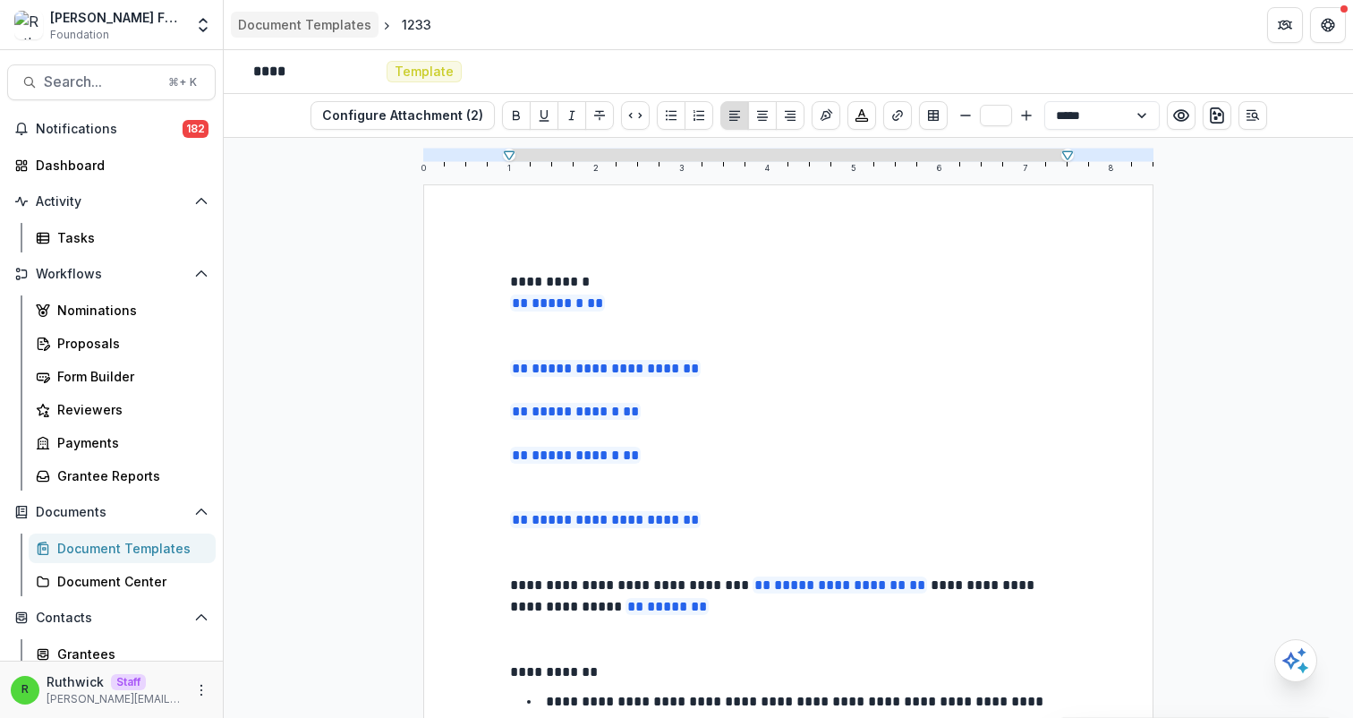
click at [354, 37] on header "Document Templates 1233" at bounding box center [788, 24] width 1129 height 49
click at [345, 21] on div "Document Templates" at bounding box center [304, 24] width 133 height 19
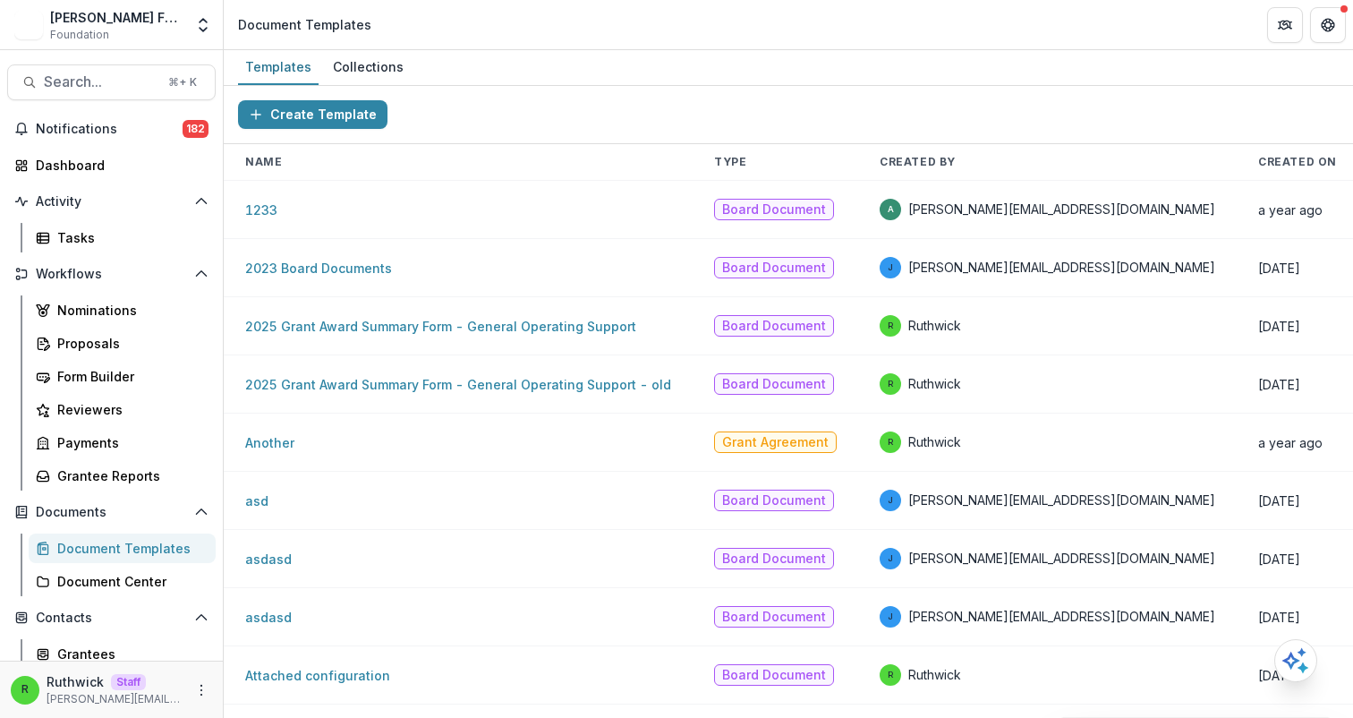
scroll to position [0, 285]
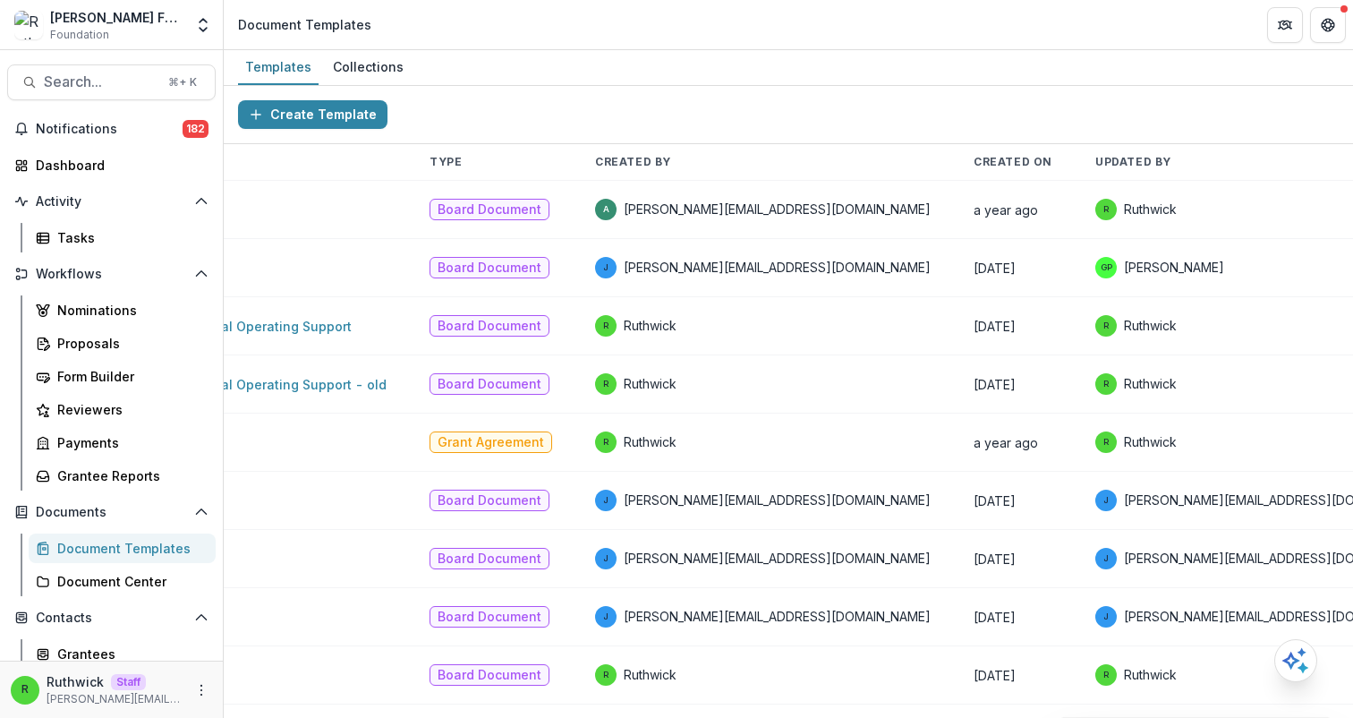
click at [1229, 250] on button "Create a Collection" at bounding box center [1202, 249] width 192 height 29
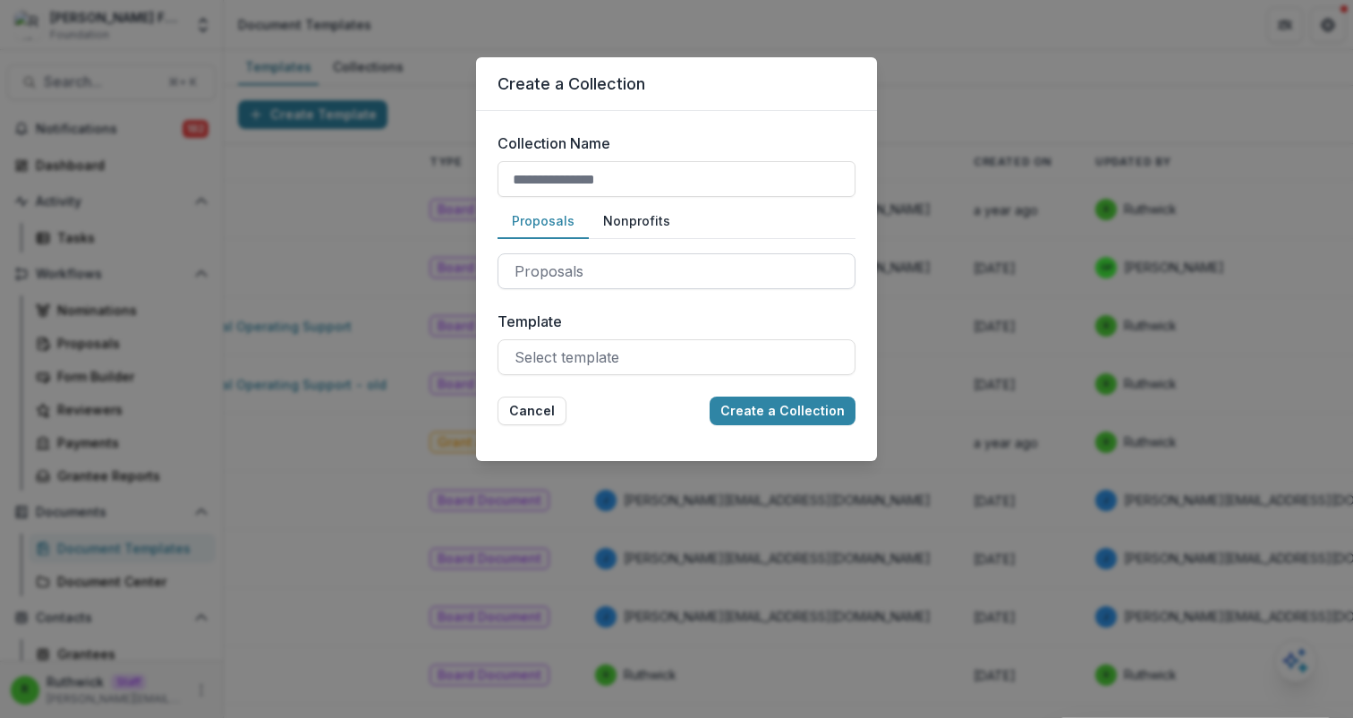
click at [576, 277] on div at bounding box center [677, 271] width 324 height 25
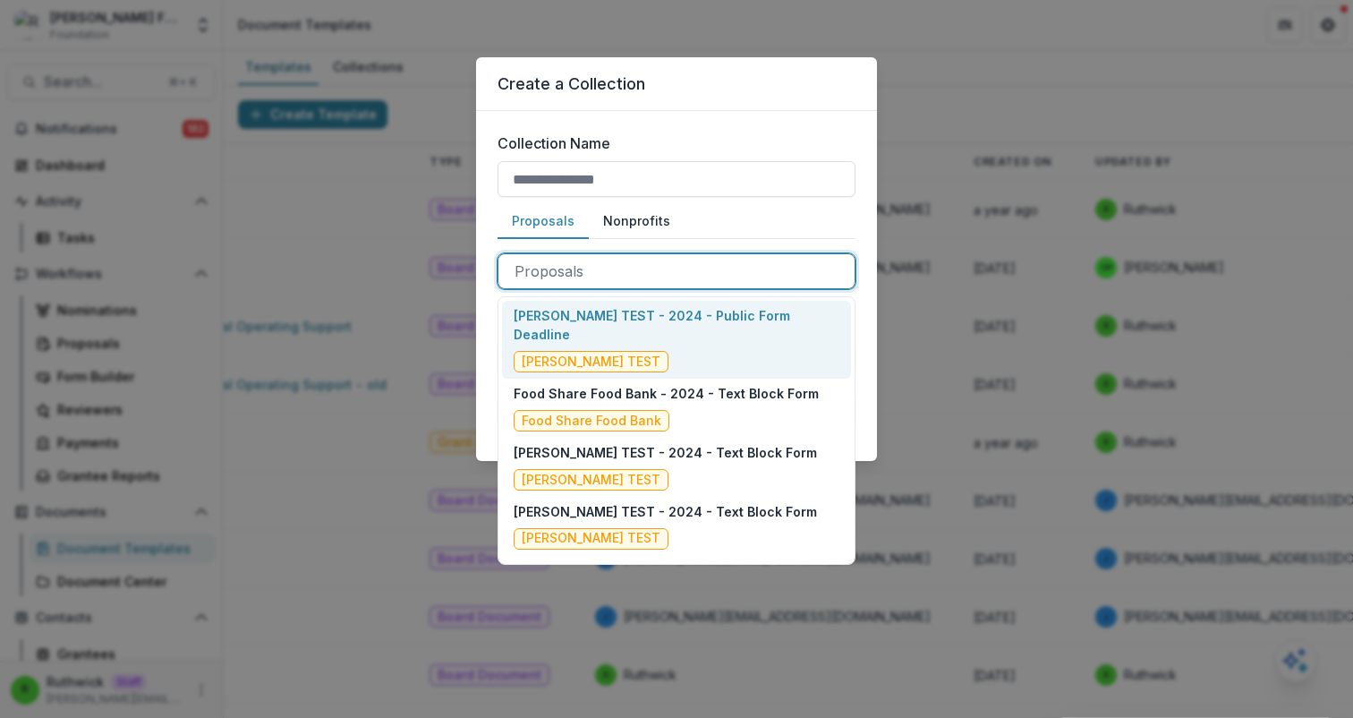
click at [615, 379] on div "Food Share Food Bank - 2024 - Text Block Form Food Share Food Bank" at bounding box center [676, 408] width 349 height 59
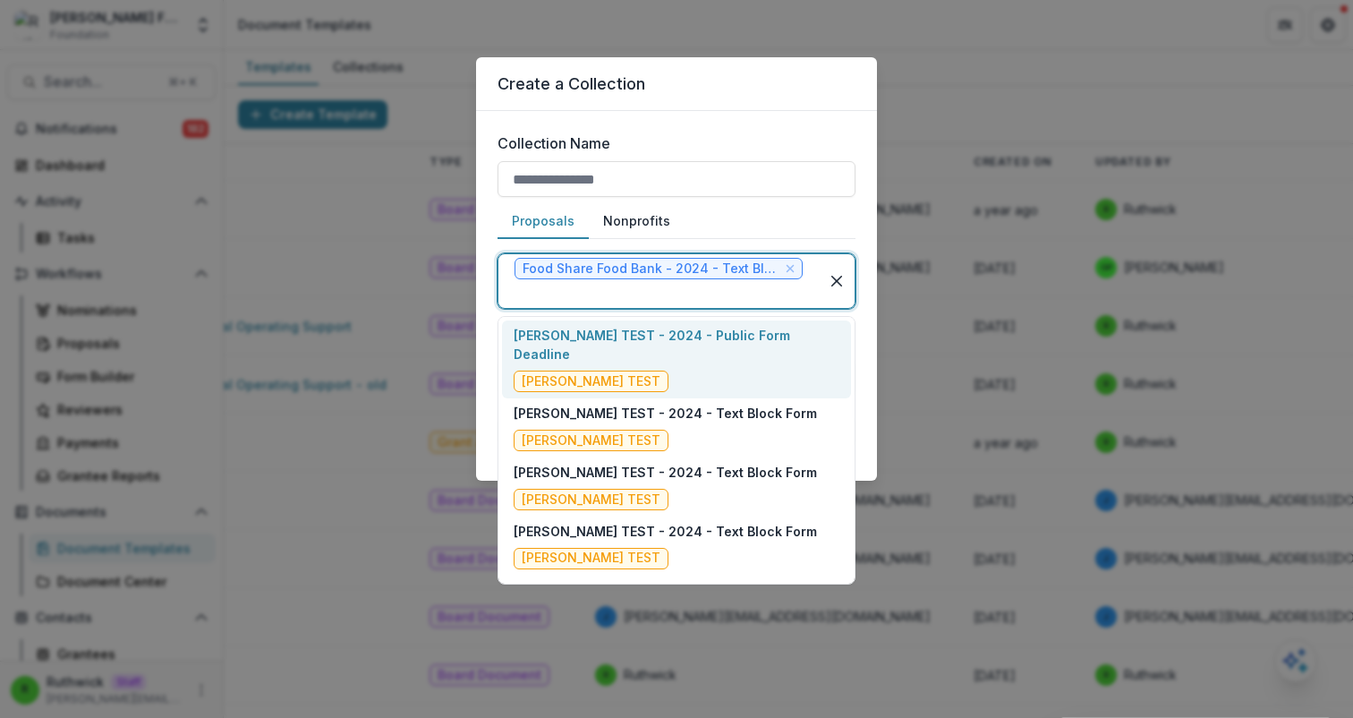
click at [665, 294] on div at bounding box center [659, 293] width 288 height 25
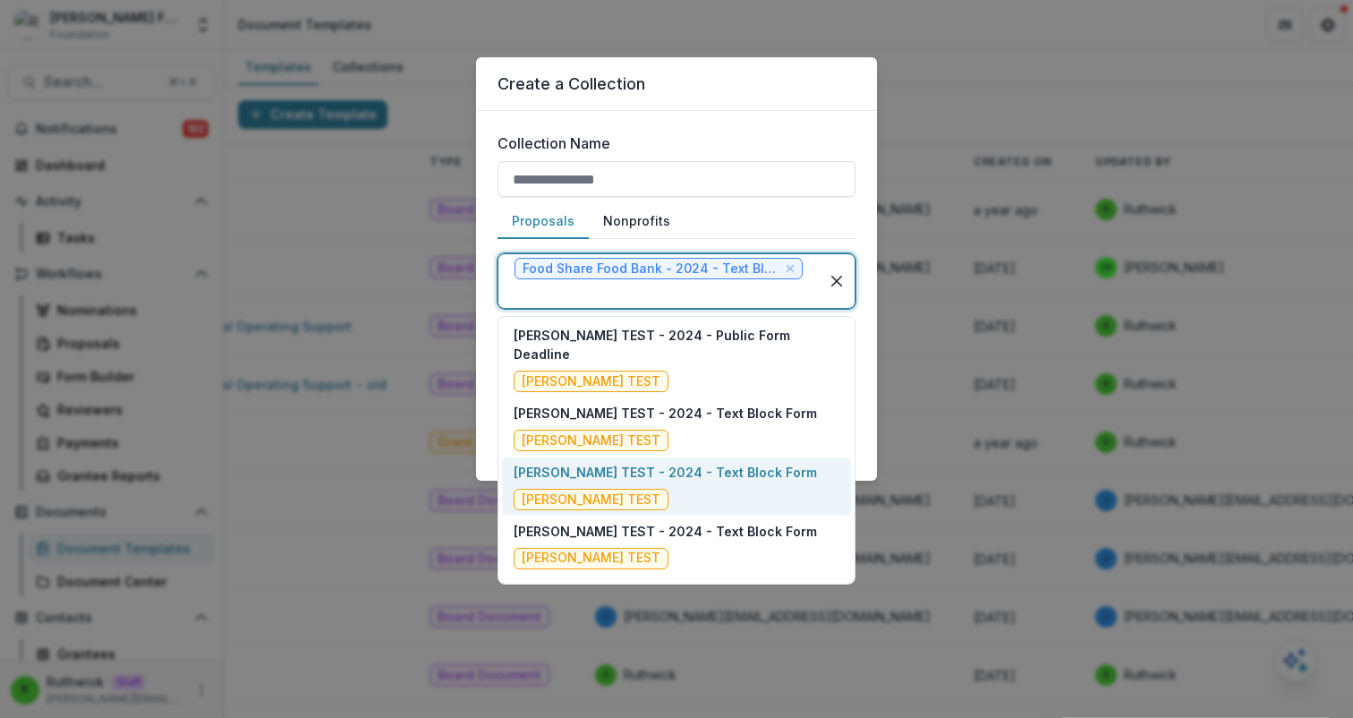
click at [662, 469] on div "Ruthwick TEST - 2024 - Text Block Form Ruthwick TEST" at bounding box center [665, 486] width 303 height 47
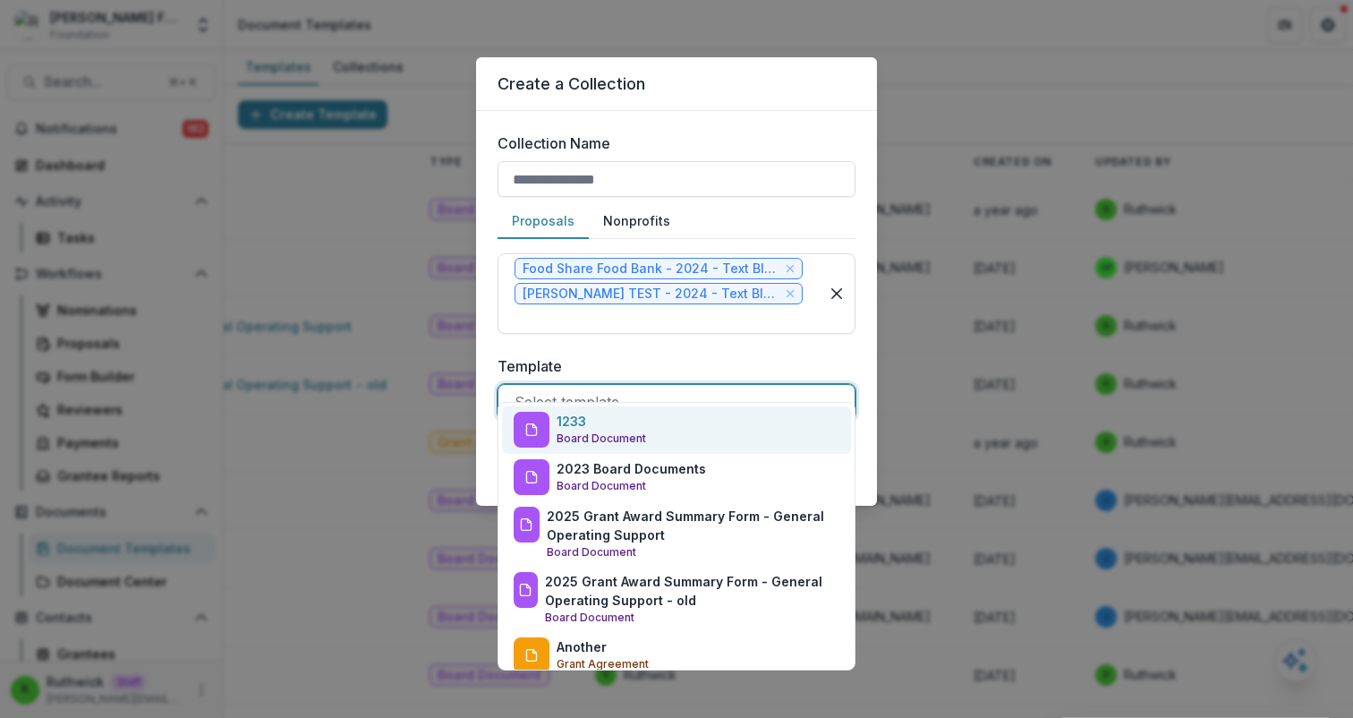
click at [652, 389] on div at bounding box center [677, 401] width 324 height 25
click at [663, 413] on div "1233 Board Document" at bounding box center [676, 429] width 349 height 47
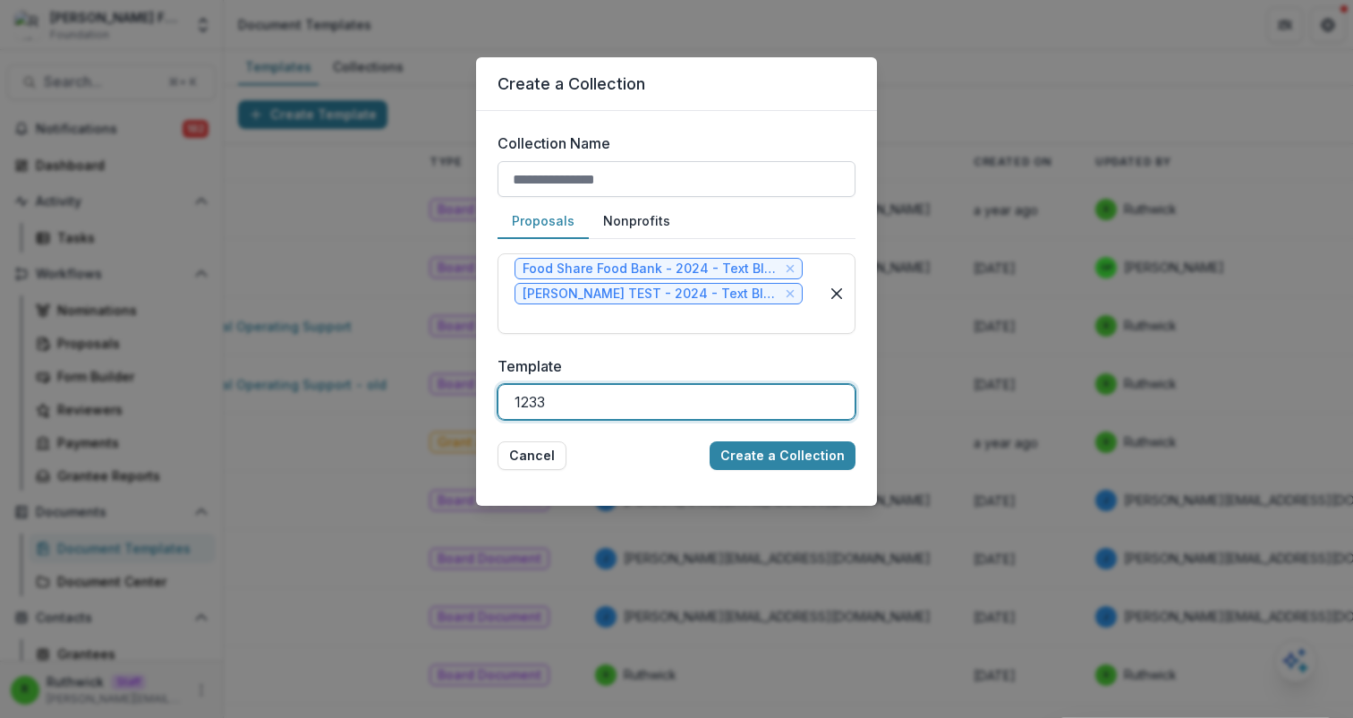
click at [614, 183] on input "Collection Name" at bounding box center [677, 179] width 358 height 36
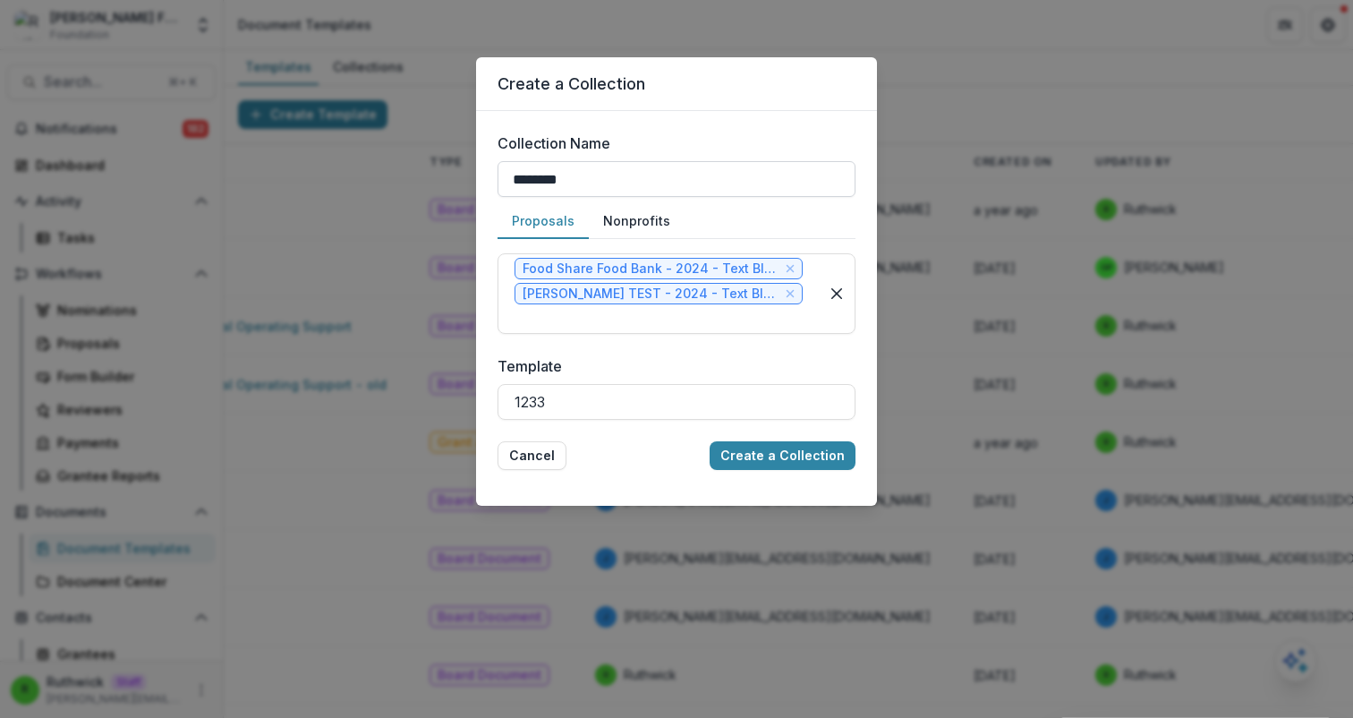
type input "********"
click at [710, 441] on button "Create a Collection" at bounding box center [783, 455] width 146 height 29
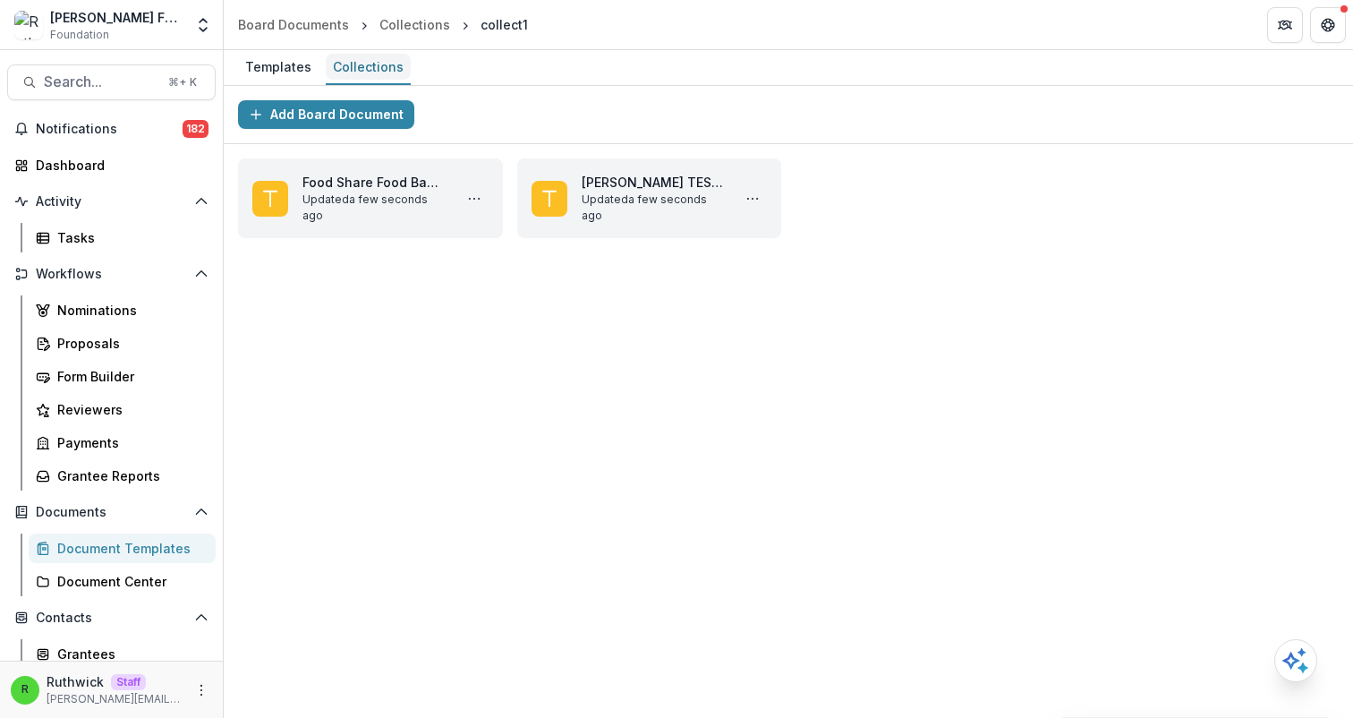
click at [363, 61] on div "Collections" at bounding box center [368, 67] width 85 height 26
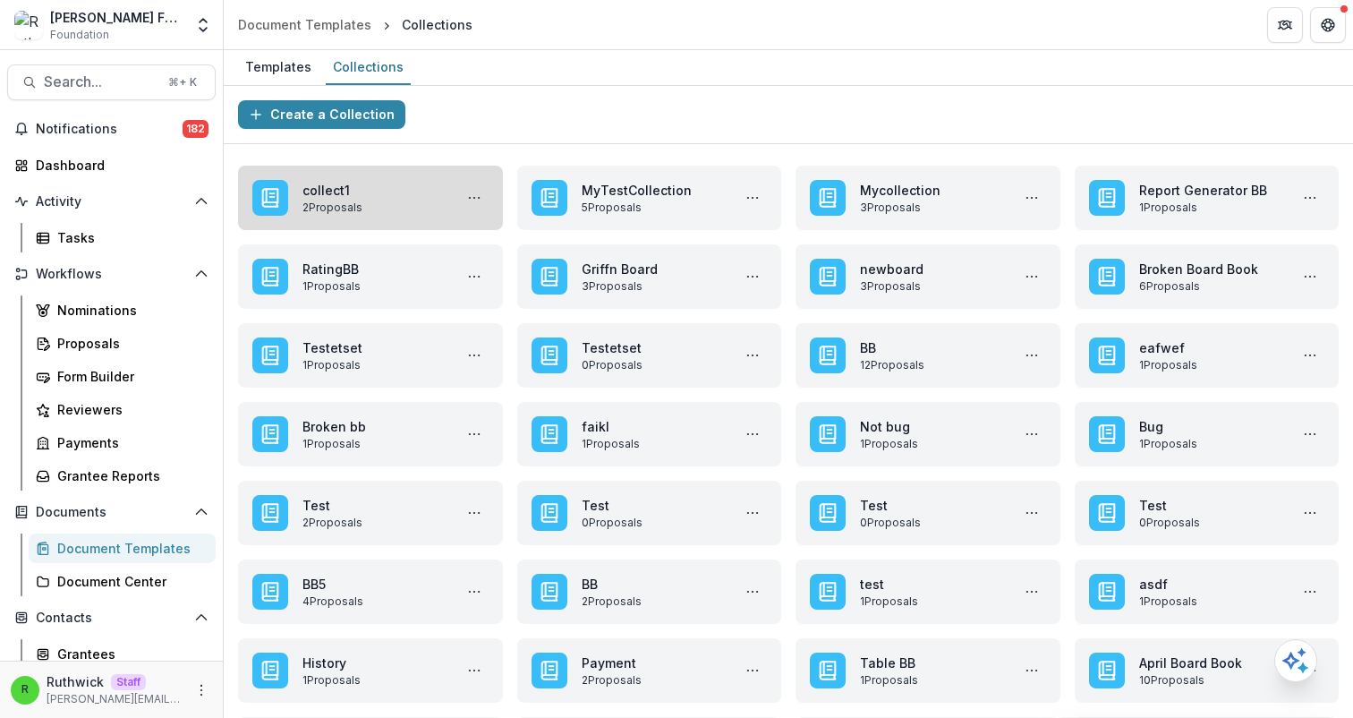
click at [344, 192] on link "collect1" at bounding box center [374, 190] width 143 height 19
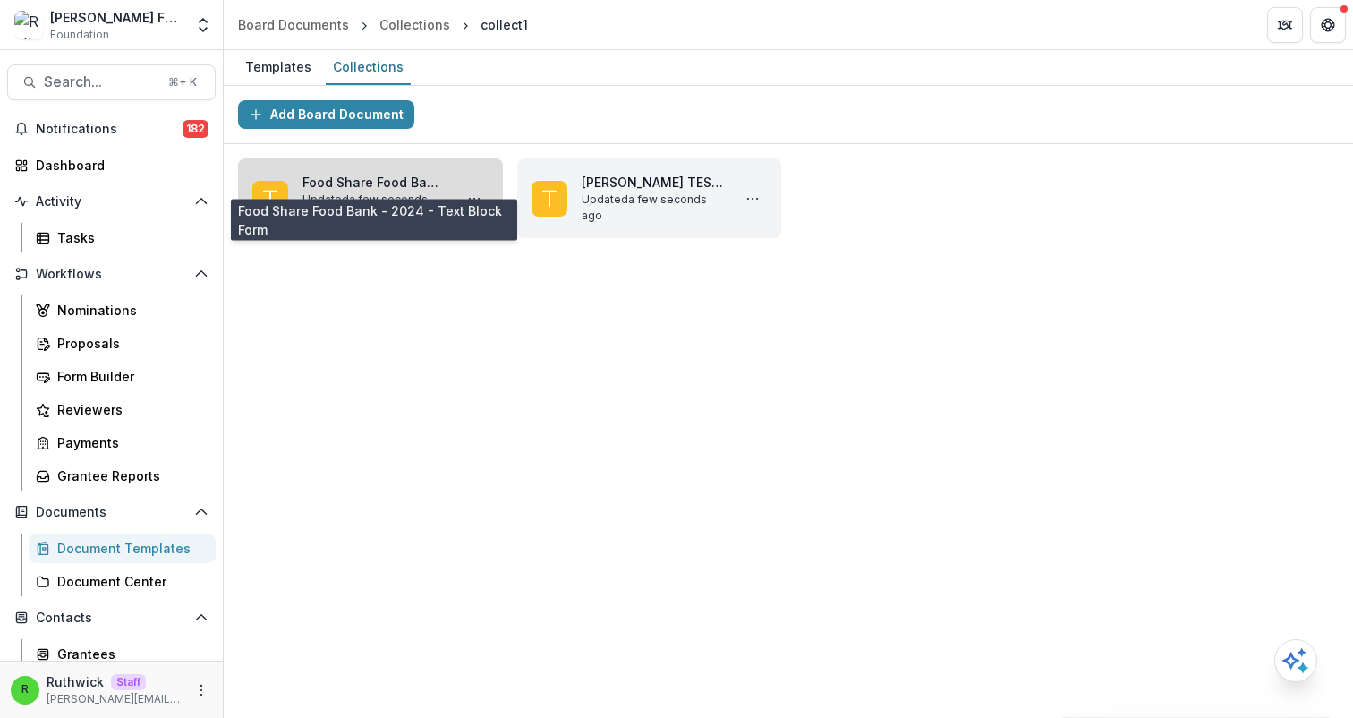
click at [374, 180] on link "Food Share Food Bank - 2024 - Text Block Form" at bounding box center [374, 182] width 143 height 19
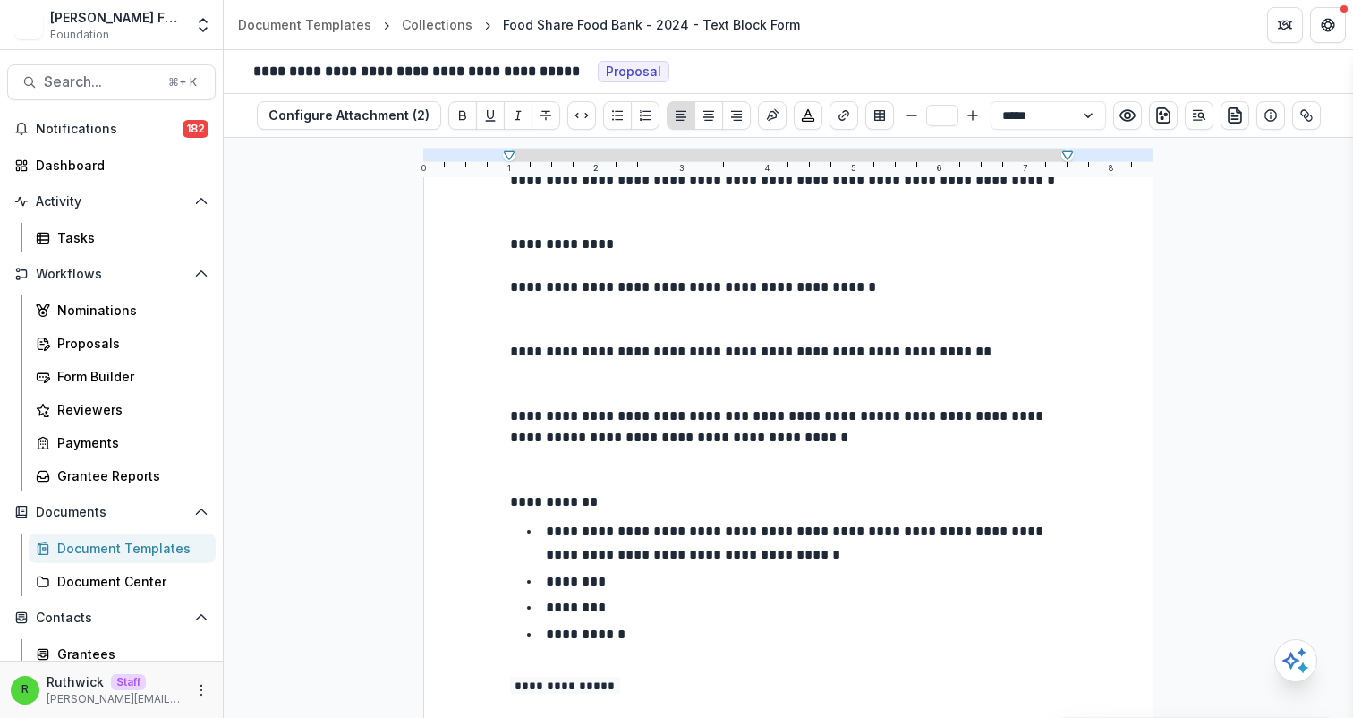
scroll to position [172, 0]
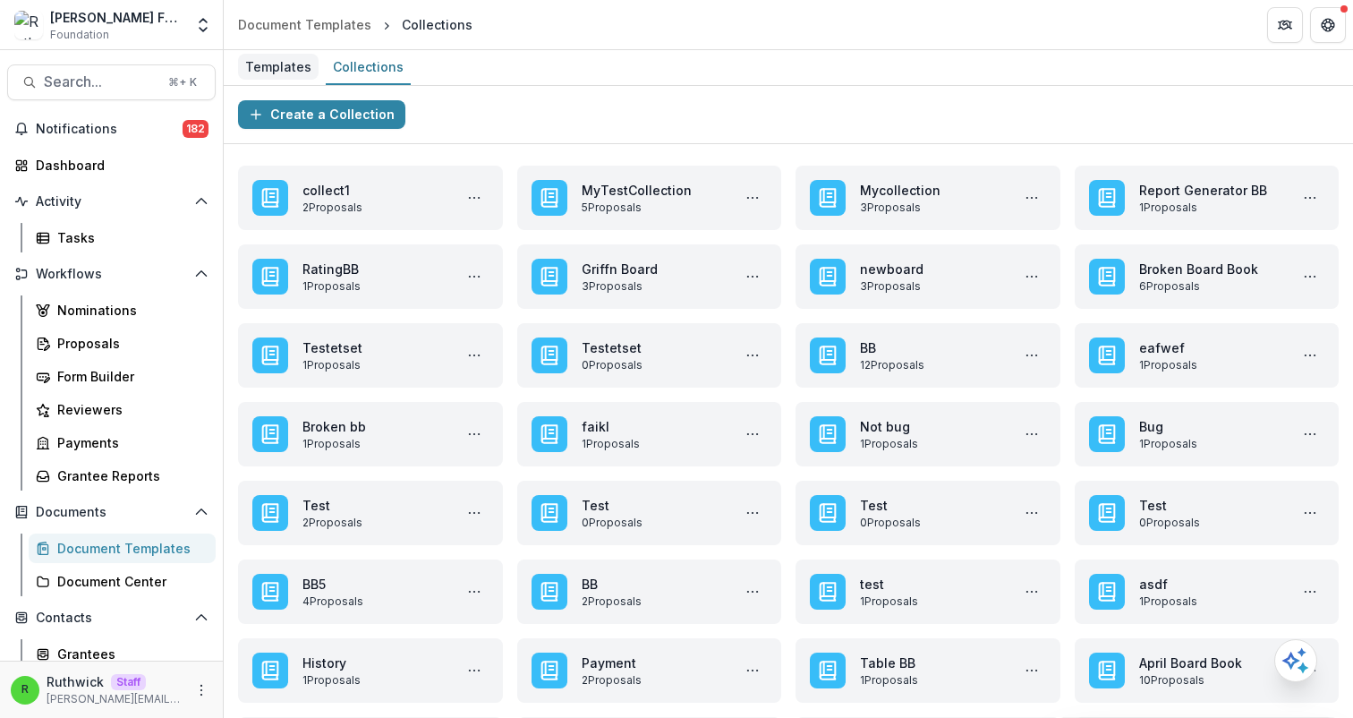
click at [293, 72] on div "Templates" at bounding box center [278, 67] width 81 height 26
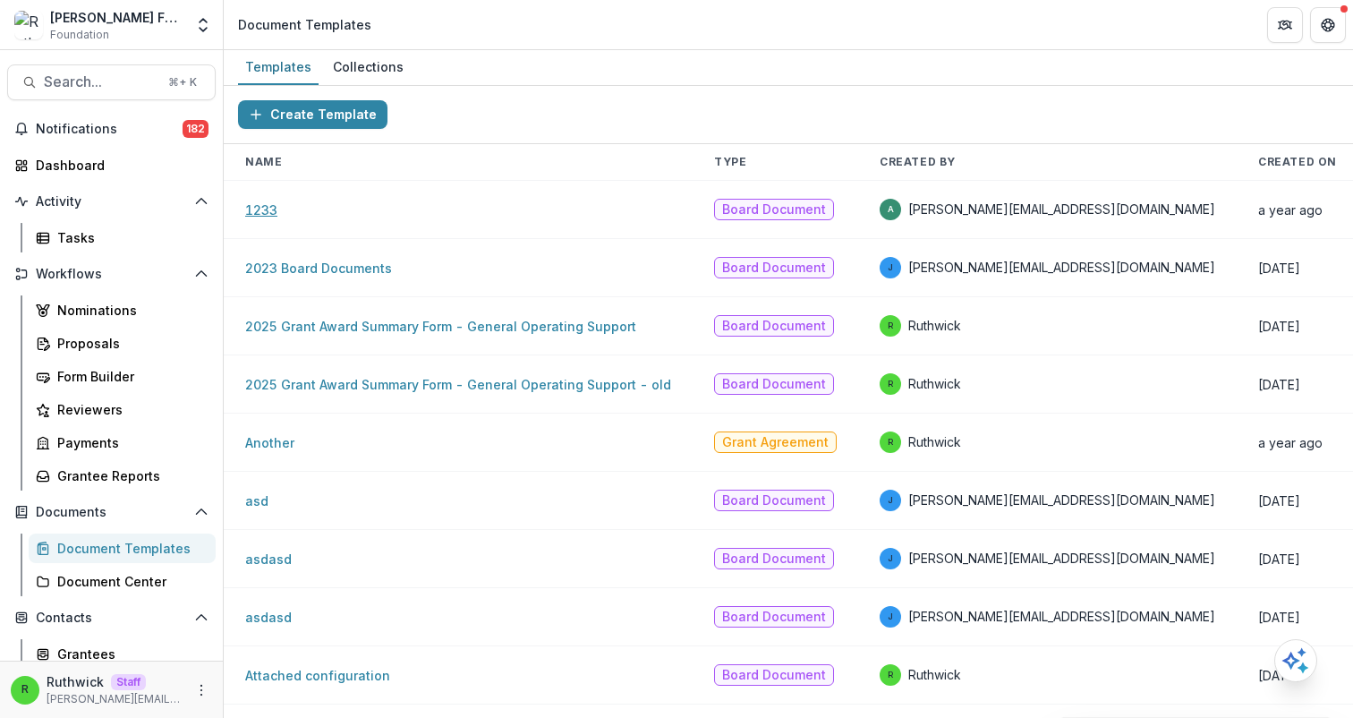
click at [260, 204] on link "1233" at bounding box center [261, 209] width 32 height 15
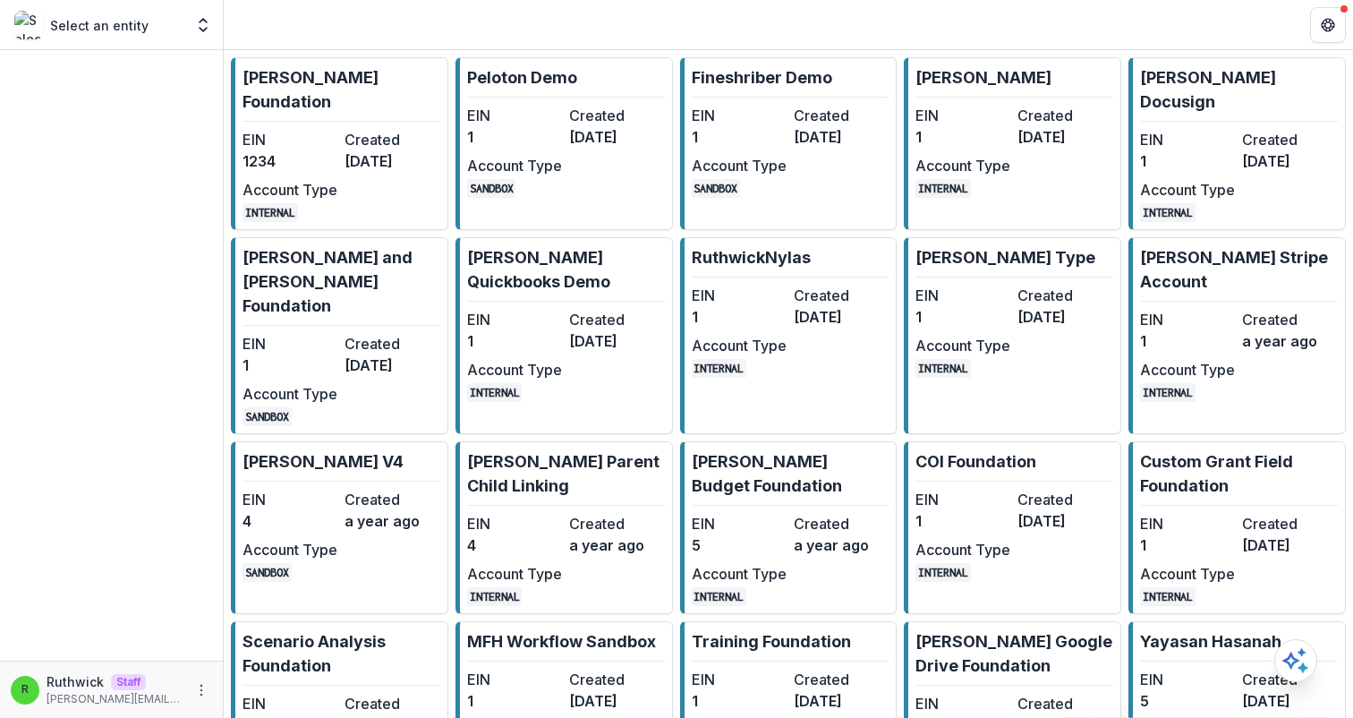
click at [574, 28] on header at bounding box center [788, 24] width 1129 height 49
click at [337, 99] on link "Ruthwick Foundation EIN 1234 Created 3 years ago Account Type INTERNAL" at bounding box center [339, 143] width 217 height 173
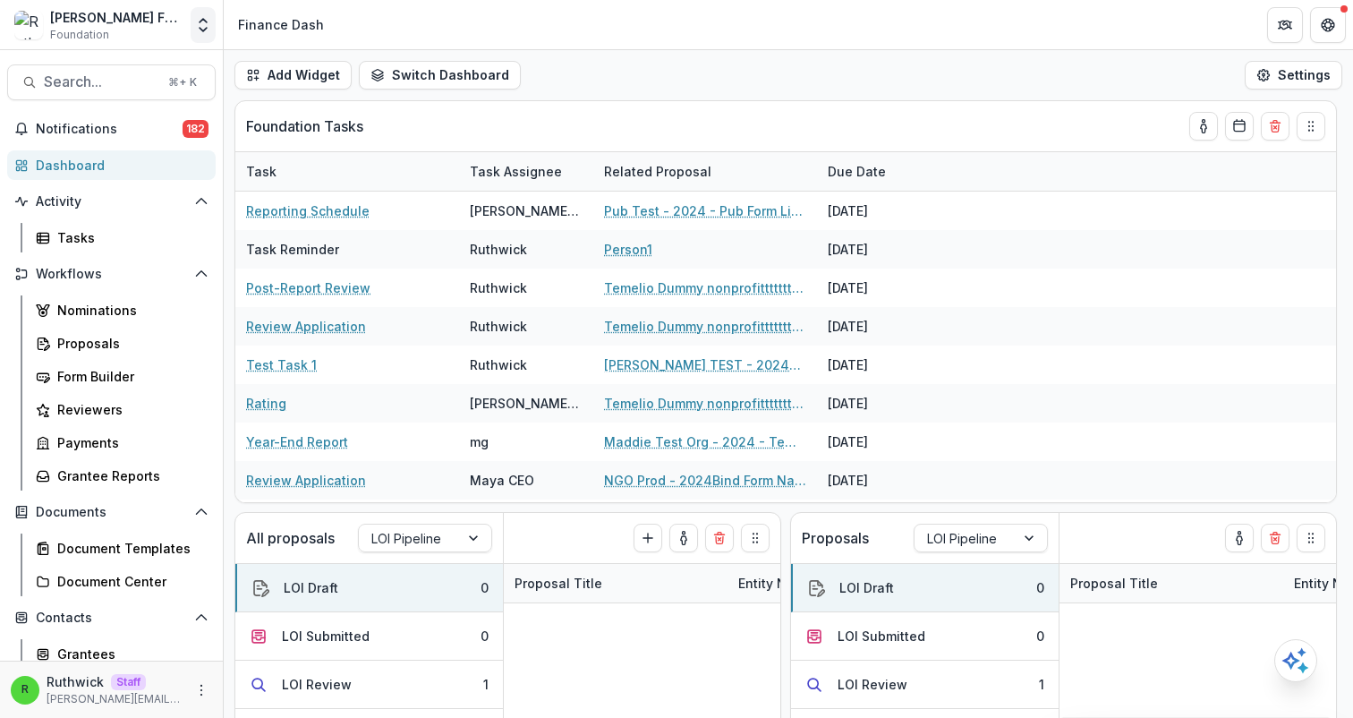
click at [200, 26] on icon "Open entity switcher" at bounding box center [203, 25] width 18 height 18
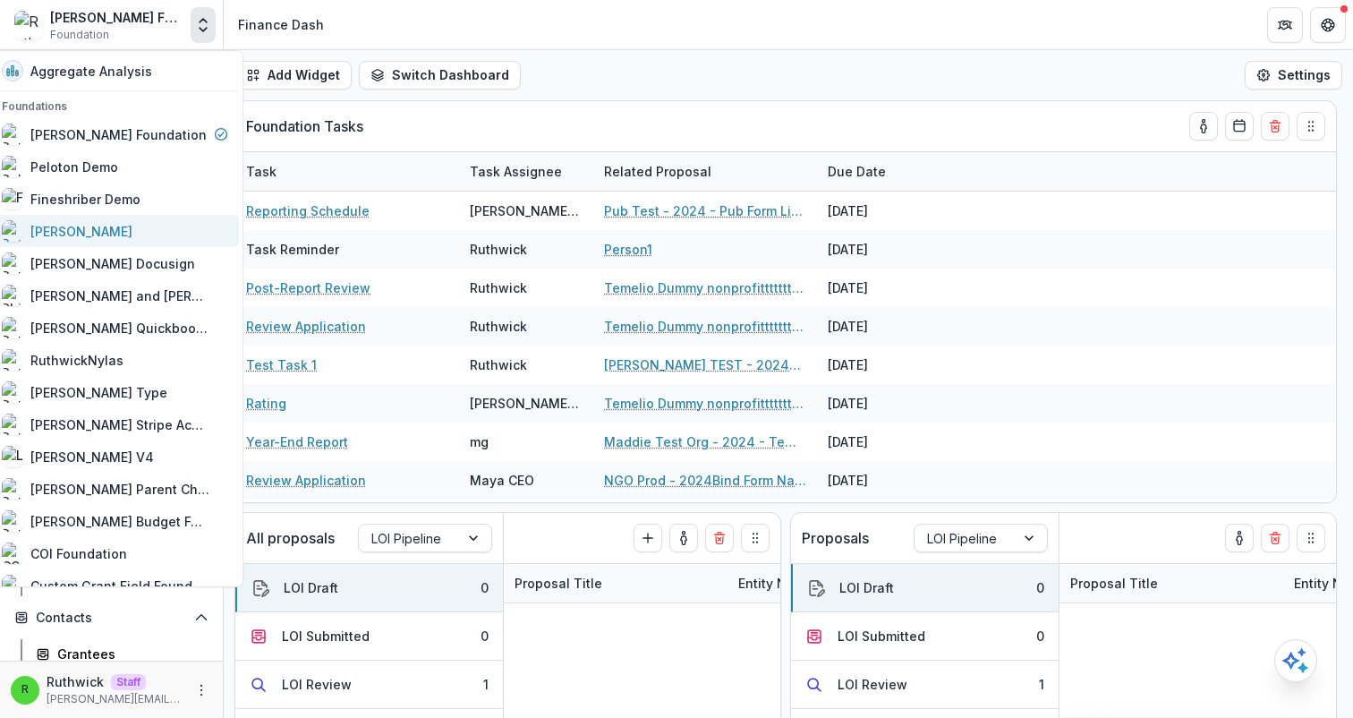
click at [146, 237] on div "[PERSON_NAME]" at bounding box center [115, 230] width 226 height 21
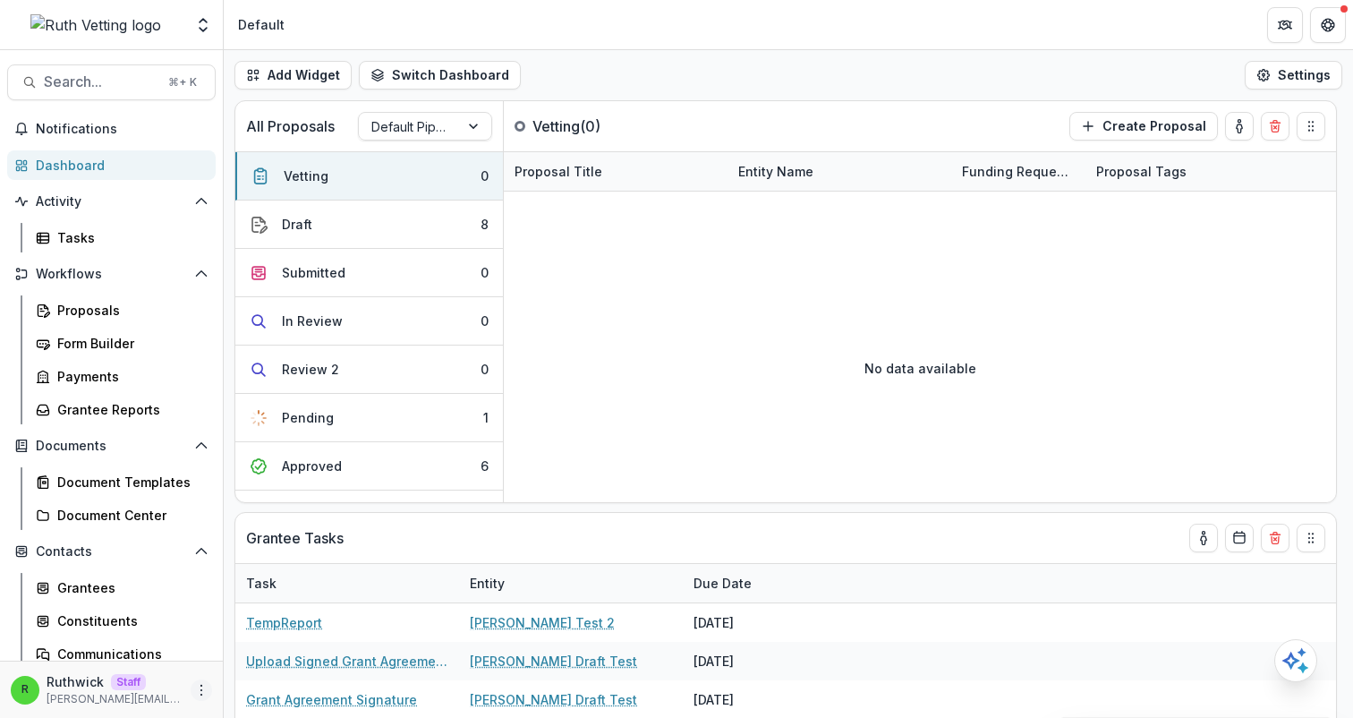
click at [198, 697] on button "More" at bounding box center [201, 689] width 21 height 21
click at [304, 656] on link "User Settings" at bounding box center [314, 652] width 192 height 30
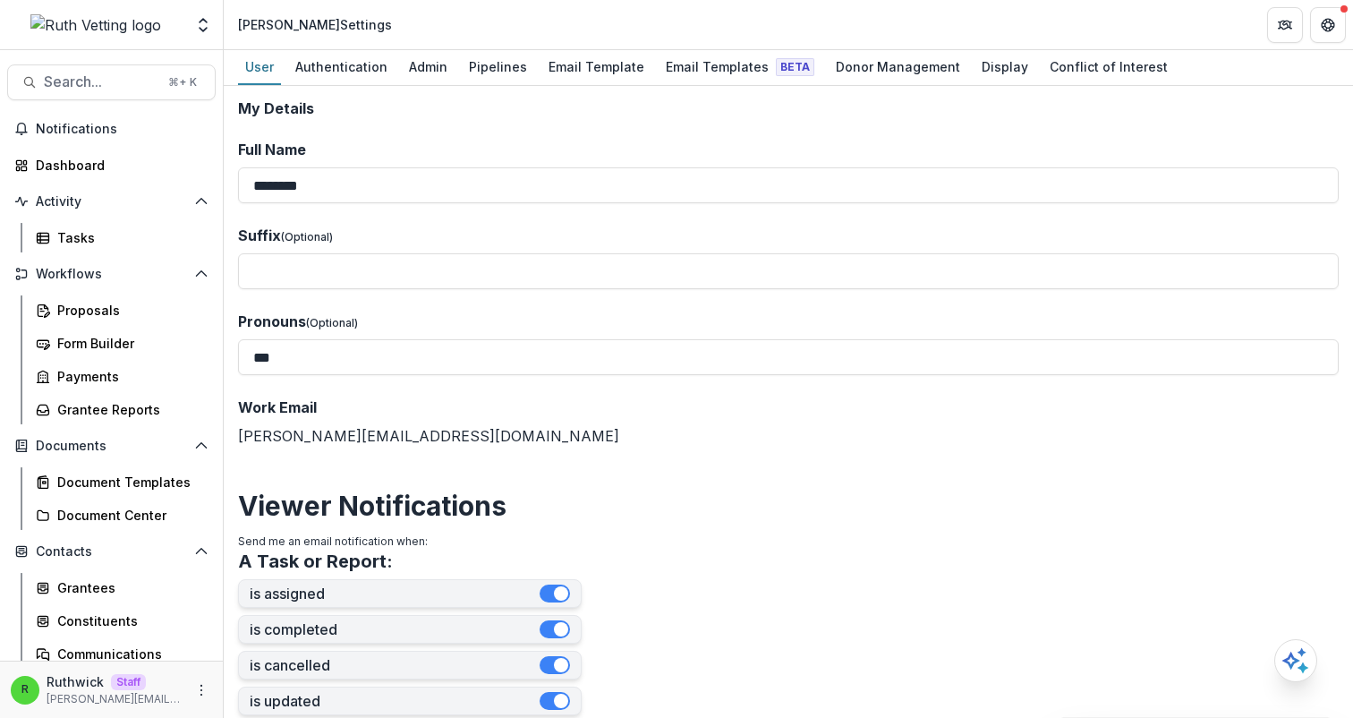
click at [866, 465] on form "**********" at bounding box center [788, 724] width 1101 height 1248
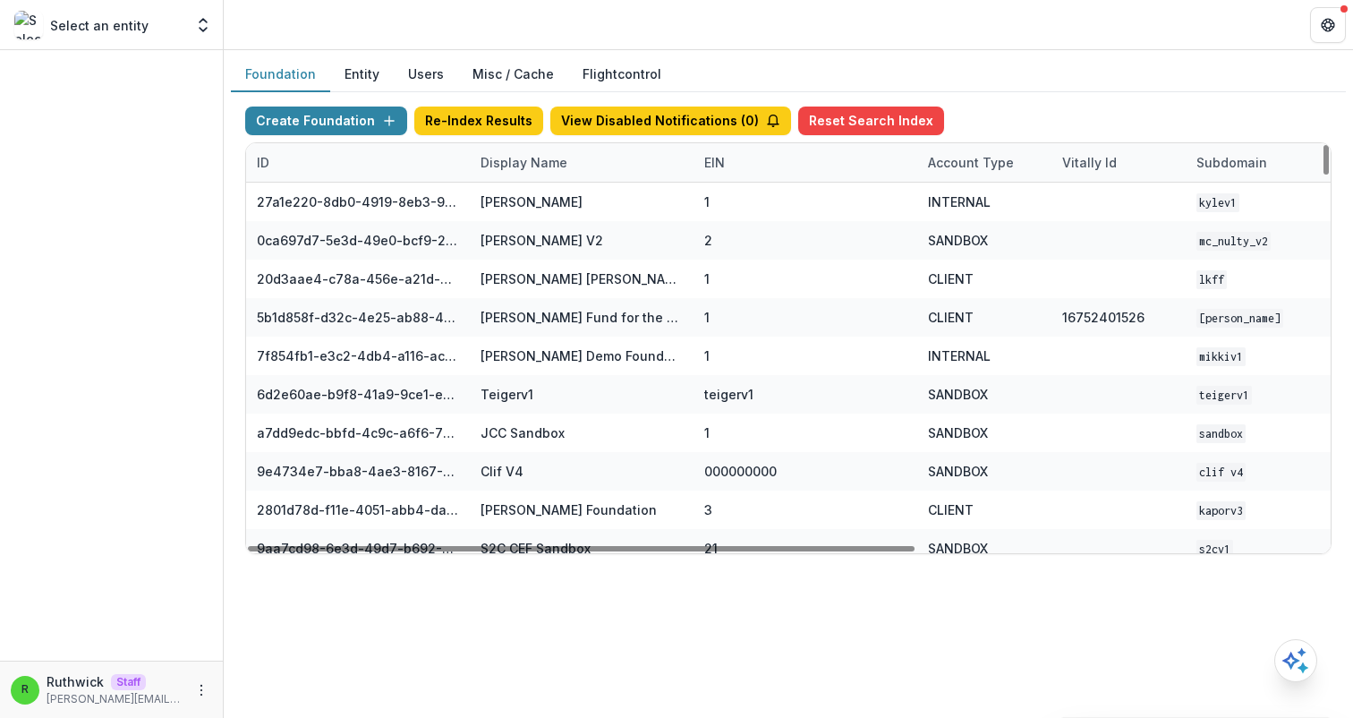
click at [388, 158] on div "ID" at bounding box center [358, 162] width 224 height 38
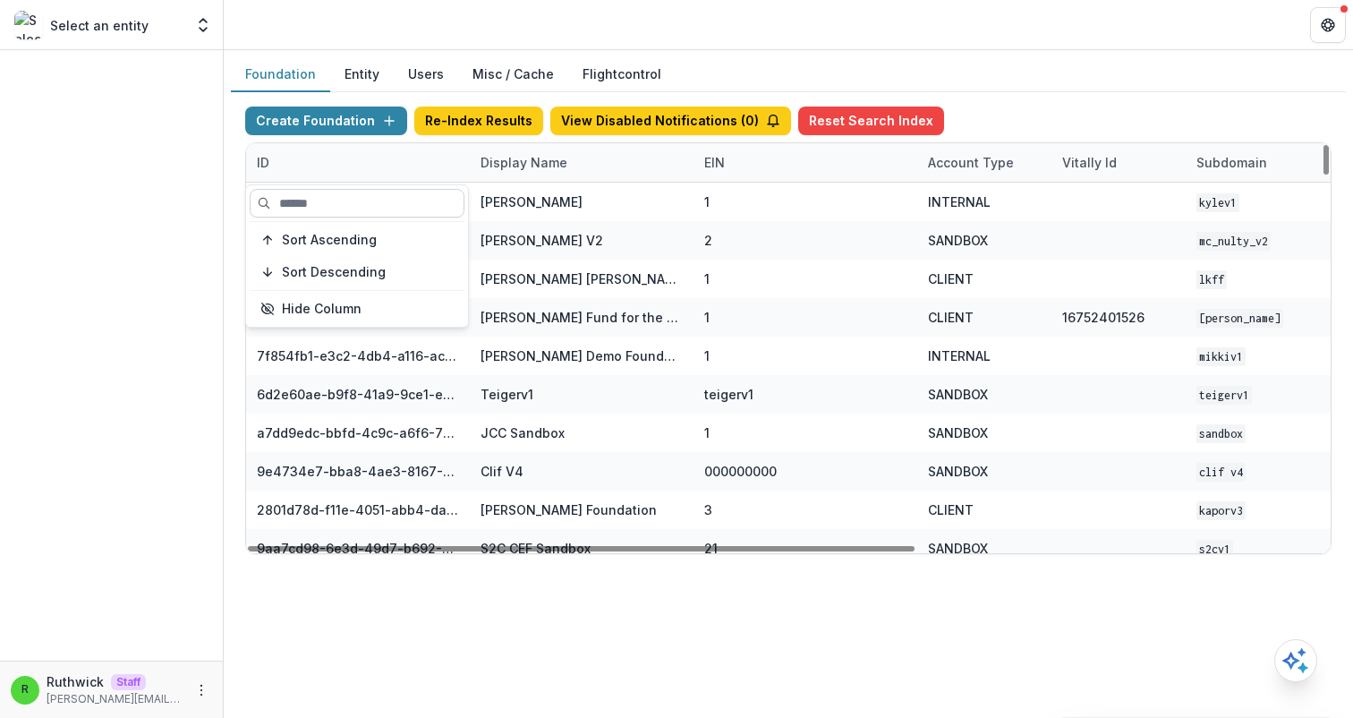
click at [380, 200] on input at bounding box center [357, 203] width 215 height 29
paste input "**********"
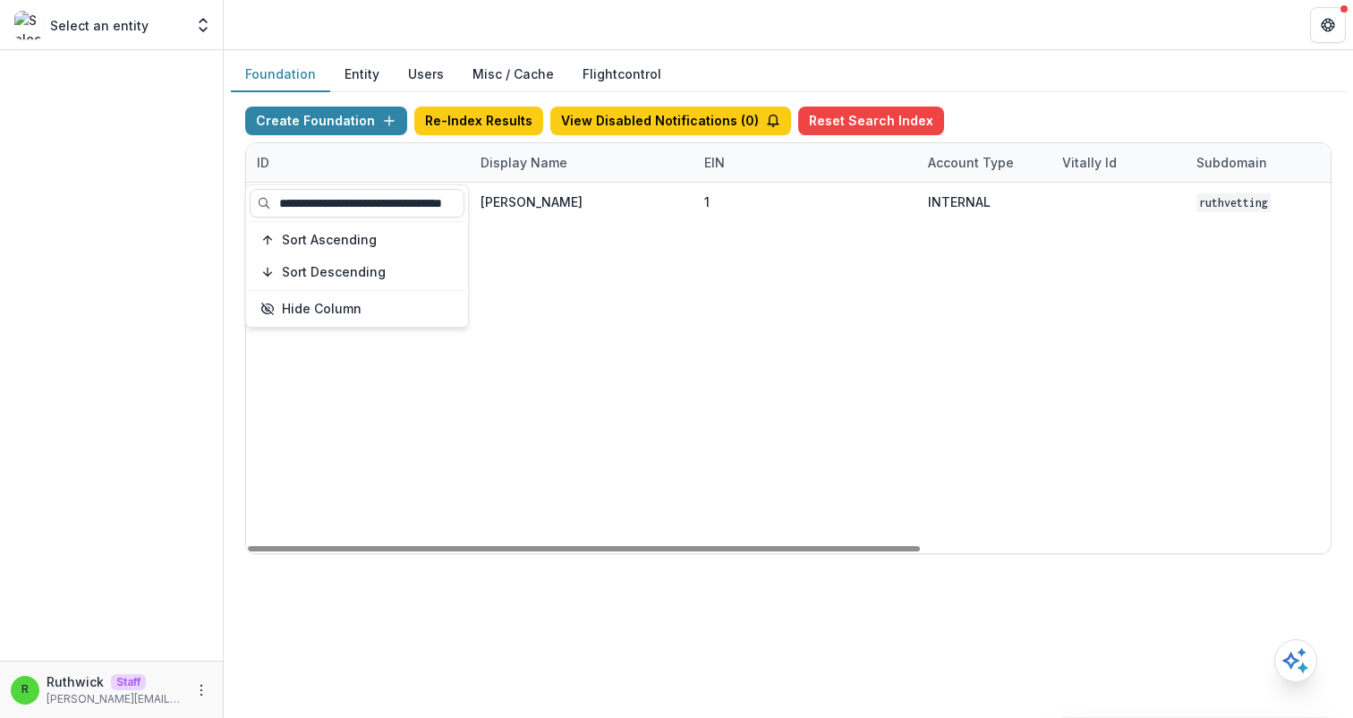
type input "**********"
click at [671, 311] on div "44243d35-72e4-43c0-b1b2-0f04d15d8598 Ruth Vetting 1 INTERNAL ruthvetting Jan 22…" at bounding box center [1118, 368] width 1745 height 371
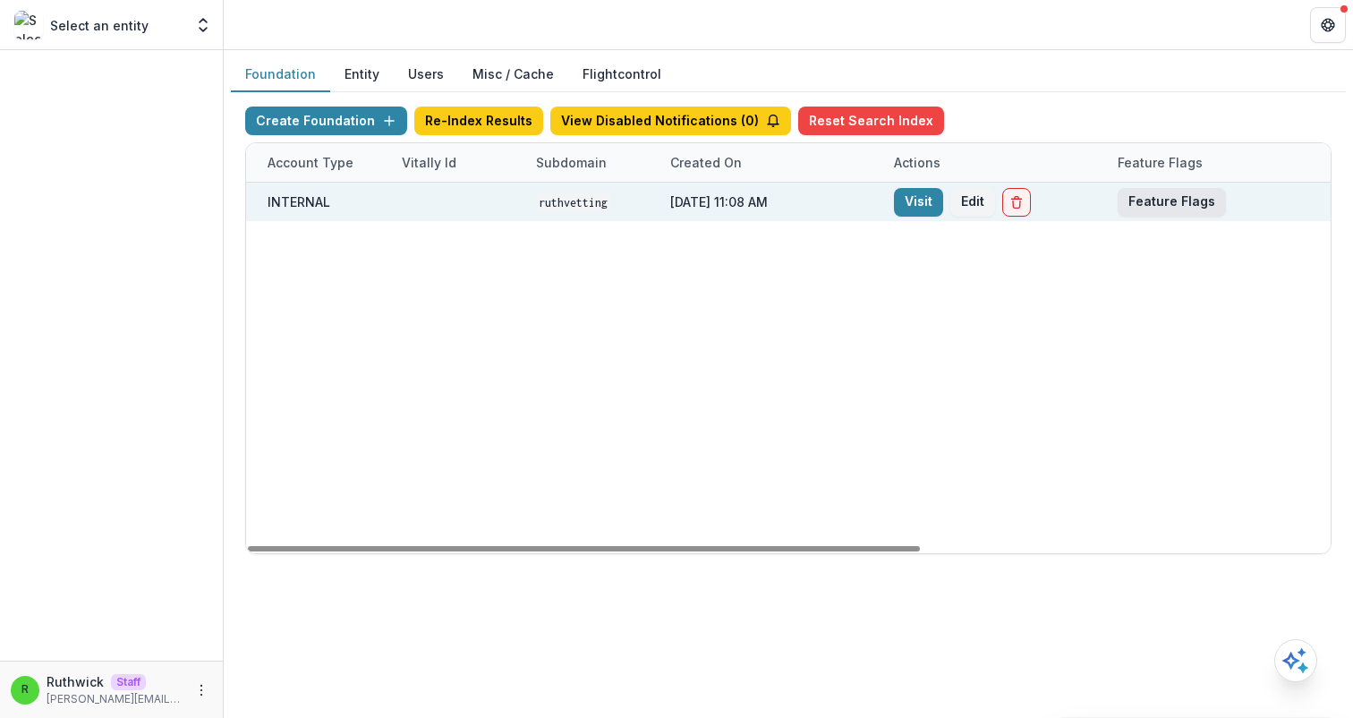
click at [1159, 201] on button "Feature Flags" at bounding box center [1172, 202] width 108 height 29
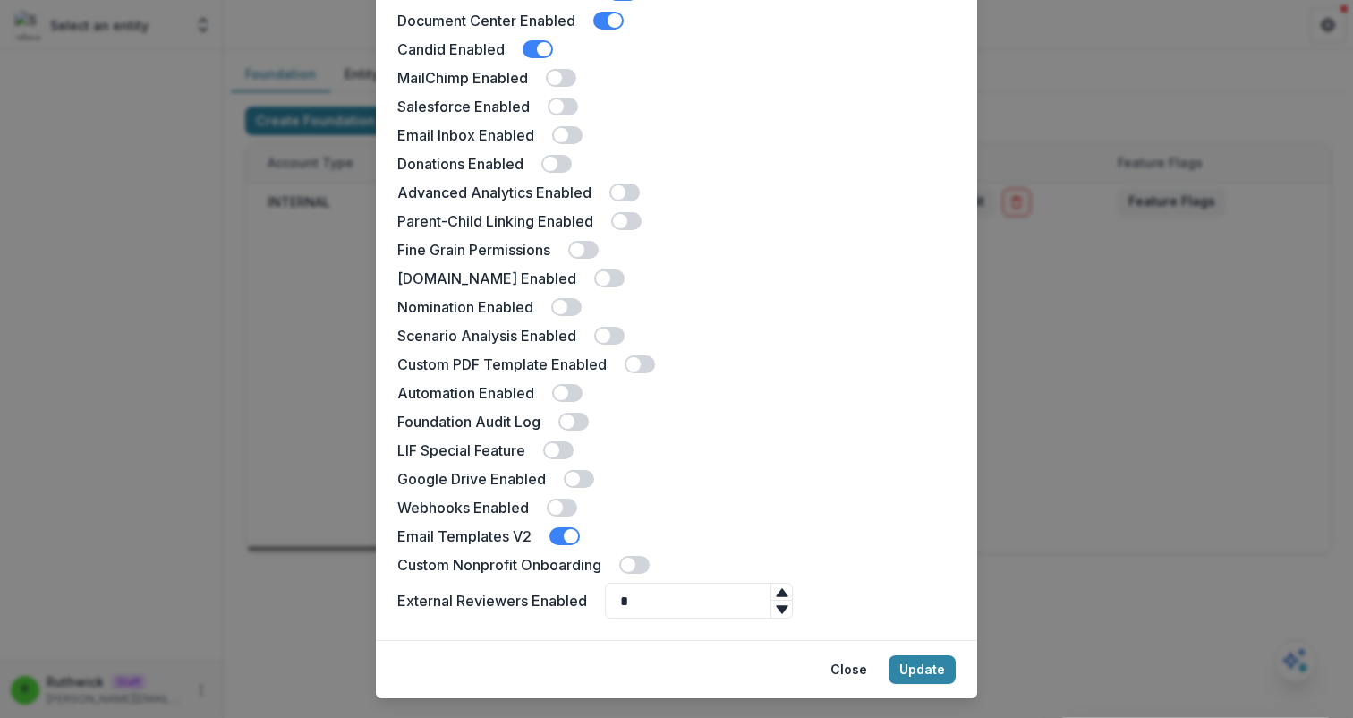
scroll to position [378, 0]
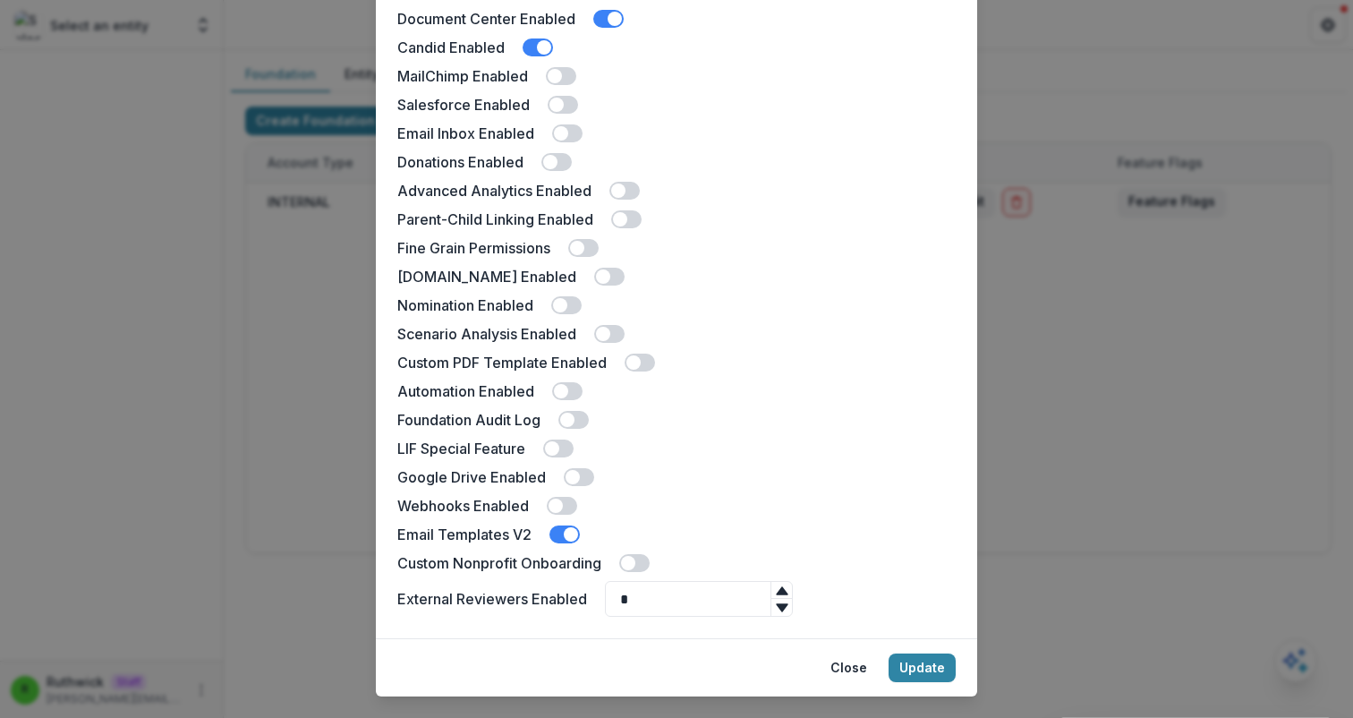
click at [641, 563] on span at bounding box center [634, 563] width 30 height 18
click at [921, 669] on button "Update" at bounding box center [922, 667] width 67 height 29
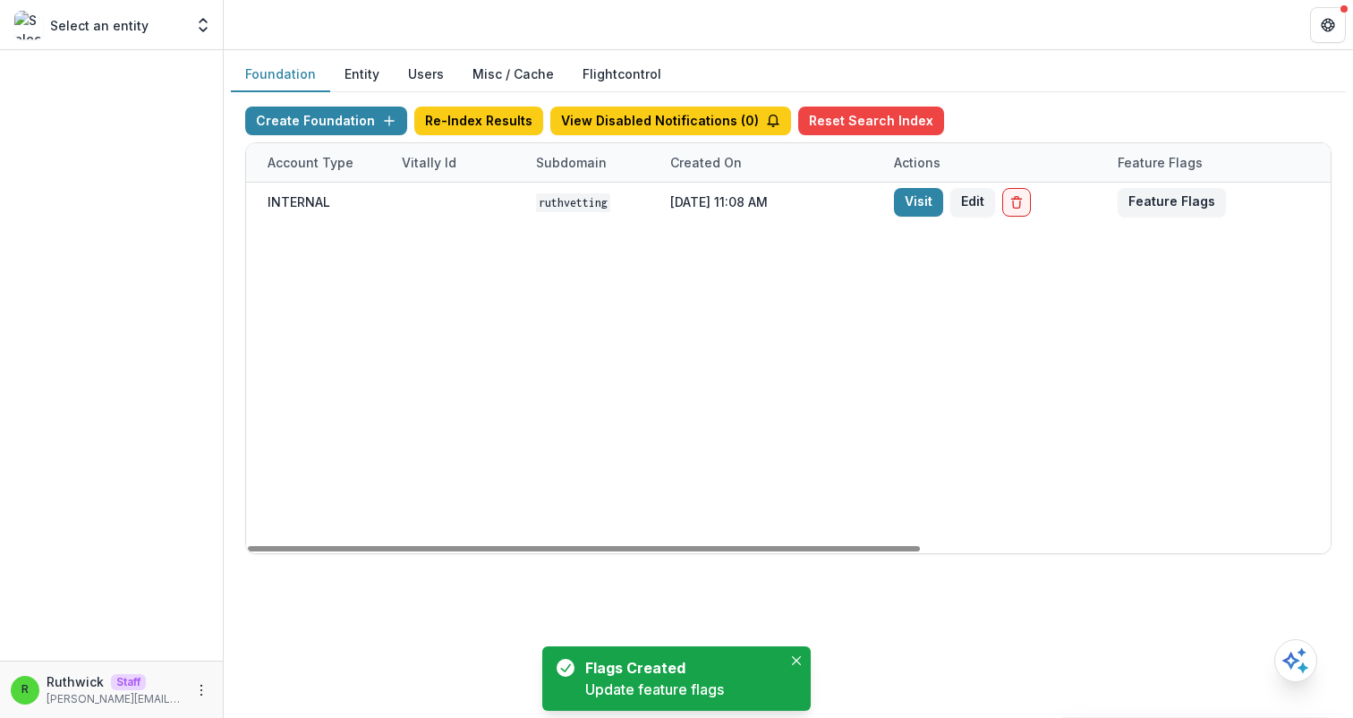
click at [971, 428] on div "44243d35-72e4-43c0-b1b2-0f04d15d8598 Ruth Vetting 1 INTERNAL ruthvetting Jan 22…" at bounding box center [458, 368] width 1745 height 371
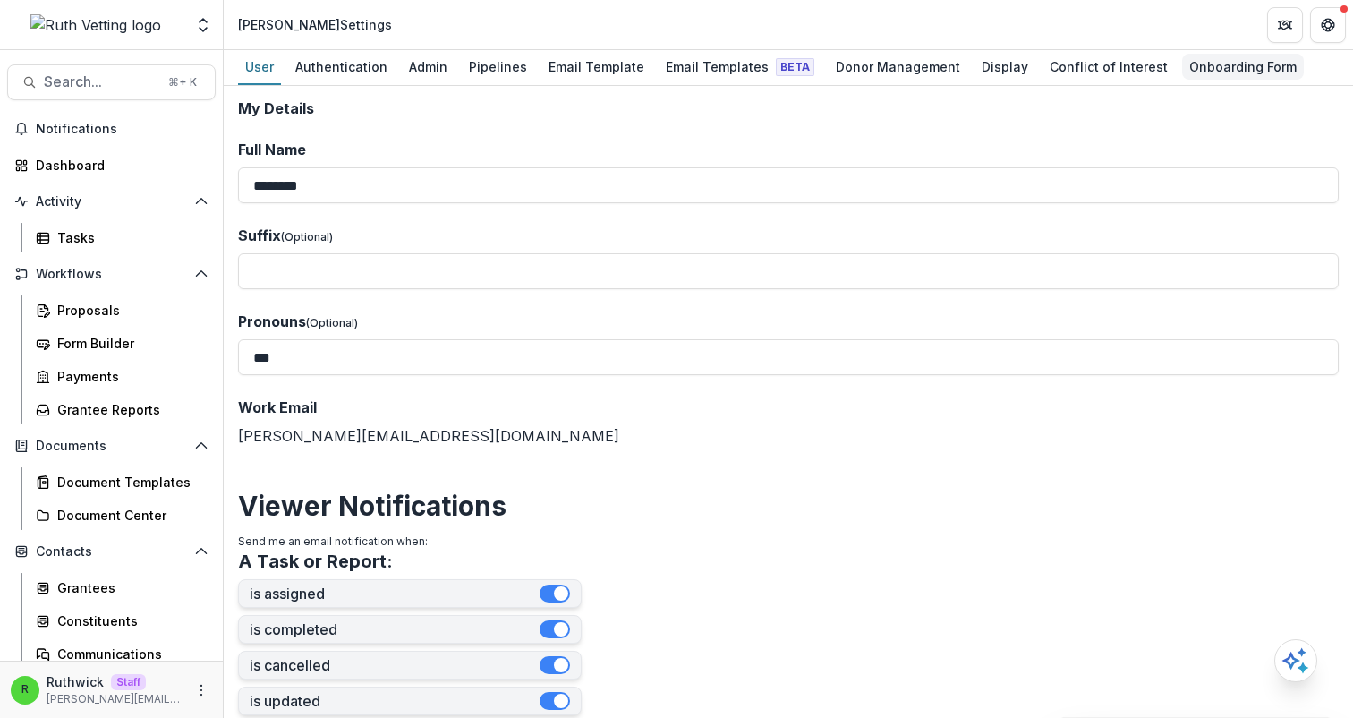
click at [1216, 72] on div "Onboarding Form" at bounding box center [1243, 67] width 122 height 26
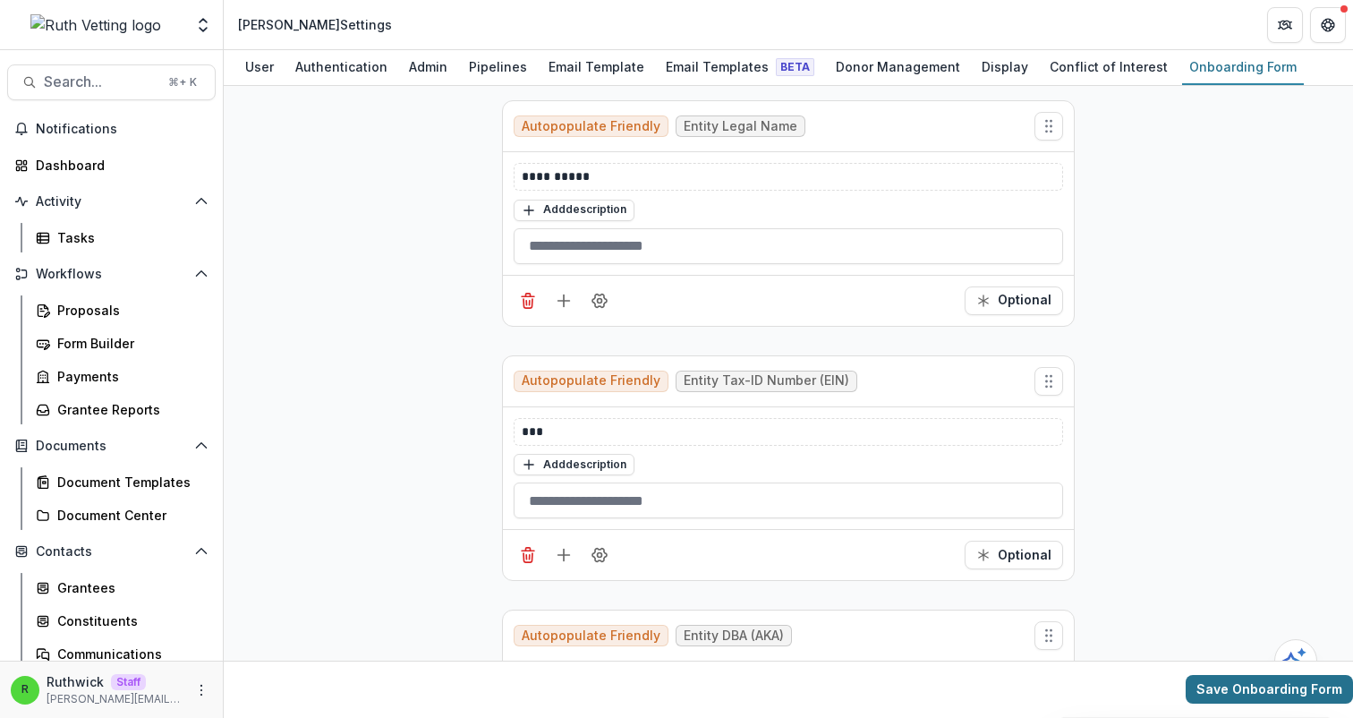
click at [1232, 696] on button "Save Onboarding Form" at bounding box center [1269, 690] width 167 height 29
click at [123, 584] on div "Grantees" at bounding box center [129, 587] width 144 height 19
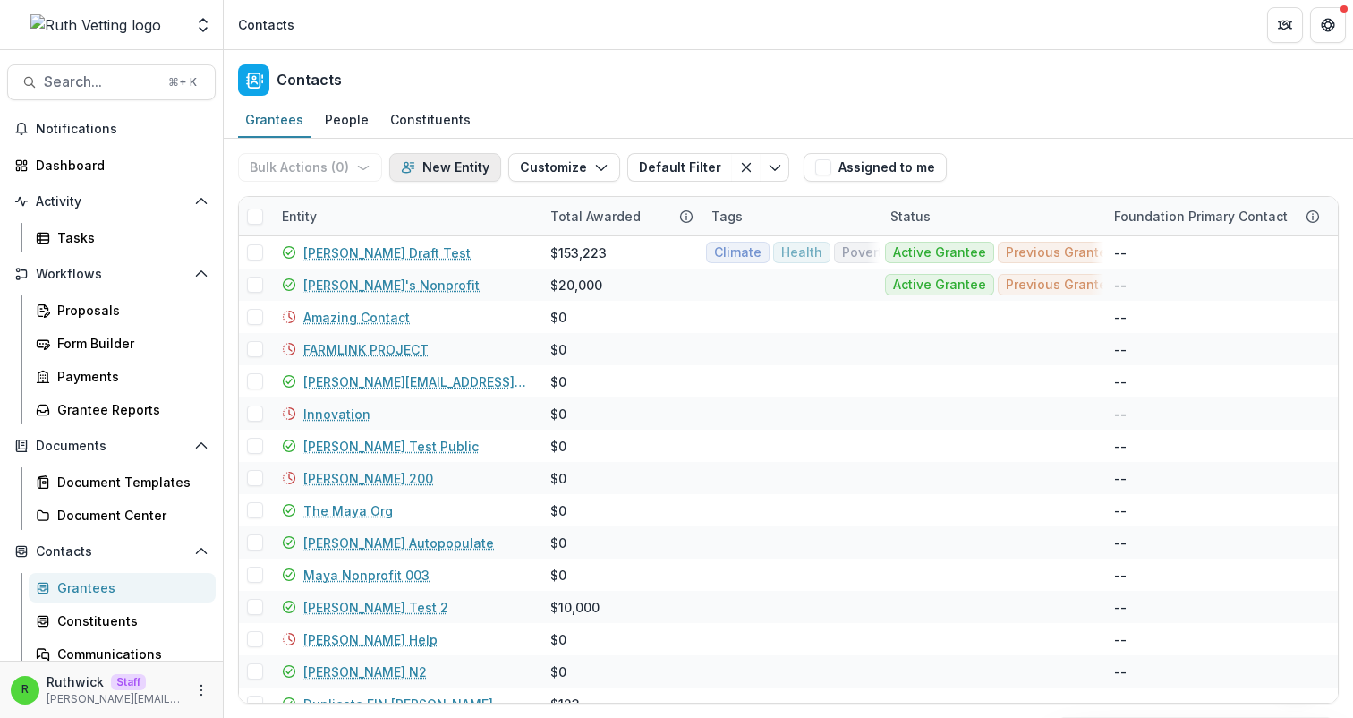
click at [443, 175] on button "New Entity" at bounding box center [445, 167] width 112 height 29
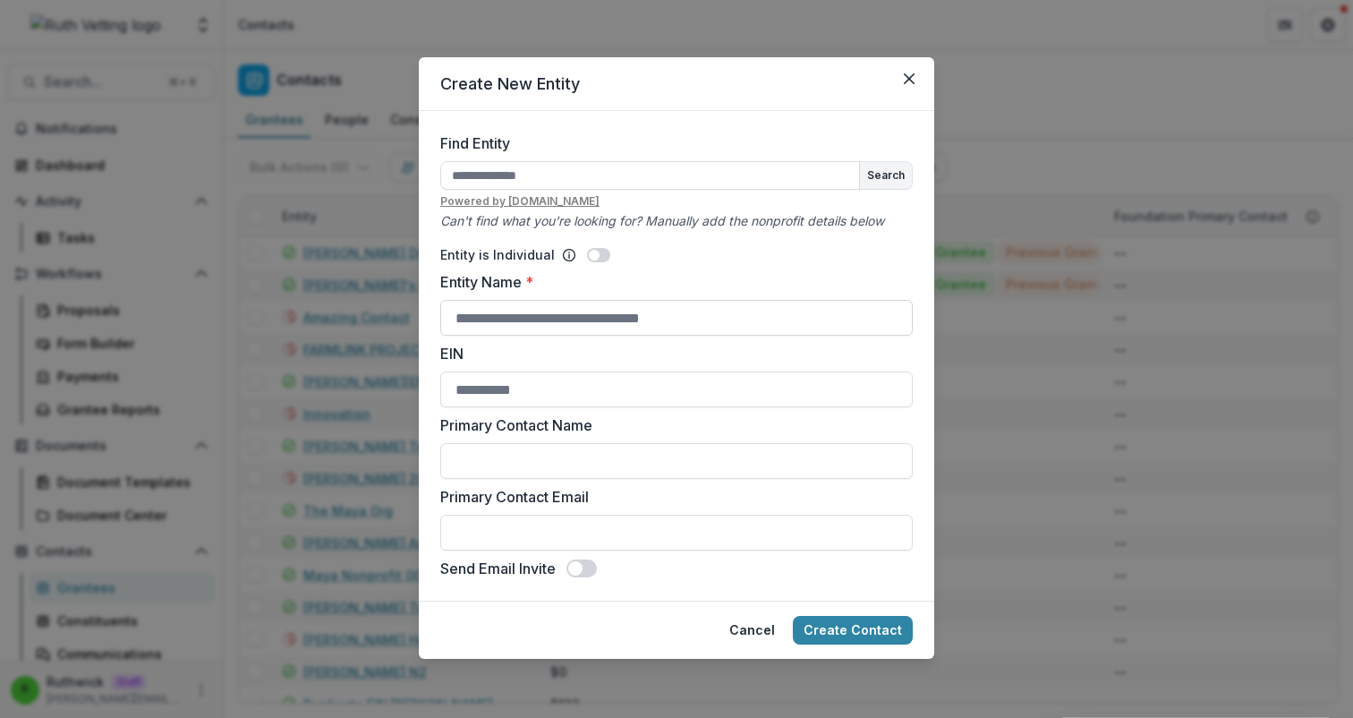
click at [507, 324] on input "Entity Name *" at bounding box center [676, 318] width 473 height 36
type input "********"
type input "******"
type input "**********"
click at [835, 629] on button "Create Contact" at bounding box center [853, 630] width 120 height 29
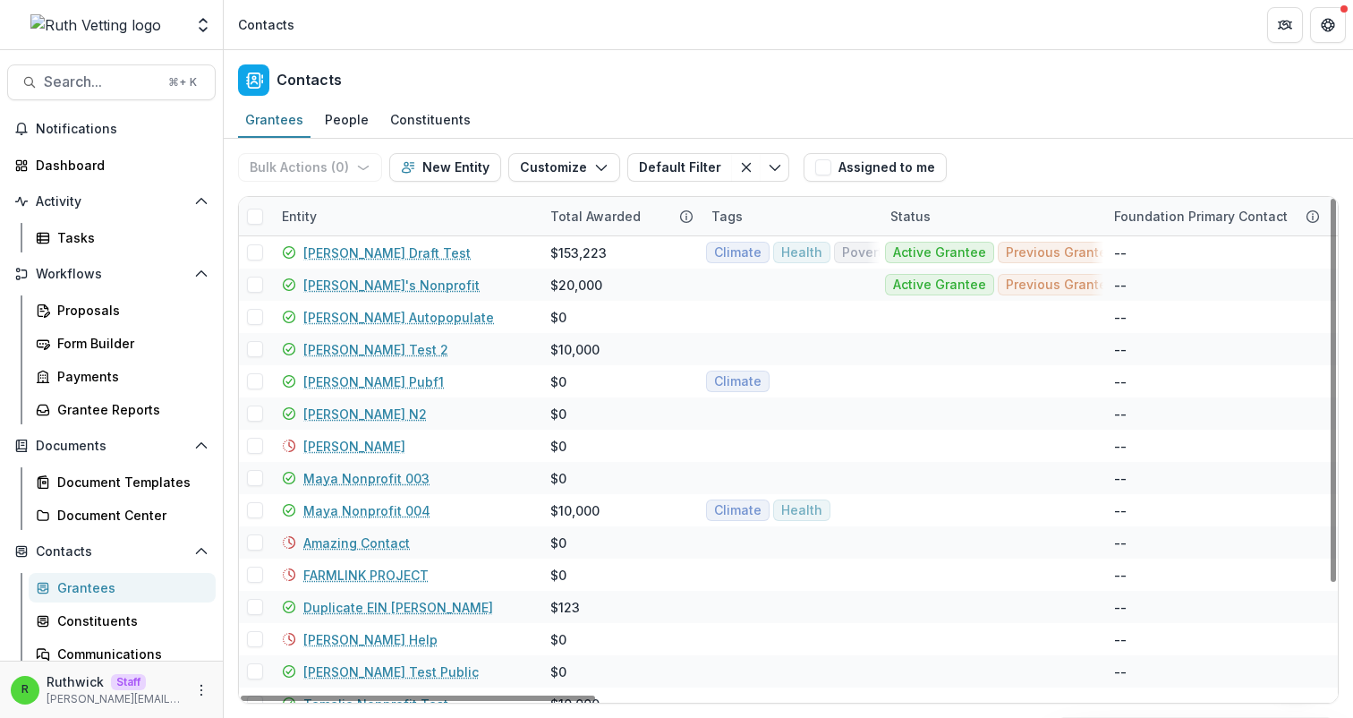
click at [396, 226] on div "Entity" at bounding box center [405, 216] width 268 height 38
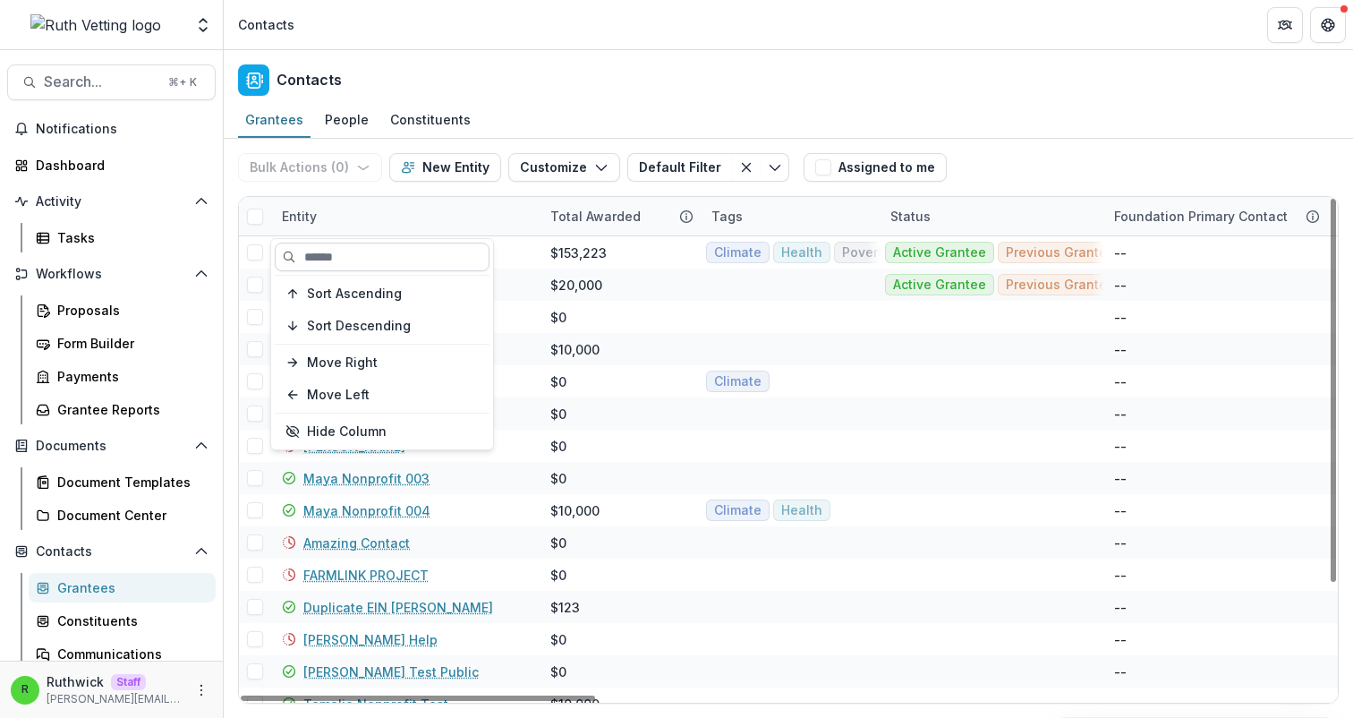
click at [391, 262] on input at bounding box center [382, 257] width 215 height 29
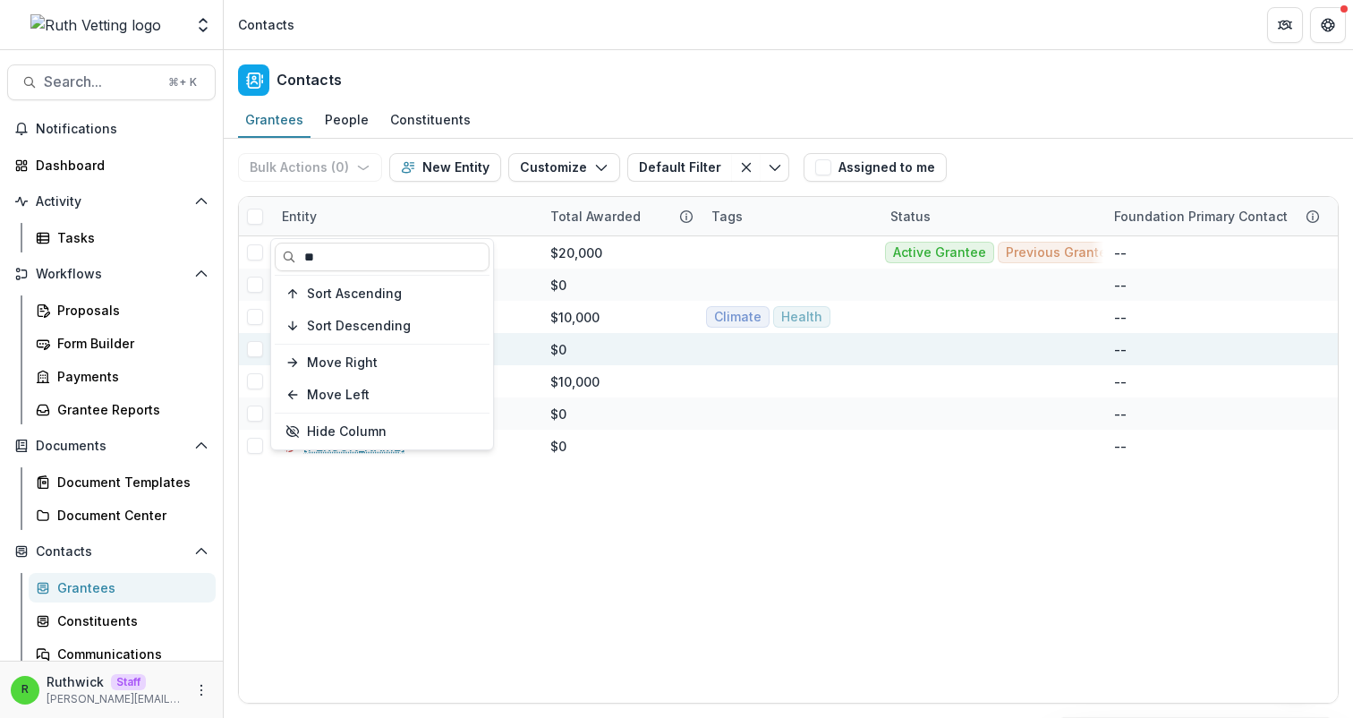
type input "**"
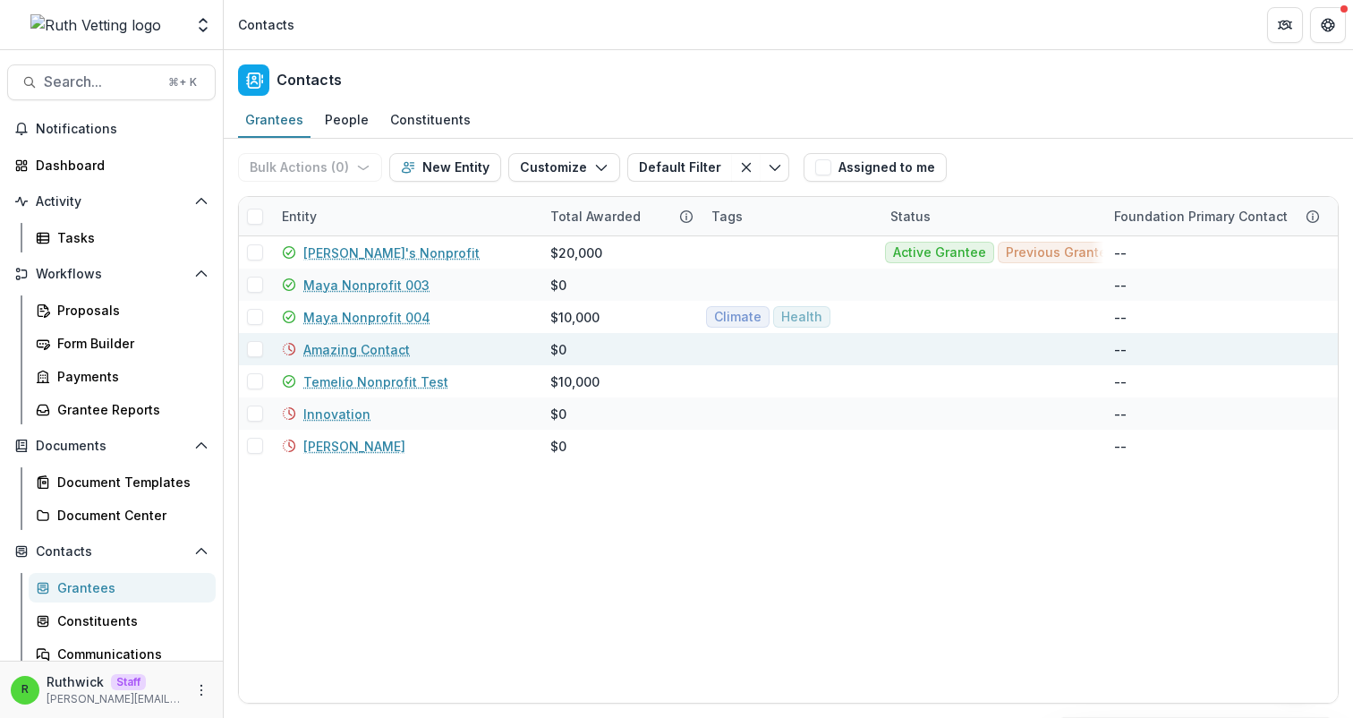
click at [602, 336] on div "$0" at bounding box center [620, 349] width 140 height 32
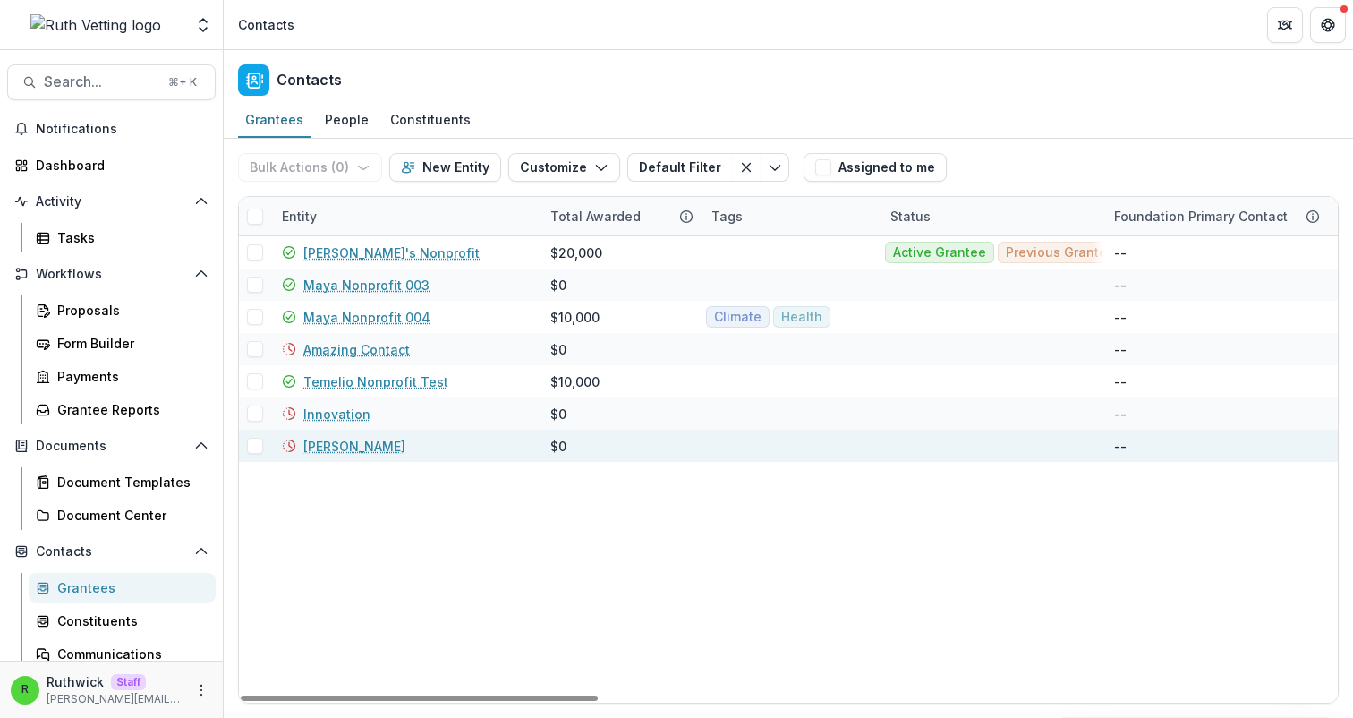
click at [337, 449] on link "[PERSON_NAME]" at bounding box center [354, 446] width 102 height 19
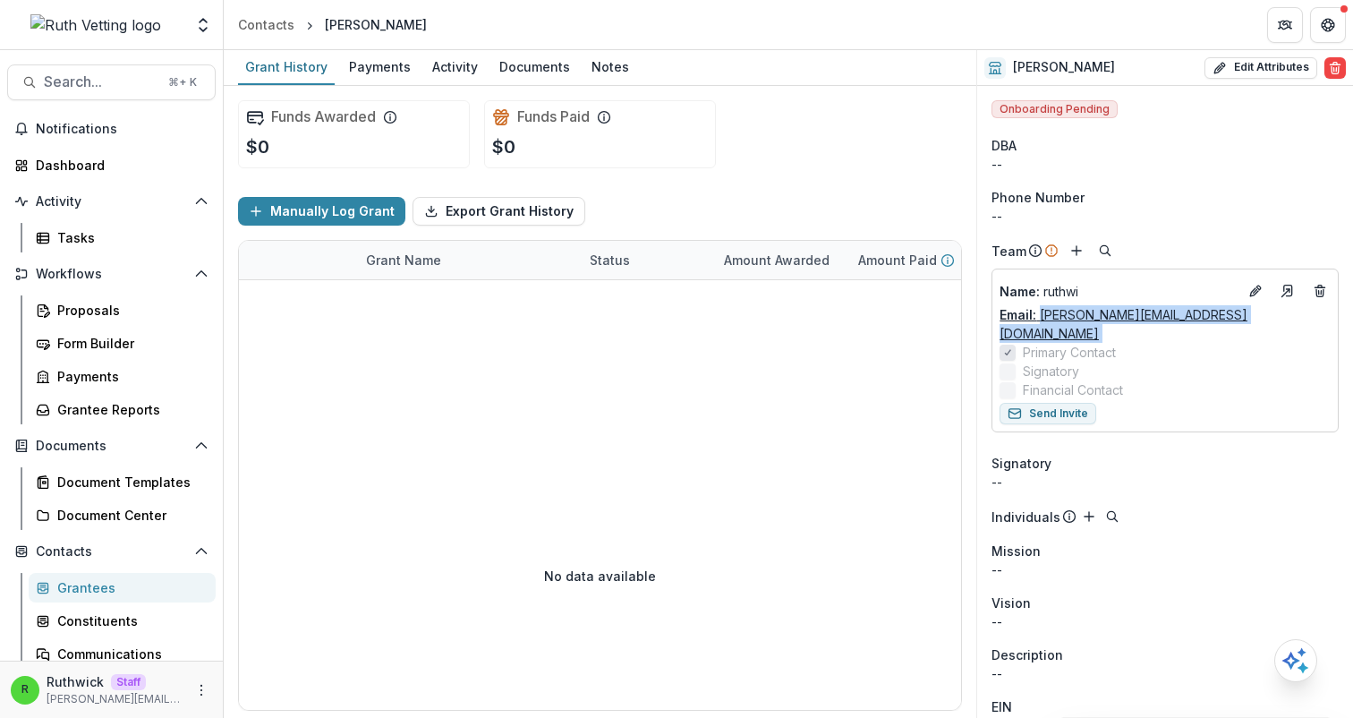
drag, startPoint x: 1248, startPoint y: 324, endPoint x: 1042, endPoint y: 312, distance: 206.2
click at [1042, 312] on div "Name : [PERSON_NAME] Email: [PERSON_NAME][EMAIL_ADDRESS][DOMAIN_NAME] Primary C…" at bounding box center [1165, 338] width 331 height 123
copy div "[PERSON_NAME][EMAIL_ADDRESS][DOMAIN_NAME] Primary Contact"
